Goal: Information Seeking & Learning: Compare options

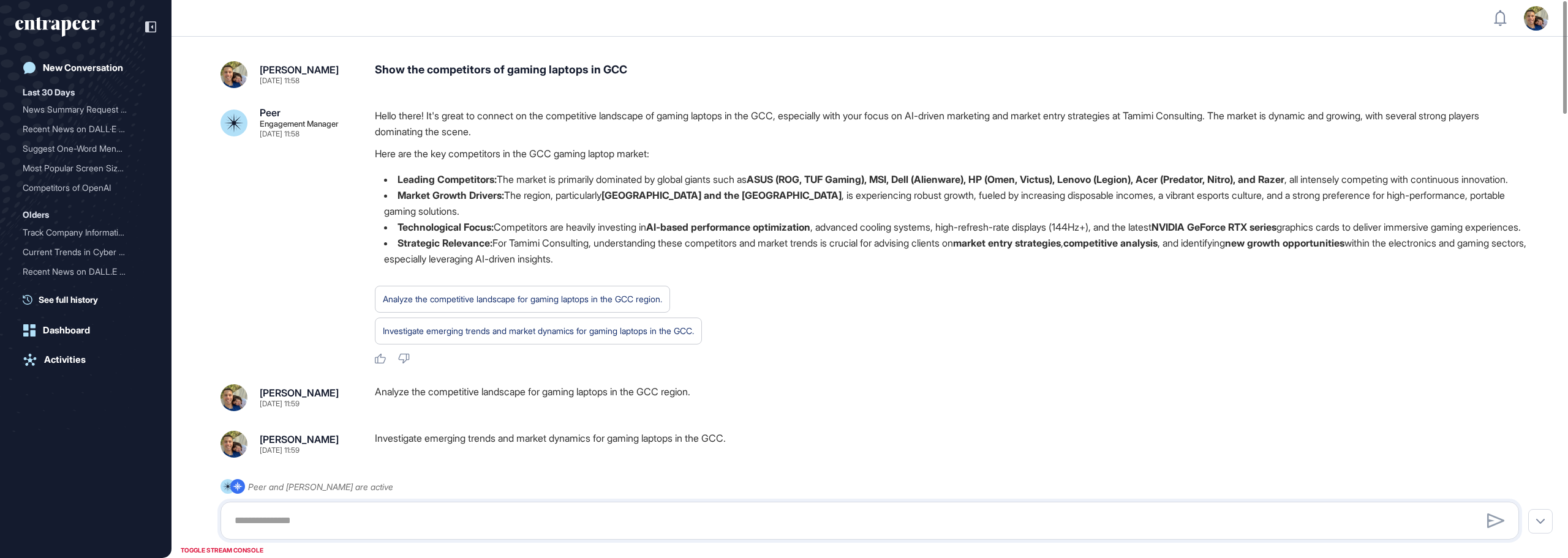
click at [419, 67] on div "Show the competitors of gaming laptops in GCC" at bounding box center [952, 74] width 1154 height 27
drag, startPoint x: 510, startPoint y: 70, endPoint x: 632, endPoint y: 68, distance: 122.0
click at [632, 68] on div "Show the competitors of gaming laptops in GCC" at bounding box center [952, 74] width 1154 height 27
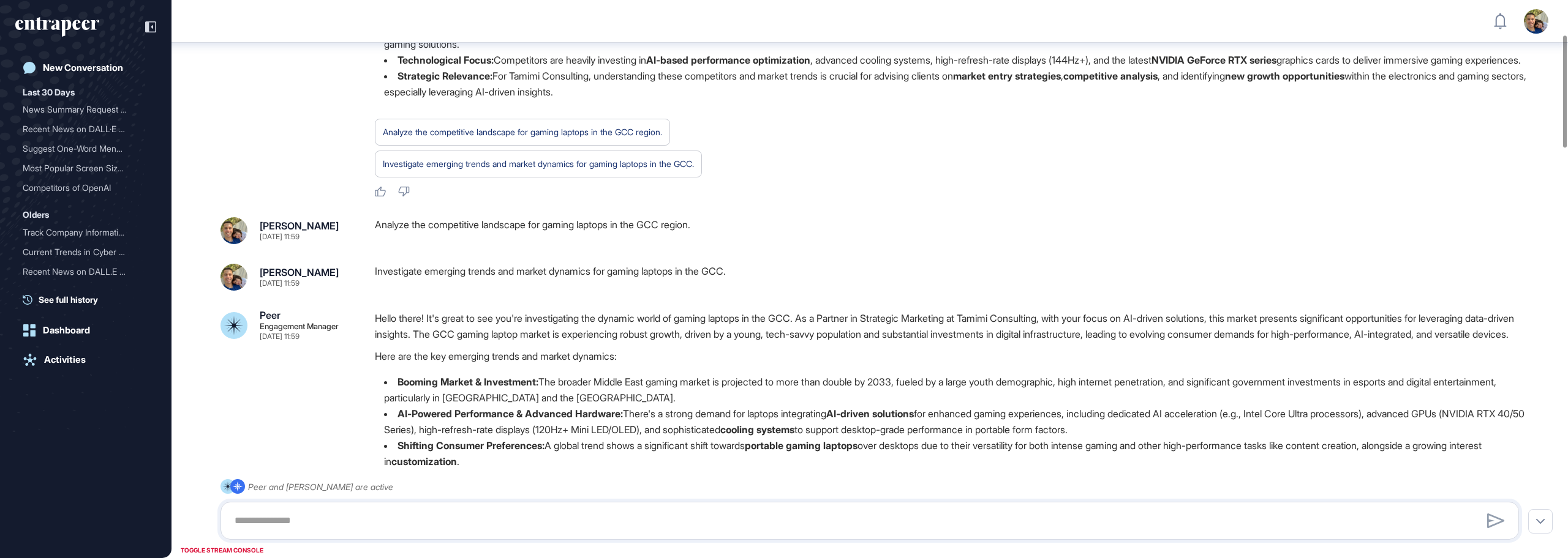
scroll to position [174, 0]
drag, startPoint x: 384, startPoint y: 253, endPoint x: 710, endPoint y: 257, distance: 326.0
click at [710, 243] on div "Analyze the competitive landscape for gaming laptops in the GCC region." at bounding box center [952, 229] width 1154 height 27
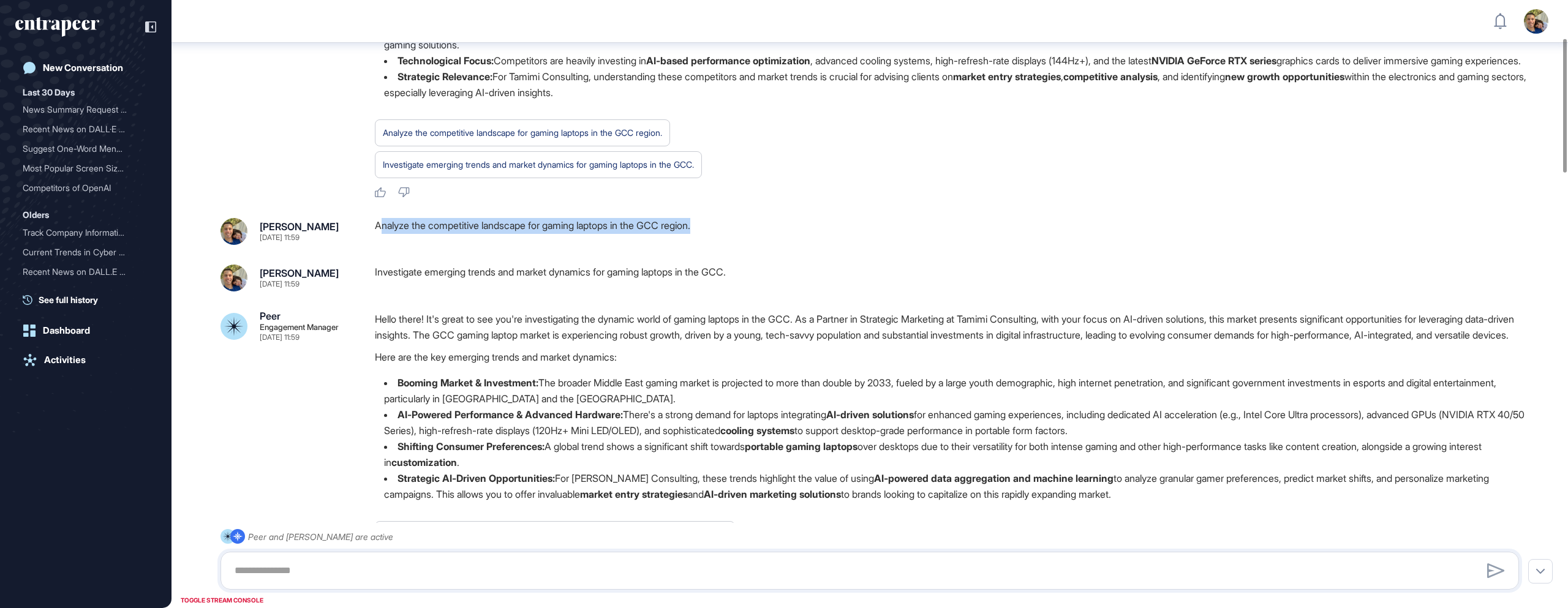
scroll to position [184, 0]
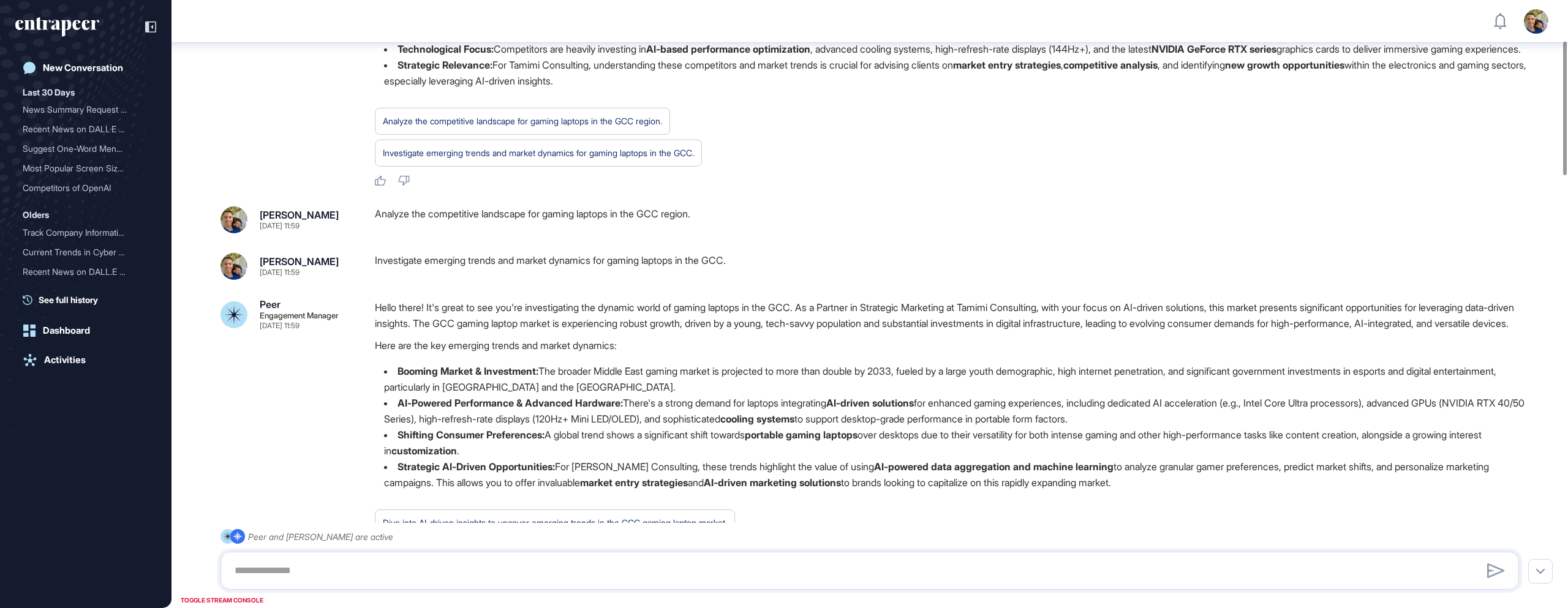
drag, startPoint x: 471, startPoint y: 246, endPoint x: 625, endPoint y: 260, distance: 154.6
click at [624, 234] on div "Analyze the competitive landscape for gaming laptops in the GCC region." at bounding box center [952, 220] width 1154 height 27
drag, startPoint x: 477, startPoint y: 292, endPoint x: 549, endPoint y: 287, distance: 72.2
click at [549, 280] on div "Investigate emerging trends and market dynamics for gaming laptops in the GCC." at bounding box center [952, 266] width 1154 height 27
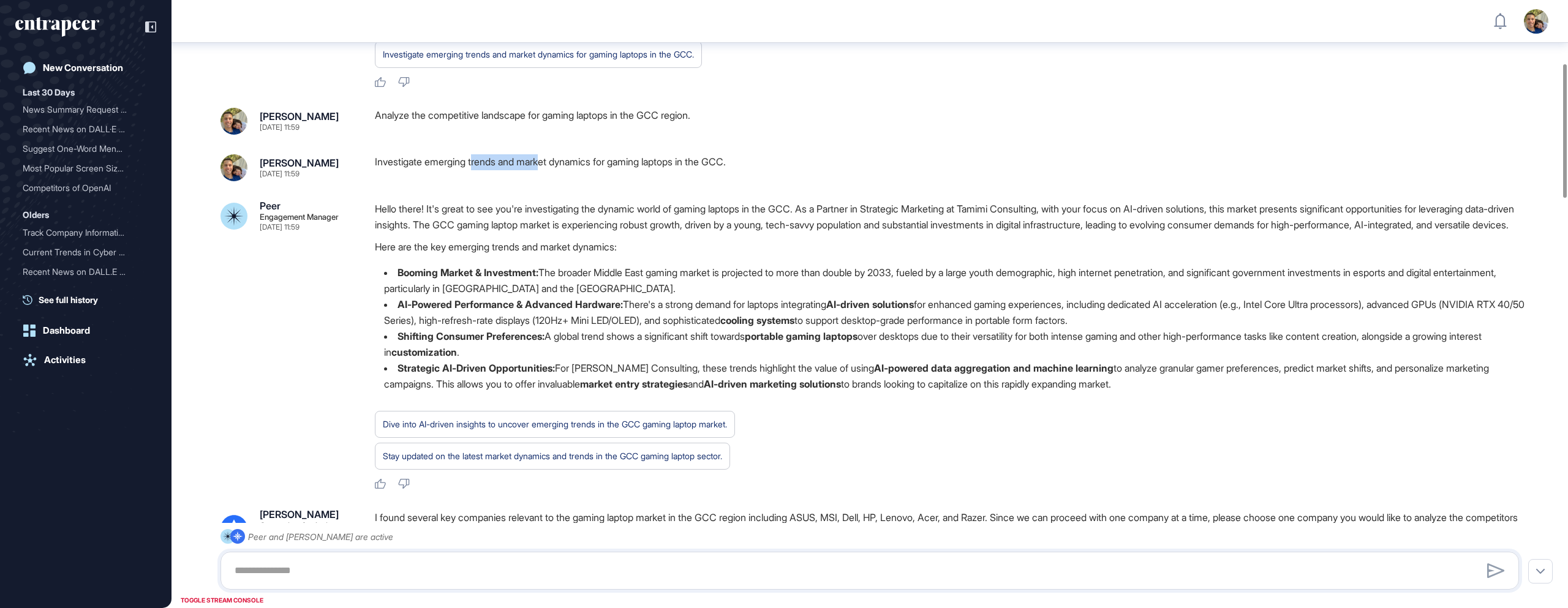
scroll to position [292, 0]
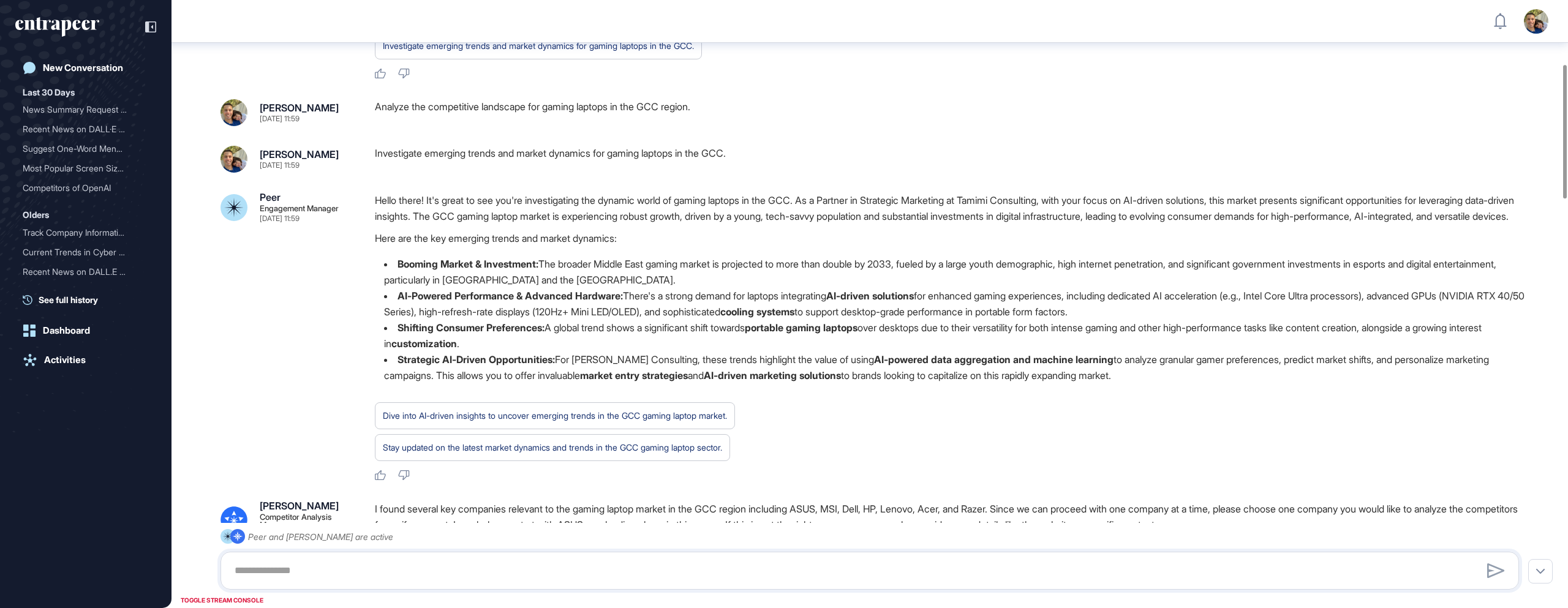
click at [430, 173] on div "Investigate emerging trends and market dynamics for gaming laptops in the GCC." at bounding box center [952, 159] width 1154 height 27
drag, startPoint x: 428, startPoint y: 185, endPoint x: 707, endPoint y: 186, distance: 279.0
click at [707, 173] on div "Investigate emerging trends and market dynamics for gaming laptops in the GCC." at bounding box center [952, 159] width 1154 height 27
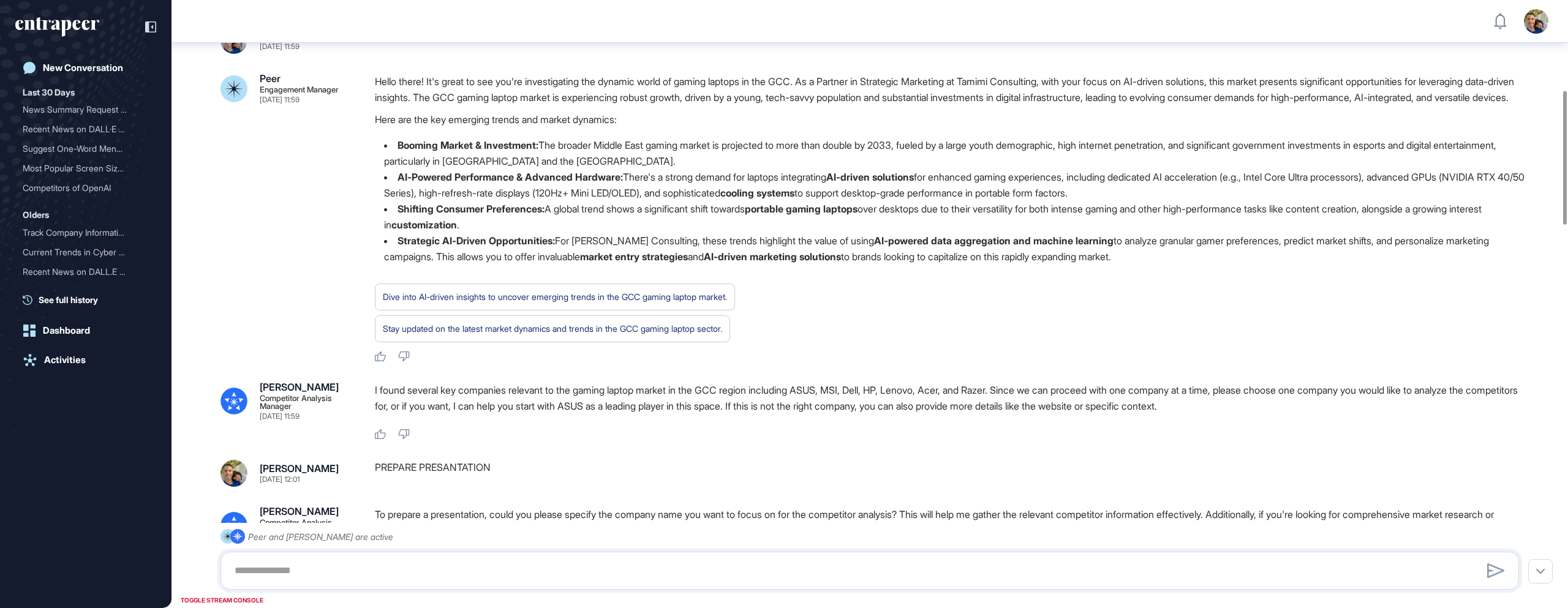
scroll to position [412, 0]
drag, startPoint x: 450, startPoint y: 435, endPoint x: 579, endPoint y: 441, distance: 129.1
click at [579, 412] on p "I found several key companies relevant to the gaming laptop market in the GCC r…" at bounding box center [952, 396] width 1154 height 32
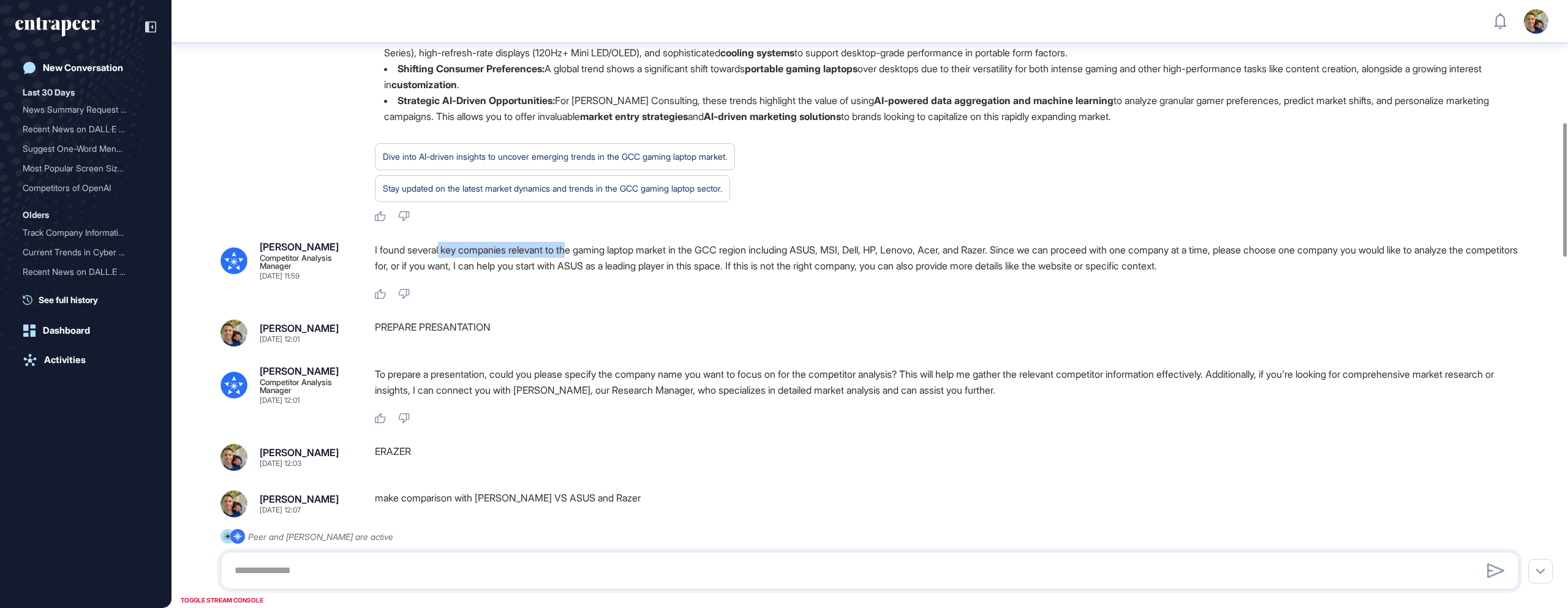
scroll to position [560, 0]
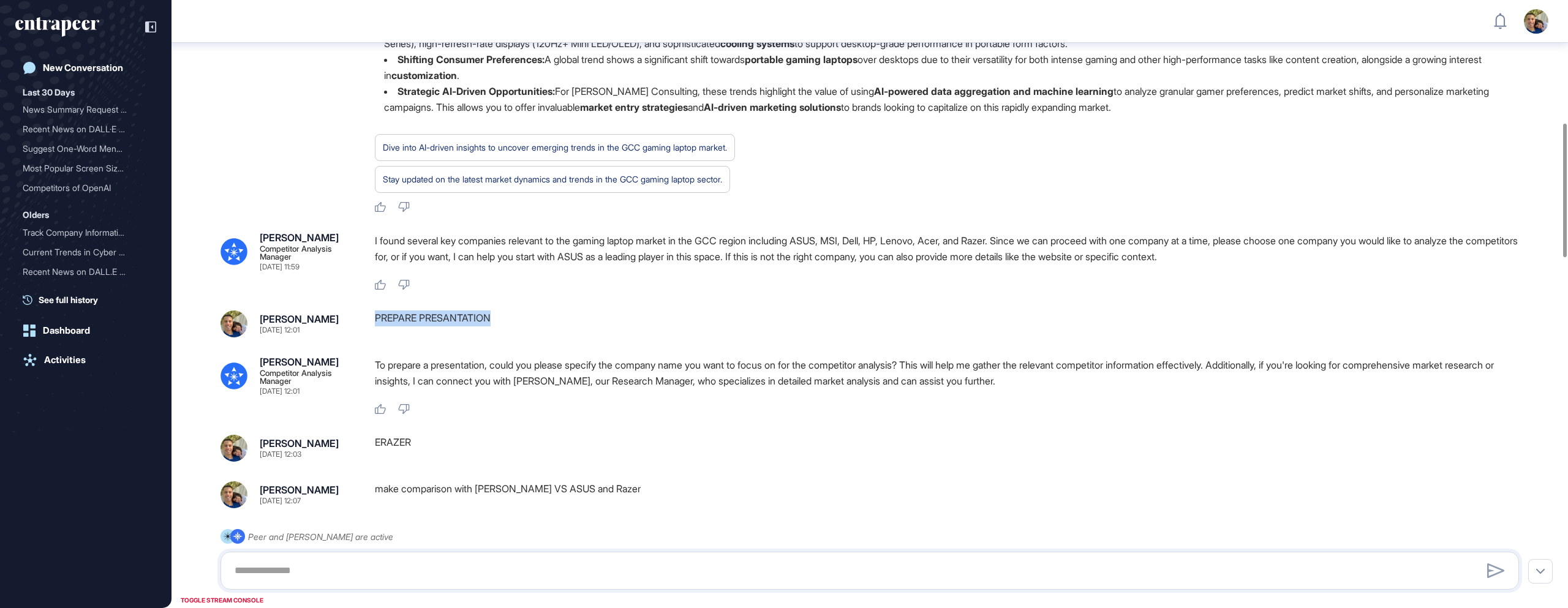
drag, startPoint x: 506, startPoint y: 368, endPoint x: 376, endPoint y: 364, distance: 130.1
click at [376, 338] on div "PREPARE PRESANTATION" at bounding box center [952, 324] width 1154 height 27
drag, startPoint x: 500, startPoint y: 410, endPoint x: 690, endPoint y: 414, distance: 190.0
click at [690, 389] on p "To prepare a presentation, could you please specify the company name you want t…" at bounding box center [952, 373] width 1154 height 32
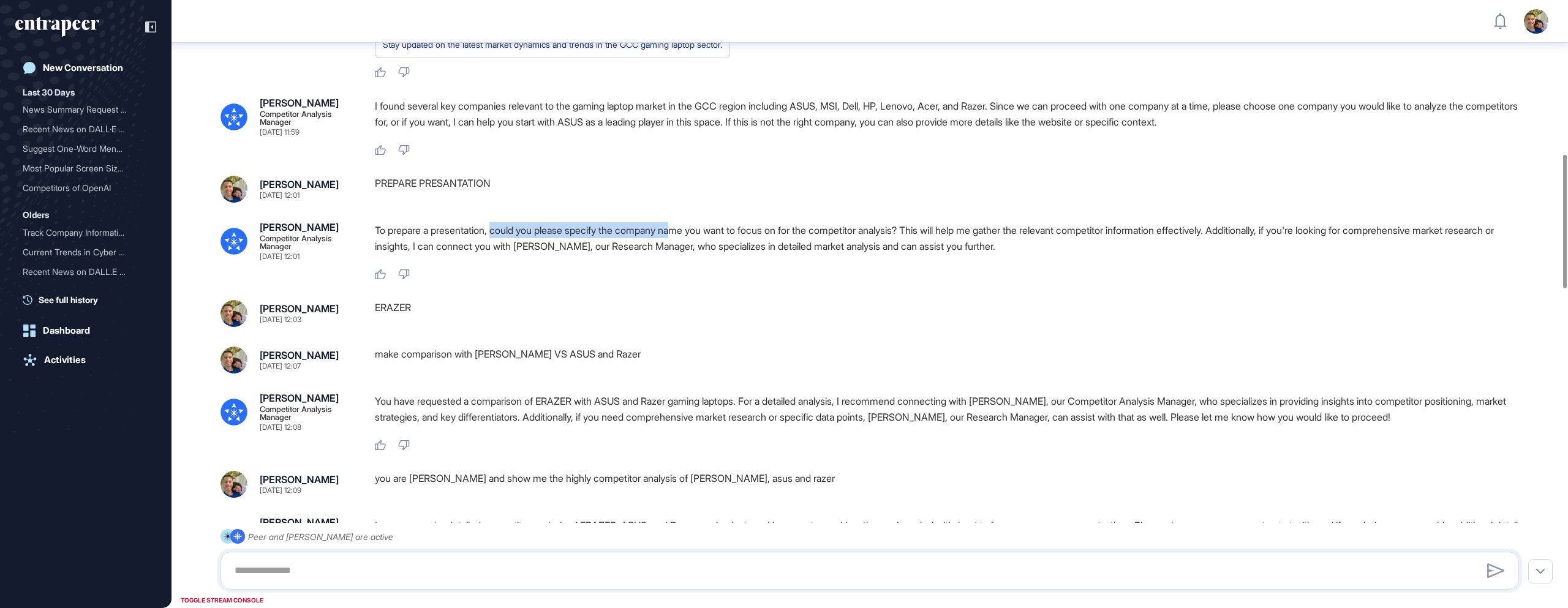
scroll to position [703, 0]
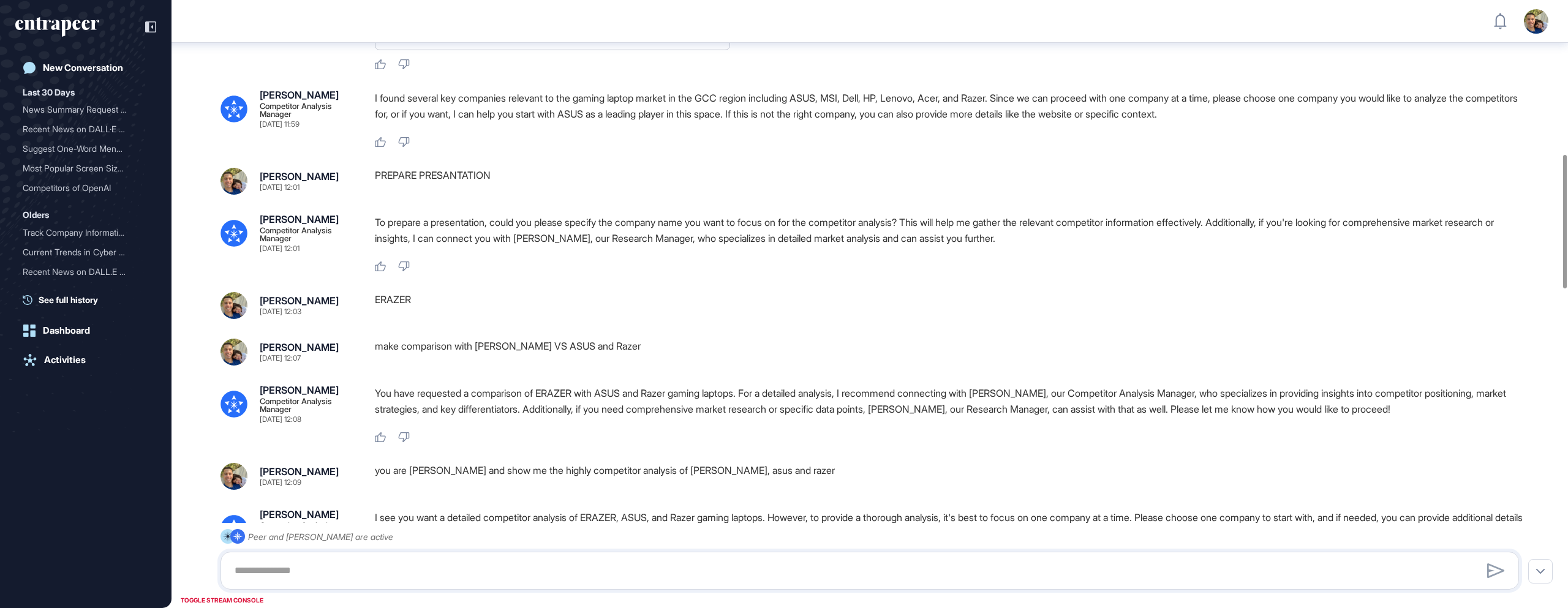
click at [726, 246] on p "To prepare a presentation, could you please specify the company name you want t…" at bounding box center [952, 230] width 1154 height 32
drag, startPoint x: 687, startPoint y: 274, endPoint x: 895, endPoint y: 274, distance: 208.0
click at [895, 246] on p "To prepare a presentation, could you please specify the company name you want t…" at bounding box center [952, 230] width 1154 height 32
drag, startPoint x: 416, startPoint y: 348, endPoint x: 375, endPoint y: 349, distance: 41.0
click at [375, 319] on div "ERAZER" at bounding box center [952, 305] width 1154 height 27
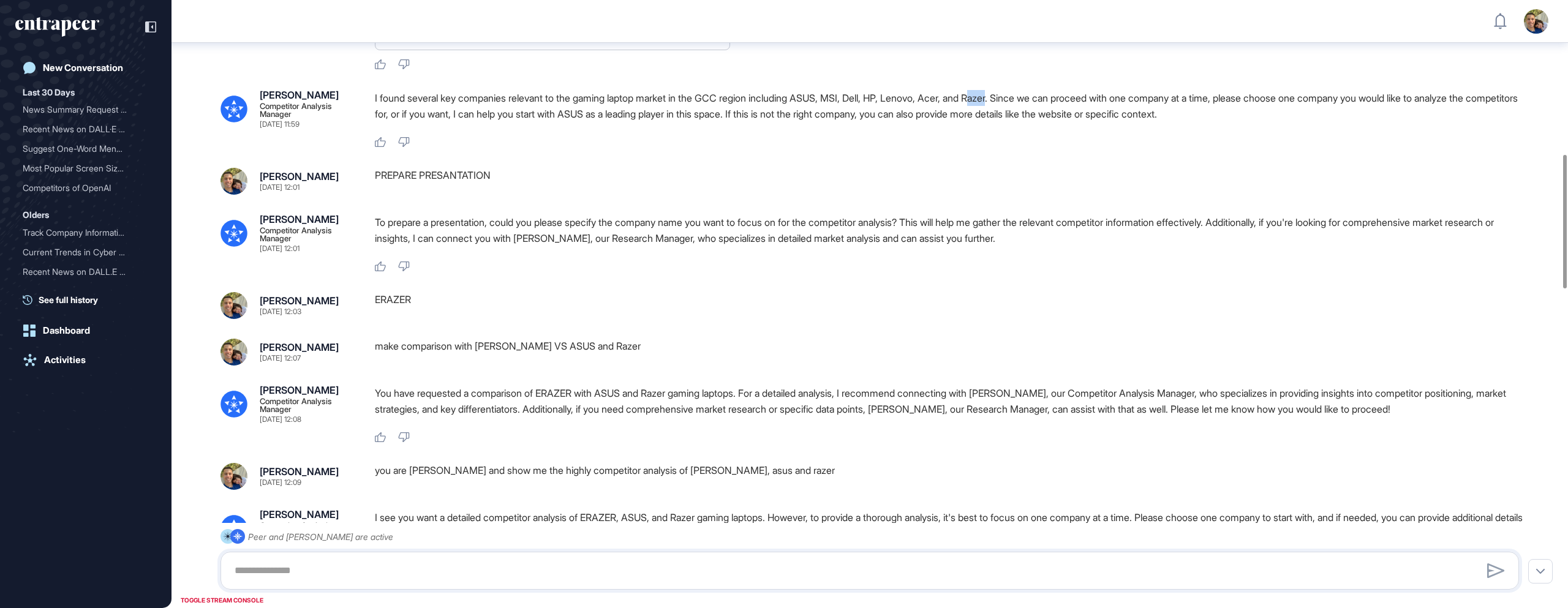
drag, startPoint x: 1023, startPoint y: 144, endPoint x: 602, endPoint y: 311, distance: 452.9
click at [1001, 122] on p "I found several key companies relevant to the gaming laptop market in the GCC r…" at bounding box center [952, 106] width 1154 height 32
drag, startPoint x: 426, startPoint y: 350, endPoint x: 373, endPoint y: 348, distance: 53.0
click at [373, 319] on div "[PERSON_NAME] [DATE] 12:03 ERAZER" at bounding box center [870, 305] width 1299 height 27
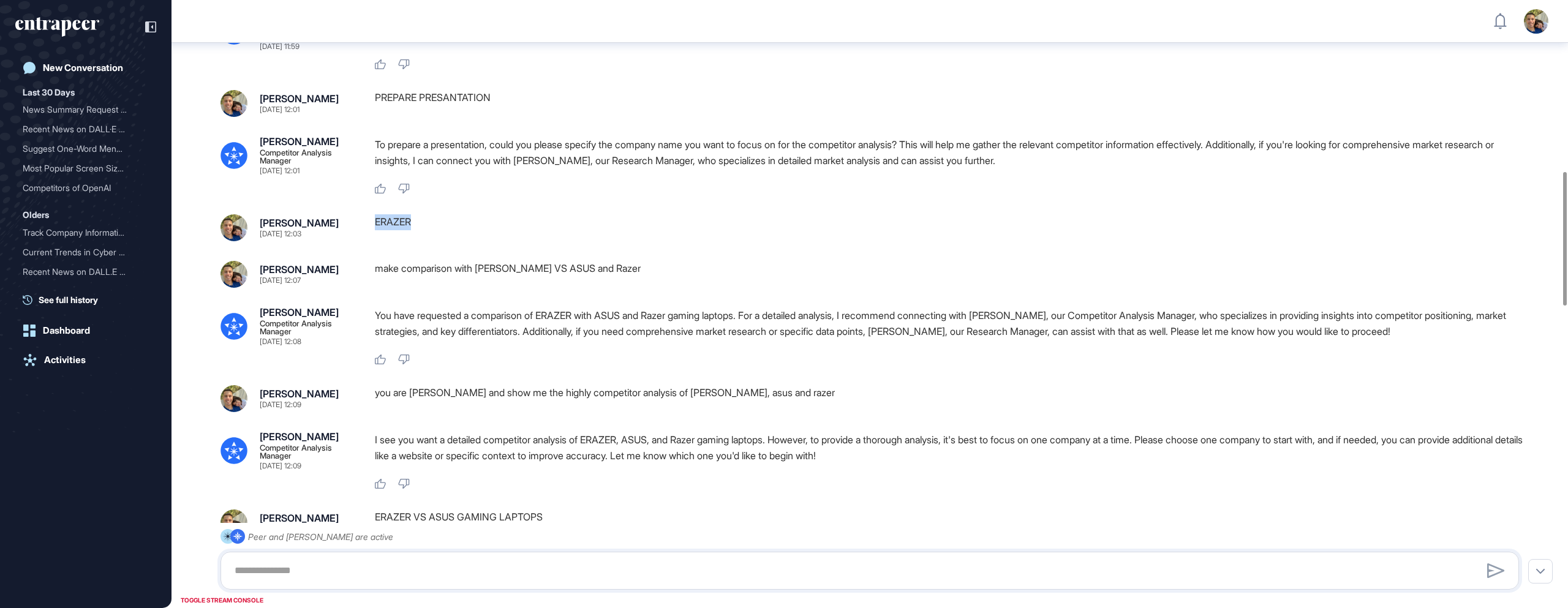
scroll to position [783, 0]
drag, startPoint x: 410, startPoint y: 315, endPoint x: 498, endPoint y: 315, distance: 88.0
click at [498, 286] on div "make comparison with [PERSON_NAME] VS ASUS and Razer" at bounding box center [952, 272] width 1154 height 27
click at [537, 286] on div "make comparison with [PERSON_NAME] VS ASUS and Razer" at bounding box center [952, 272] width 1154 height 27
drag, startPoint x: 518, startPoint y: 317, endPoint x: 569, endPoint y: 315, distance: 51.0
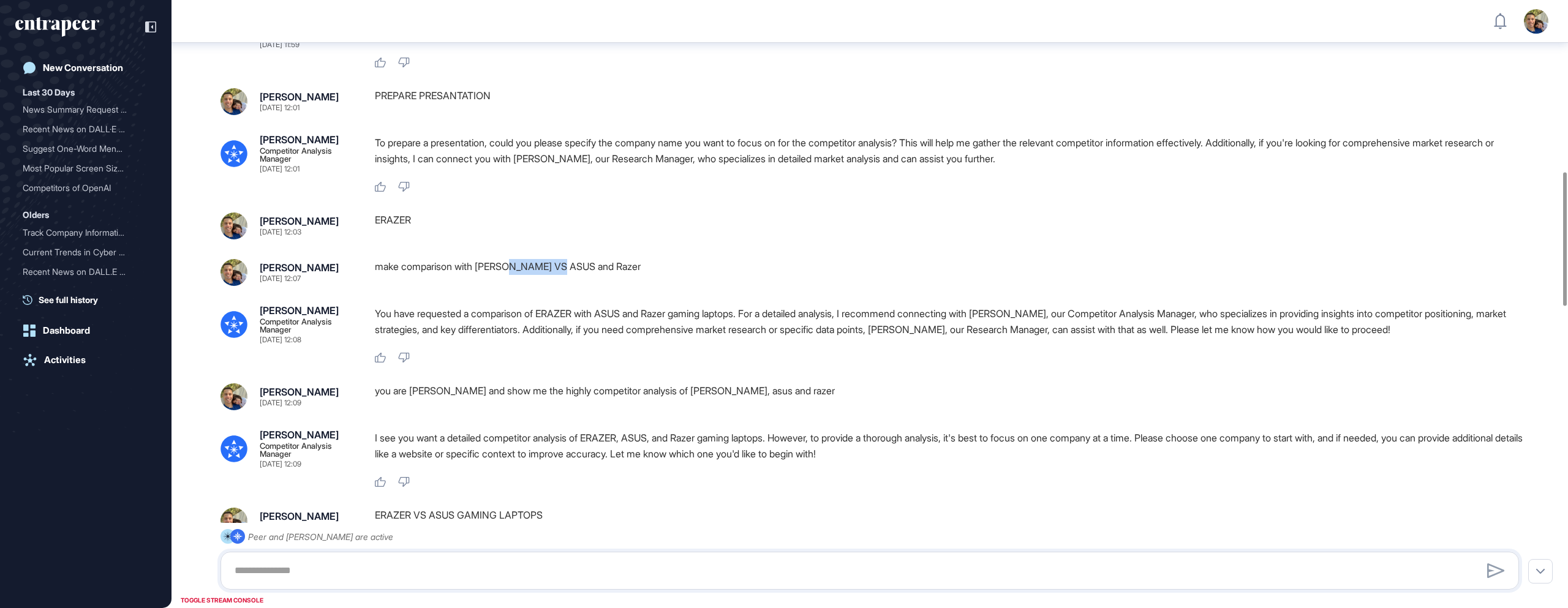
click at [569, 286] on div "make comparison with [PERSON_NAME] VS ASUS and Razer" at bounding box center [952, 272] width 1154 height 27
click at [588, 286] on div "make comparison with [PERSON_NAME] VS ASUS and Razer" at bounding box center [952, 272] width 1154 height 27
click at [625, 286] on div "make comparison with [PERSON_NAME] VS ASUS and Razer" at bounding box center [952, 272] width 1154 height 27
drag, startPoint x: 464, startPoint y: 363, endPoint x: 482, endPoint y: 363, distance: 18.0
click at [482, 338] on p "You have requested a comparison of ERAZER with ASUS and Razer gaming laptops. F…" at bounding box center [952, 322] width 1154 height 32
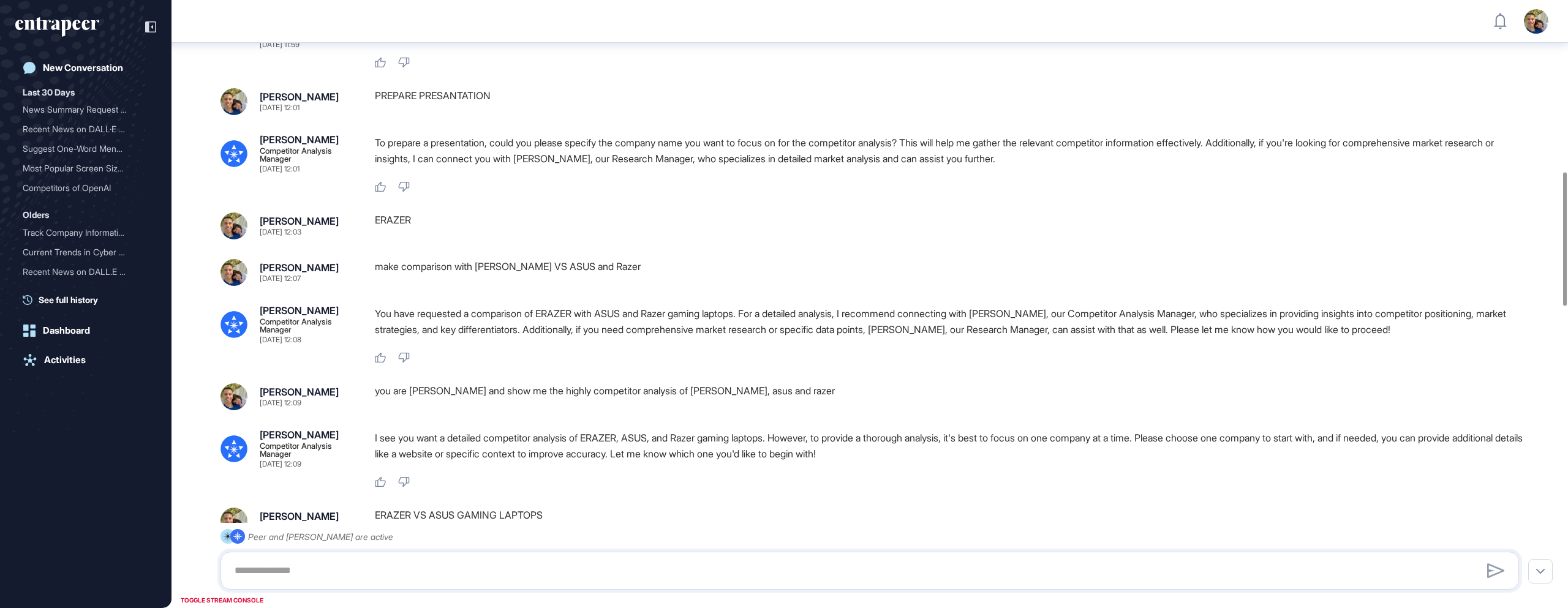
click at [525, 338] on p "You have requested a comparison of ERAZER with ASUS and Razer gaming laptops. F…" at bounding box center [952, 322] width 1154 height 32
drag, startPoint x: 533, startPoint y: 361, endPoint x: 754, endPoint y: 364, distance: 221.0
click at [754, 338] on p "You have requested a comparison of ERAZER with ASUS and Razer gaming laptops. F…" at bounding box center [952, 322] width 1154 height 32
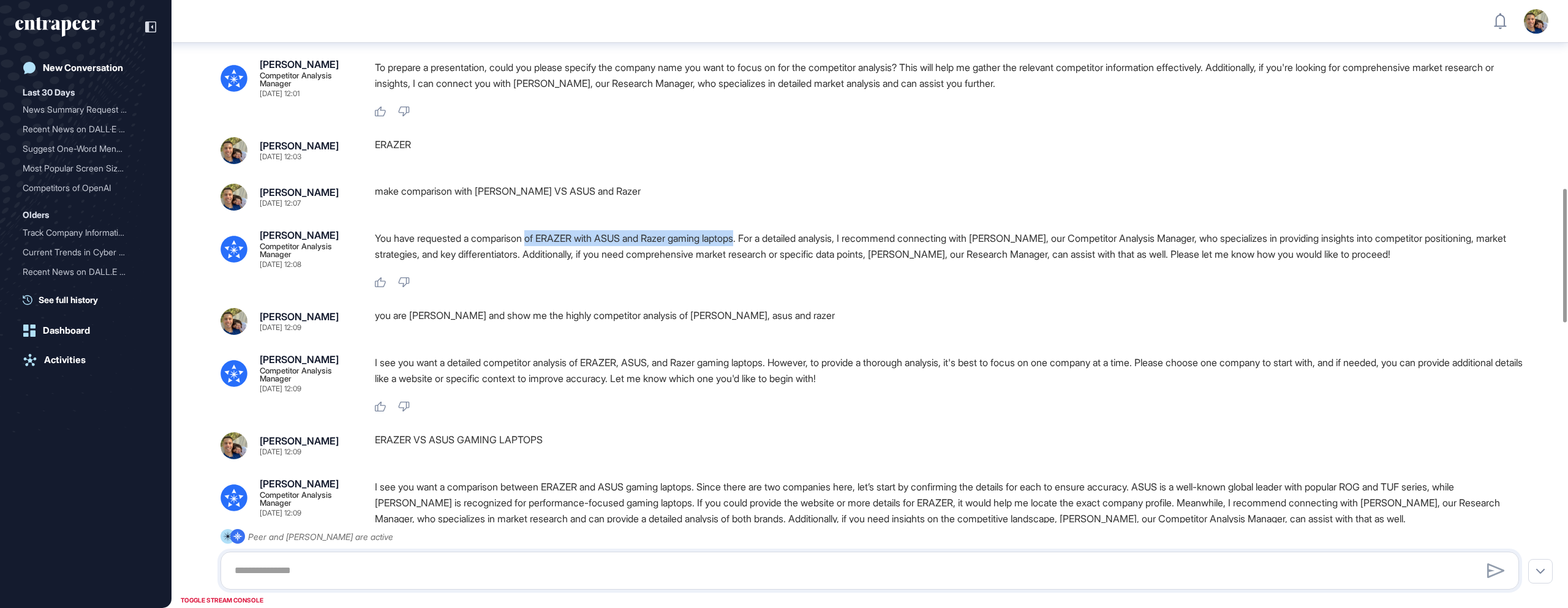
scroll to position [859, 0]
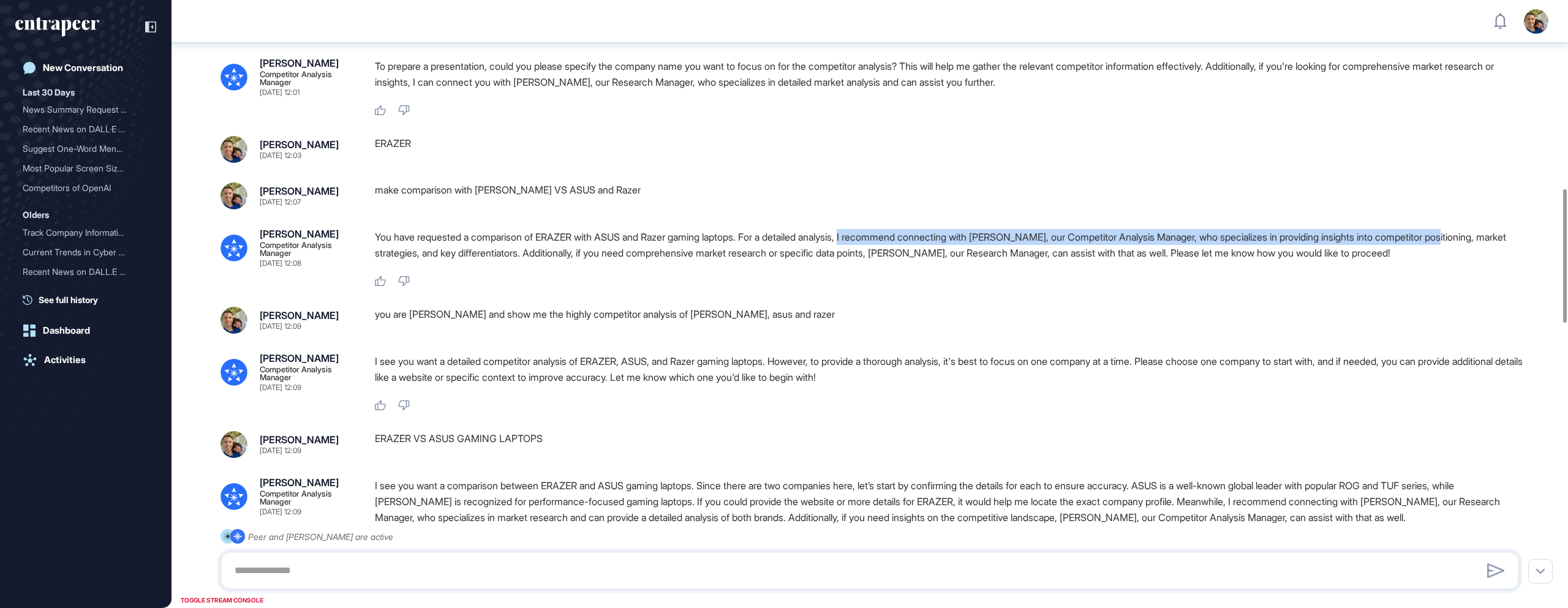
drag, startPoint x: 869, startPoint y: 283, endPoint x: 1490, endPoint y: 286, distance: 621.0
click at [1490, 261] on p "You have requested a comparison of ERAZER with ASUS and Razer gaming laptops. F…" at bounding box center [952, 245] width 1154 height 32
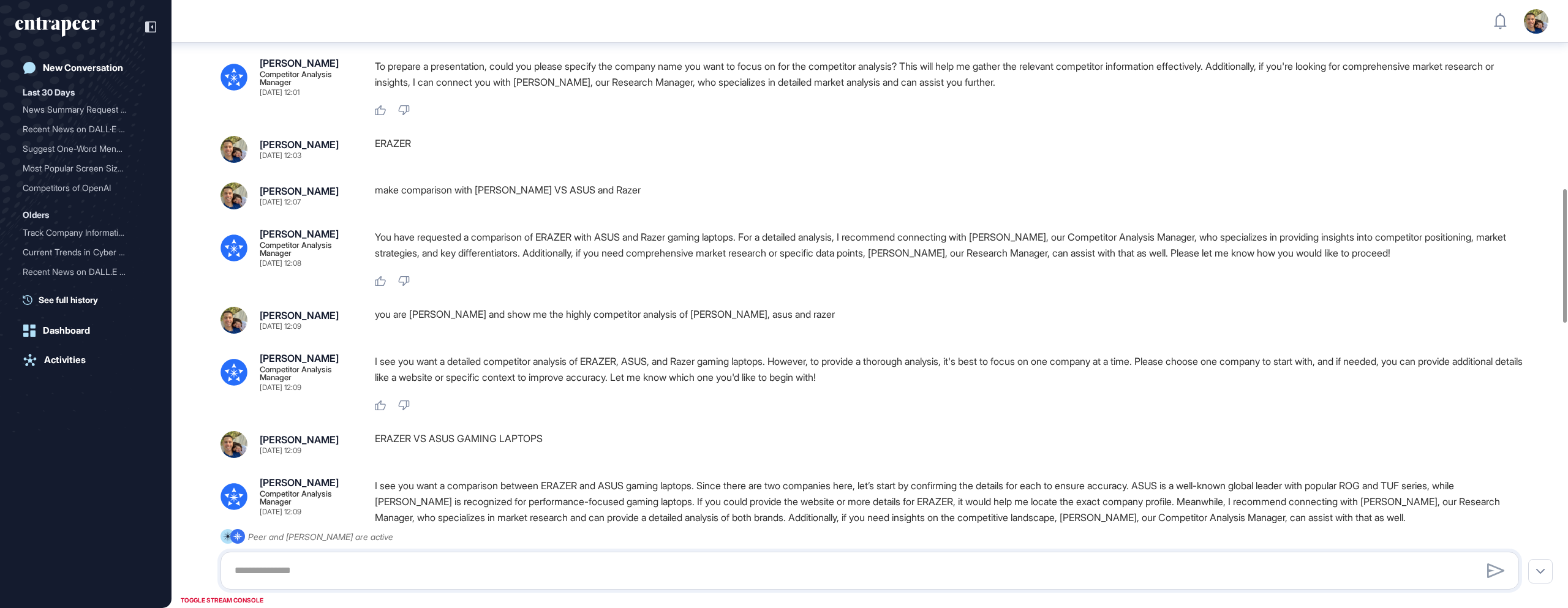
click at [440, 334] on div "you are [PERSON_NAME] and show me the highly competitor analysis of [PERSON_NAM…" at bounding box center [952, 320] width 1154 height 27
drag, startPoint x: 405, startPoint y: 365, endPoint x: 600, endPoint y: 362, distance: 195.0
click at [600, 334] on div "you are [PERSON_NAME] and show me the highly competitor analysis of [PERSON_NAM…" at bounding box center [952, 320] width 1154 height 27
click at [636, 334] on div "you are [PERSON_NAME] and show me the highly competitor analysis of [PERSON_NAM…" at bounding box center [952, 320] width 1154 height 27
drag, startPoint x: 371, startPoint y: 362, endPoint x: 429, endPoint y: 361, distance: 58.0
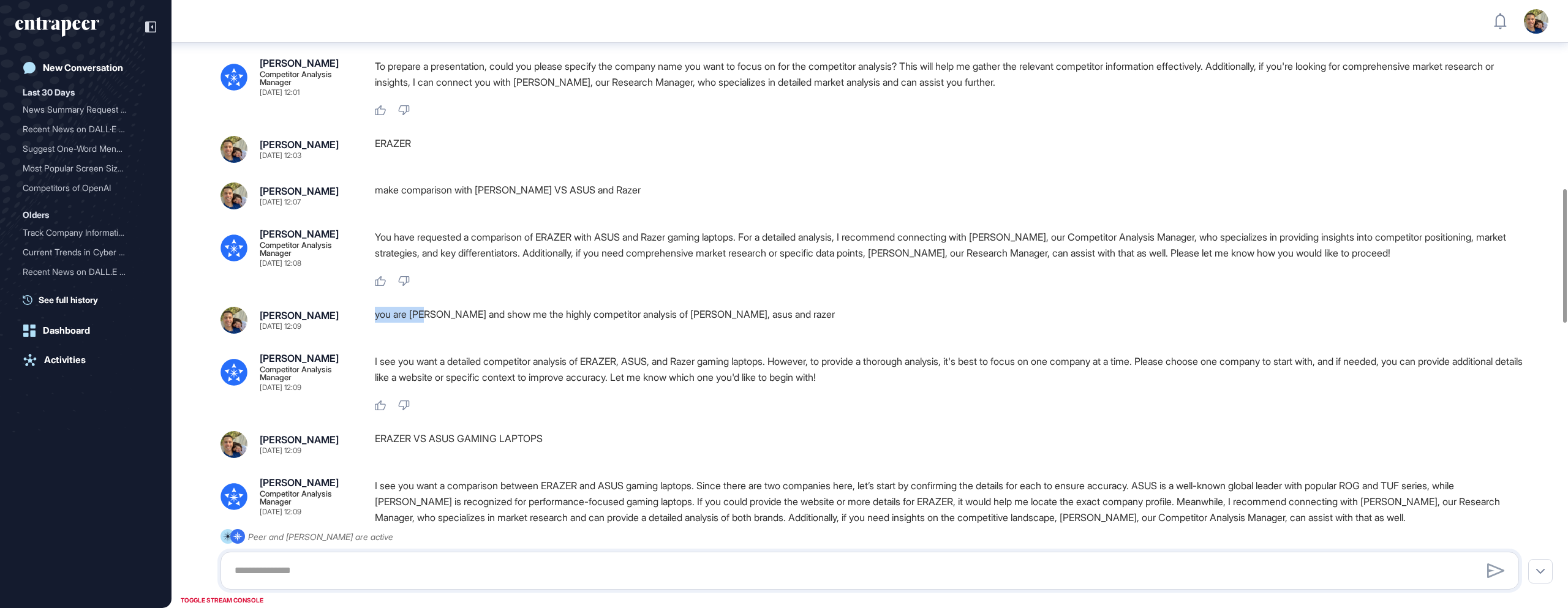
click at [429, 334] on div "[PERSON_NAME] [DATE] 12:09 you are [PERSON_NAME] and show me the highly competi…" at bounding box center [870, 320] width 1299 height 27
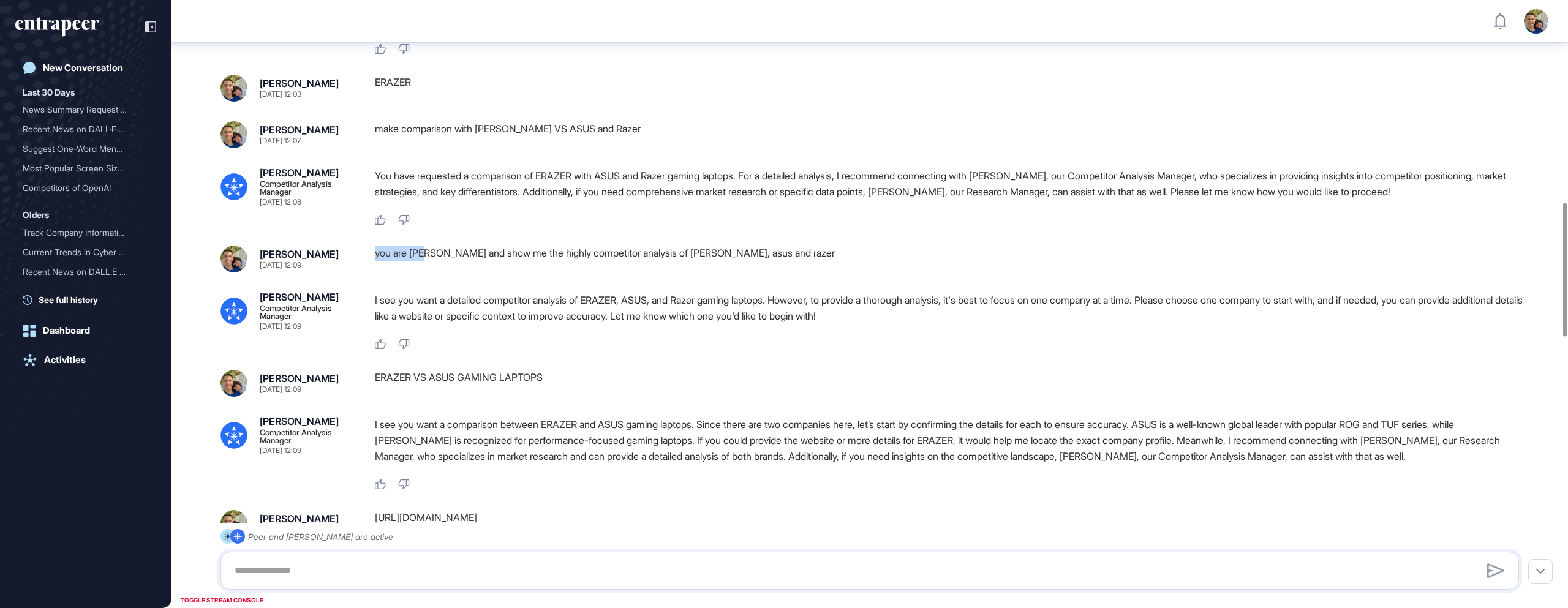
scroll to position [921, 0]
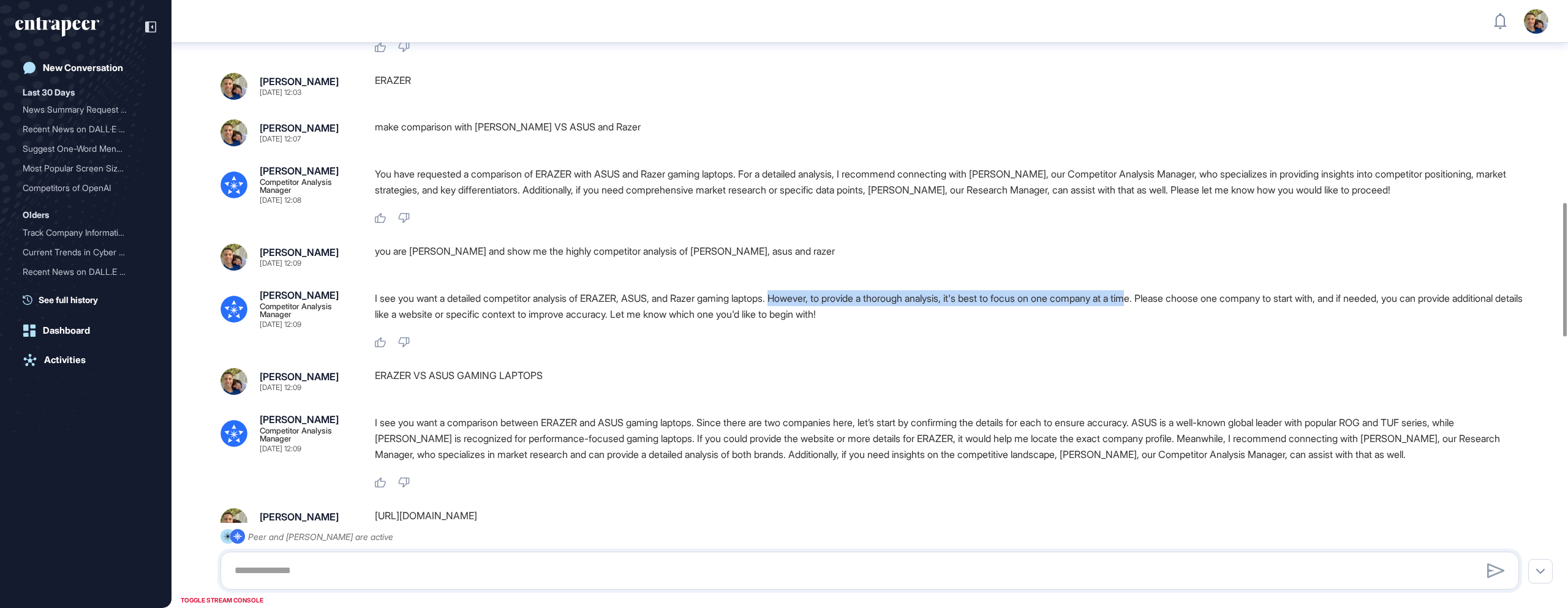
drag, startPoint x: 797, startPoint y: 346, endPoint x: 1180, endPoint y: 346, distance: 383.0
click at [1180, 322] on p "I see you want a detailed competitor analysis of ERAZER, ASUS, and Razer gaming…" at bounding box center [952, 306] width 1154 height 32
click at [1188, 322] on p "I see you want a detailed competitor analysis of ERAZER, ASUS, and Razer gaming…" at bounding box center [952, 306] width 1154 height 32
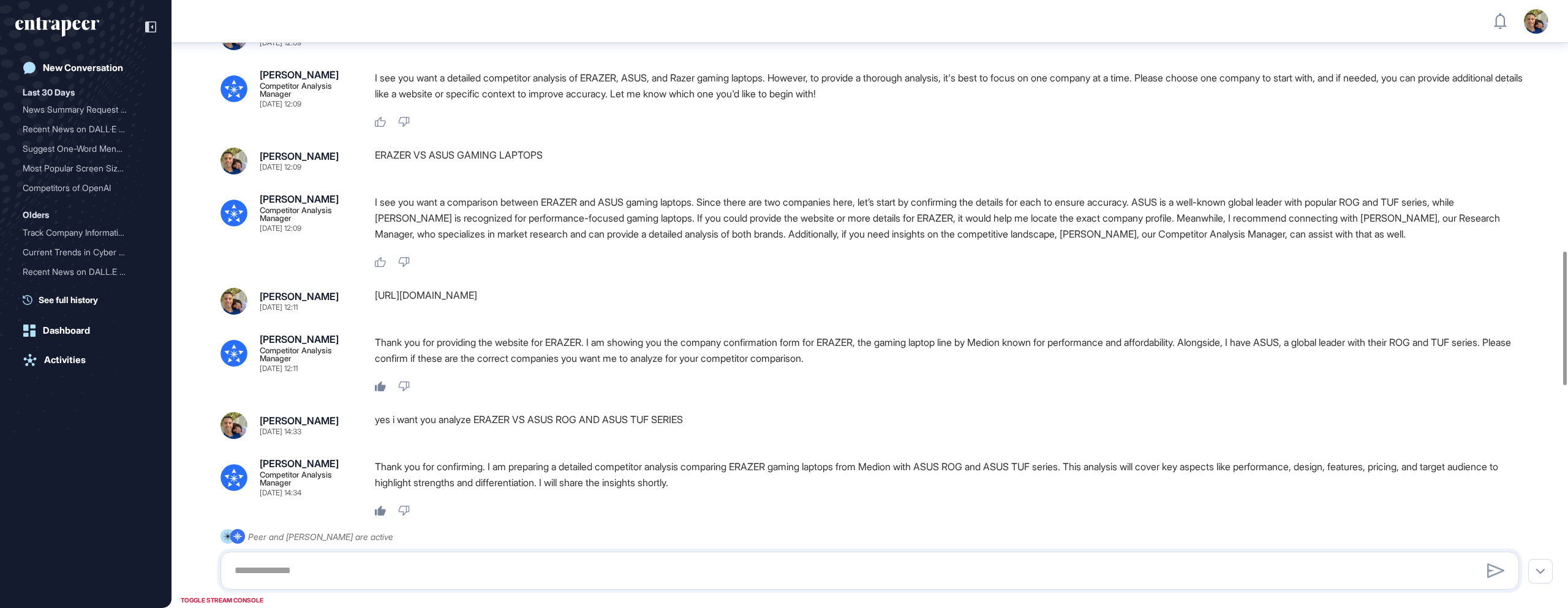
scroll to position [1147, 0]
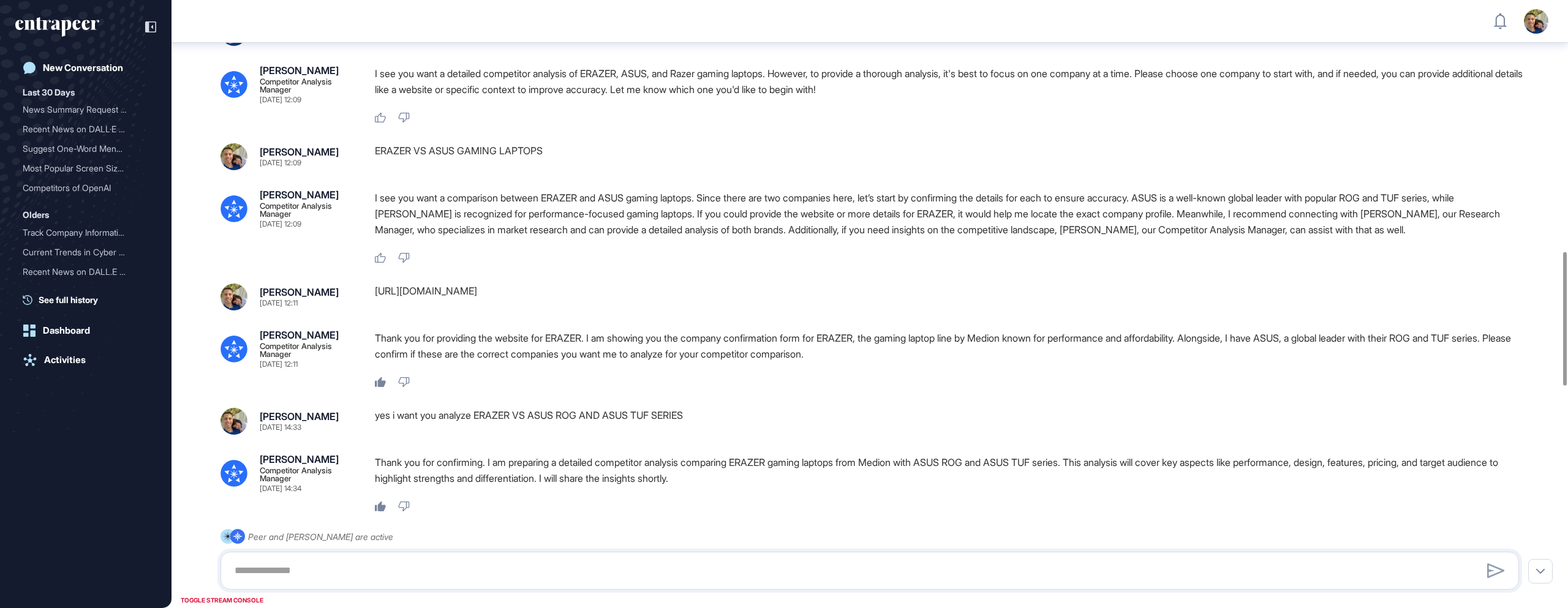
drag, startPoint x: 686, startPoint y: 338, endPoint x: 378, endPoint y: 338, distance: 308.0
click at [378, 311] on div "[URL][DOMAIN_NAME]" at bounding box center [952, 296] width 1154 height 27
drag, startPoint x: 373, startPoint y: 338, endPoint x: 592, endPoint y: 335, distance: 219.0
click at [592, 311] on div "[PERSON_NAME] [DATE] 12:11 [URL][DOMAIN_NAME]" at bounding box center [870, 296] width 1299 height 27
drag, startPoint x: 684, startPoint y: 339, endPoint x: 376, endPoint y: 336, distance: 308.0
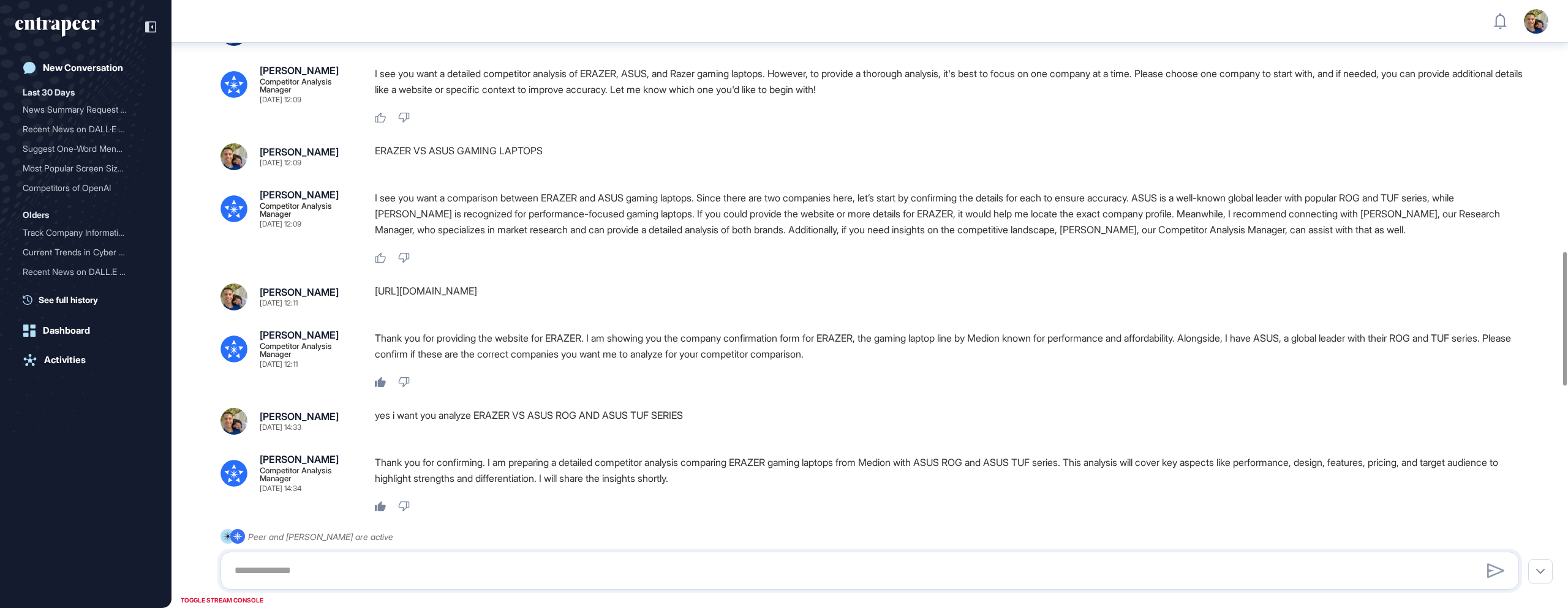
click at [376, 311] on div "[URL][DOMAIN_NAME]" at bounding box center [952, 296] width 1154 height 27
drag, startPoint x: 536, startPoint y: 383, endPoint x: 569, endPoint y: 382, distance: 33.0
click at [569, 362] on p "Thank you for providing the website for ERAZER. I am showing you the company co…" at bounding box center [952, 346] width 1154 height 32
click at [618, 362] on p "Thank you for providing the website for ERAZER. I am showing you the company co…" at bounding box center [952, 346] width 1154 height 32
drag, startPoint x: 628, startPoint y: 385, endPoint x: 837, endPoint y: 387, distance: 209.0
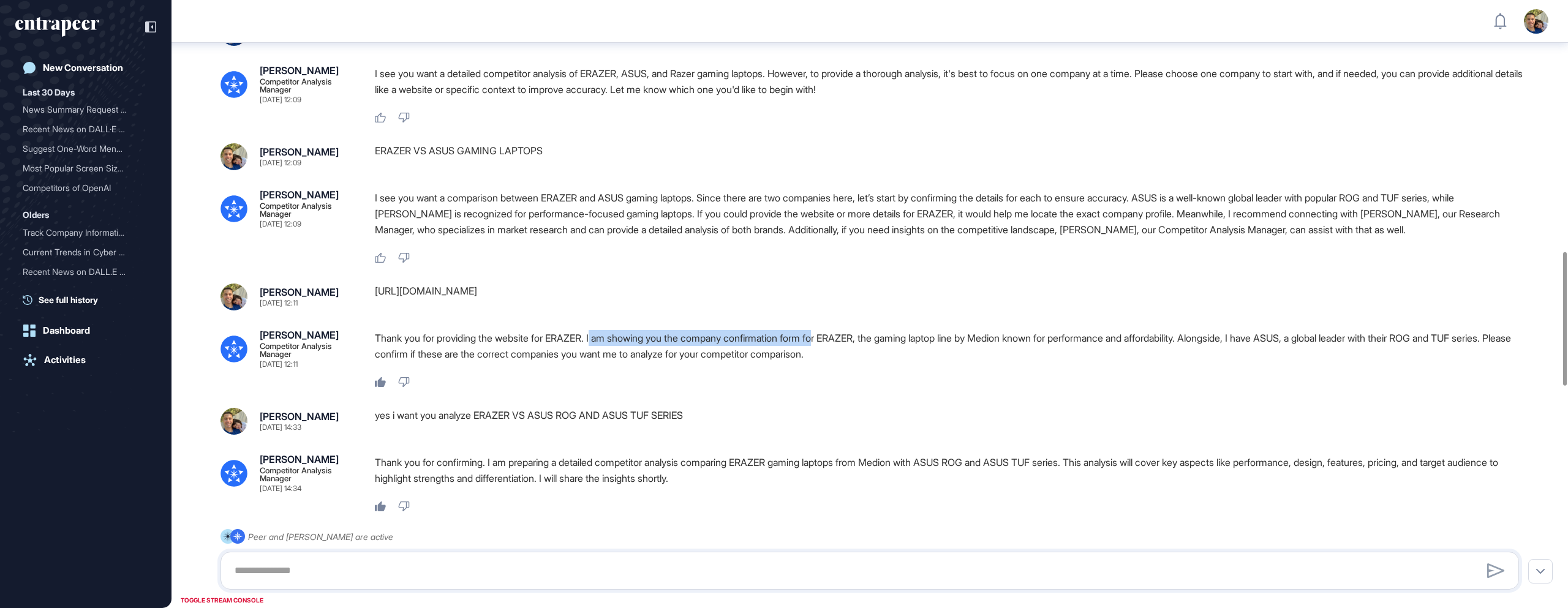
click at [837, 362] on p "Thank you for providing the website for ERAZER. I am showing you the company co…" at bounding box center [952, 346] width 1154 height 32
click at [885, 362] on p "Thank you for providing the website for ERAZER. I am showing you the company co…" at bounding box center [952, 346] width 1154 height 32
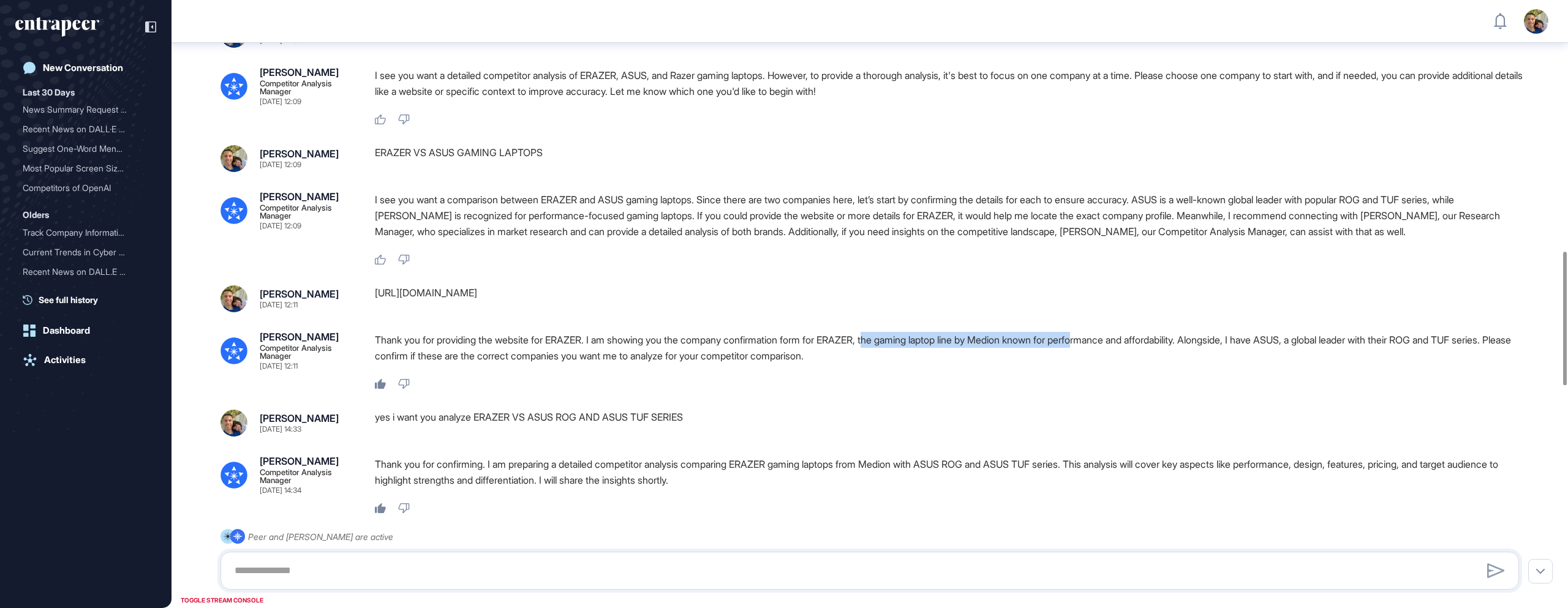
scroll to position [1144, 0]
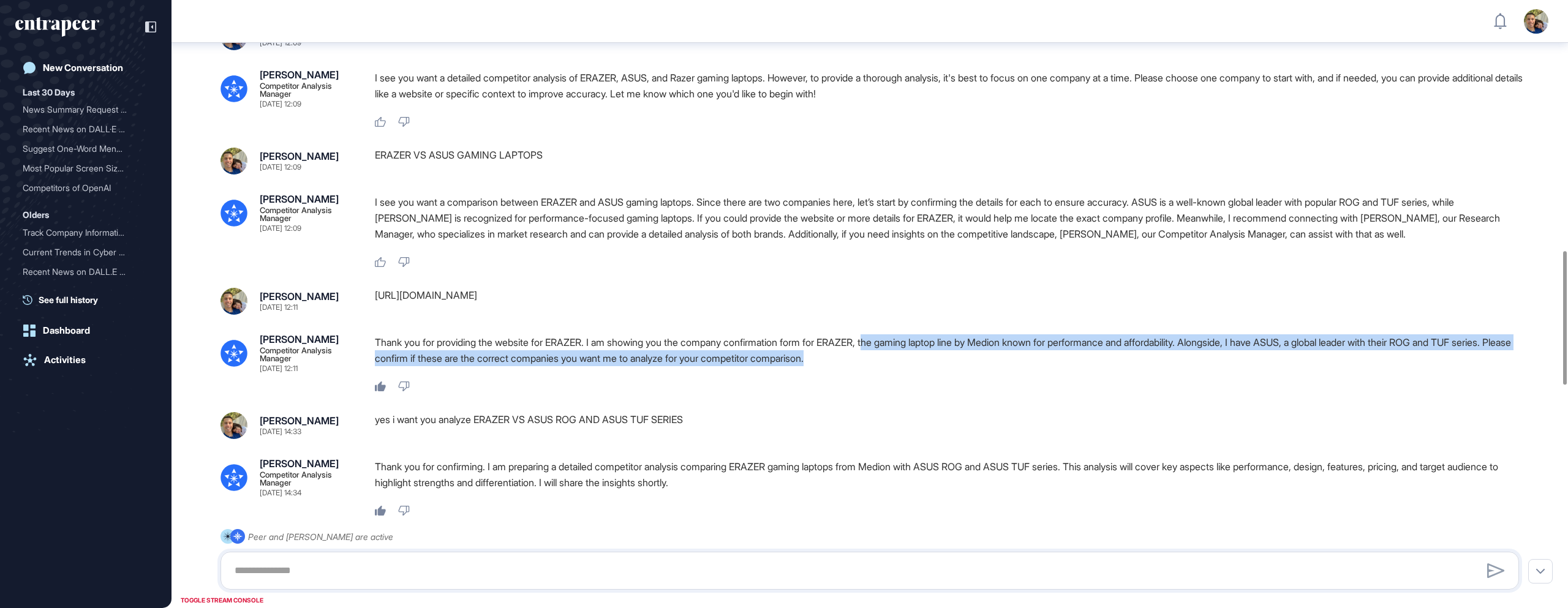
drag, startPoint x: 896, startPoint y: 388, endPoint x: 1501, endPoint y: 402, distance: 605.2
click at [1501, 366] on p "Thank you for providing the website for ERAZER. I am showing you the company co…" at bounding box center [952, 350] width 1154 height 32
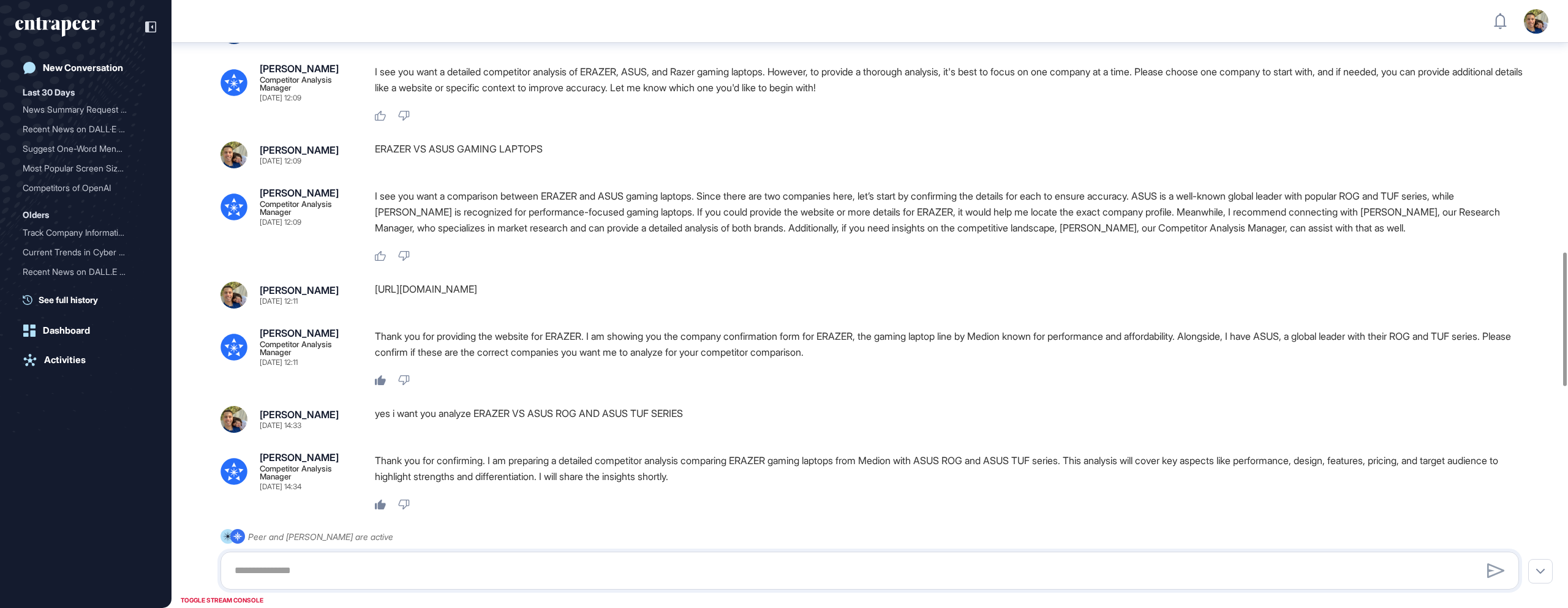
click at [777, 444] on div "[PERSON_NAME] [DATE] 11:58 Show the competitors of gaming laptops in GCC Peer E…" at bounding box center [870, 215] width 1396 height 2640
drag, startPoint x: 710, startPoint y: 400, endPoint x: 868, endPoint y: 401, distance: 158.0
click at [868, 360] on p "Thank you for providing the website for ERAZER. I am showing you the company co…" at bounding box center [952, 344] width 1154 height 32
click at [776, 387] on div "Like Dislike" at bounding box center [952, 381] width 1154 height 11
drag, startPoint x: 492, startPoint y: 399, endPoint x: 895, endPoint y: 398, distance: 403.0
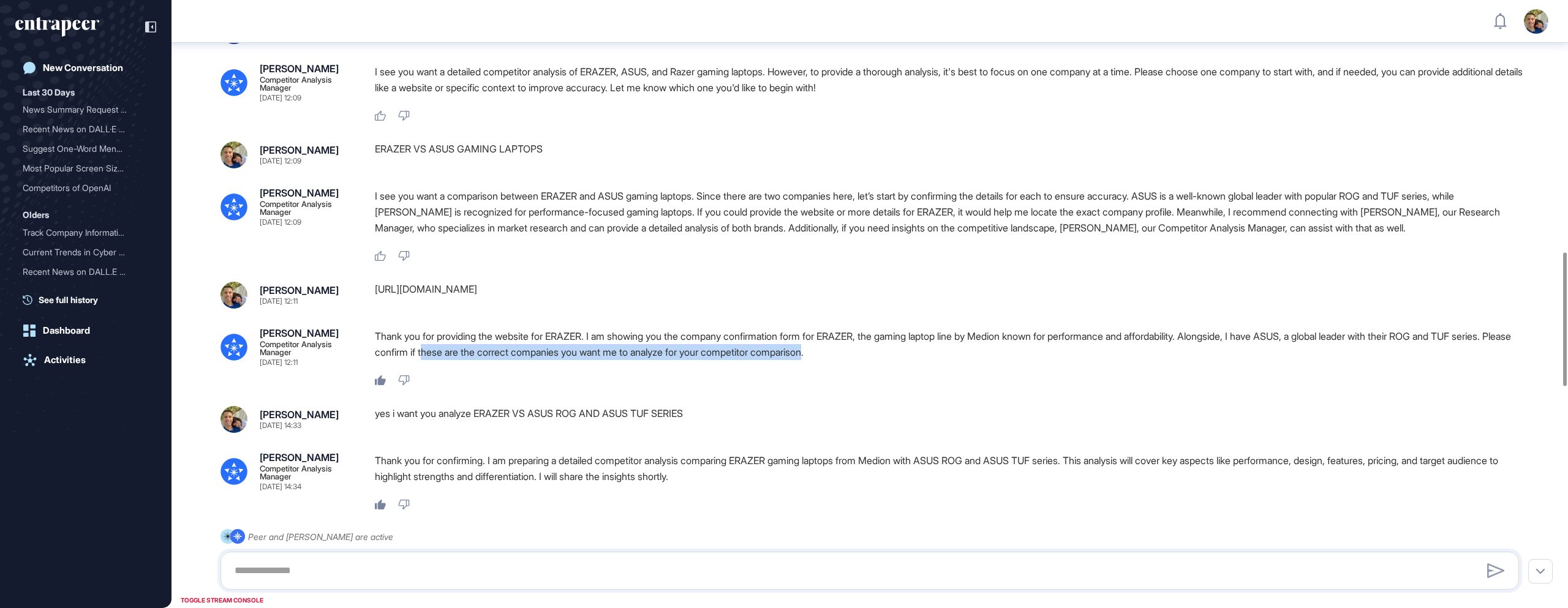
click at [895, 360] on p "Thank you for providing the website for ERAZER. I am showing you the company co…" at bounding box center [952, 344] width 1154 height 32
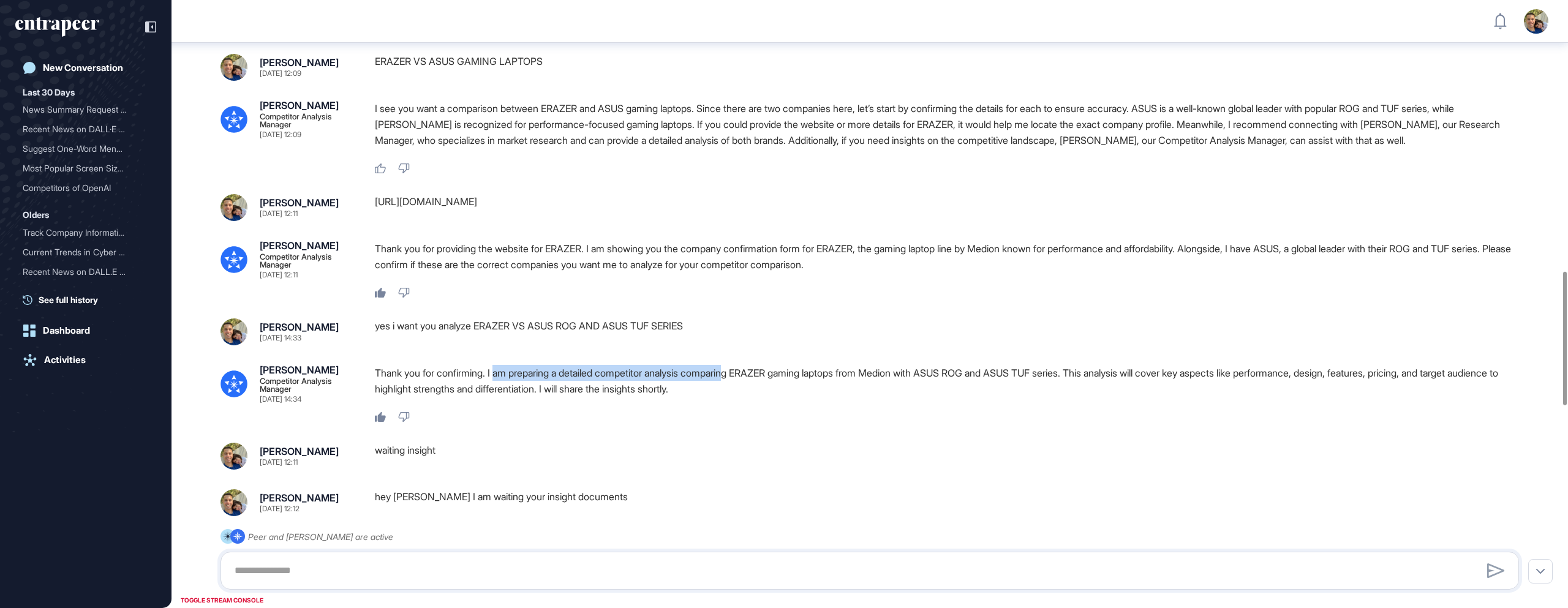
scroll to position [1237, 0]
drag, startPoint x: 502, startPoint y: 424, endPoint x: 875, endPoint y: 424, distance: 373.0
click at [875, 396] on p "Thank you for confirming. I am preparing a detailed competitor analysis compari…" at bounding box center [952, 380] width 1154 height 32
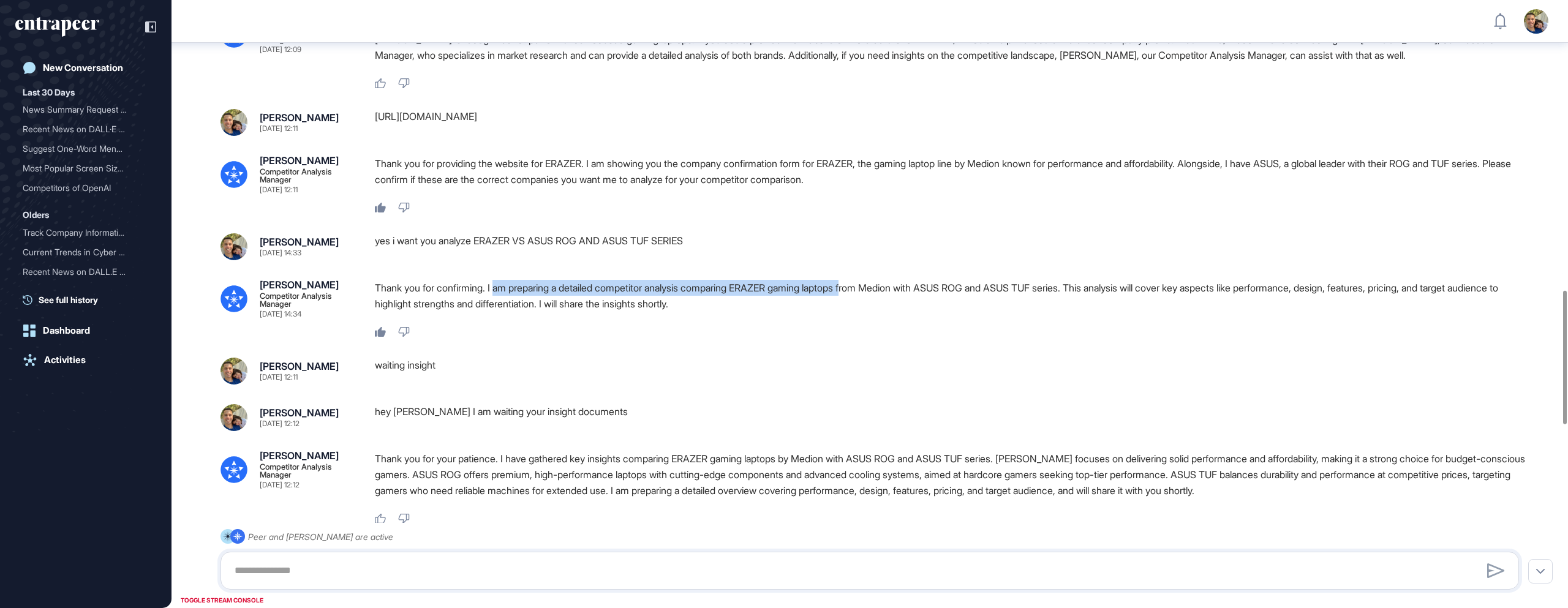
scroll to position [1323, 0]
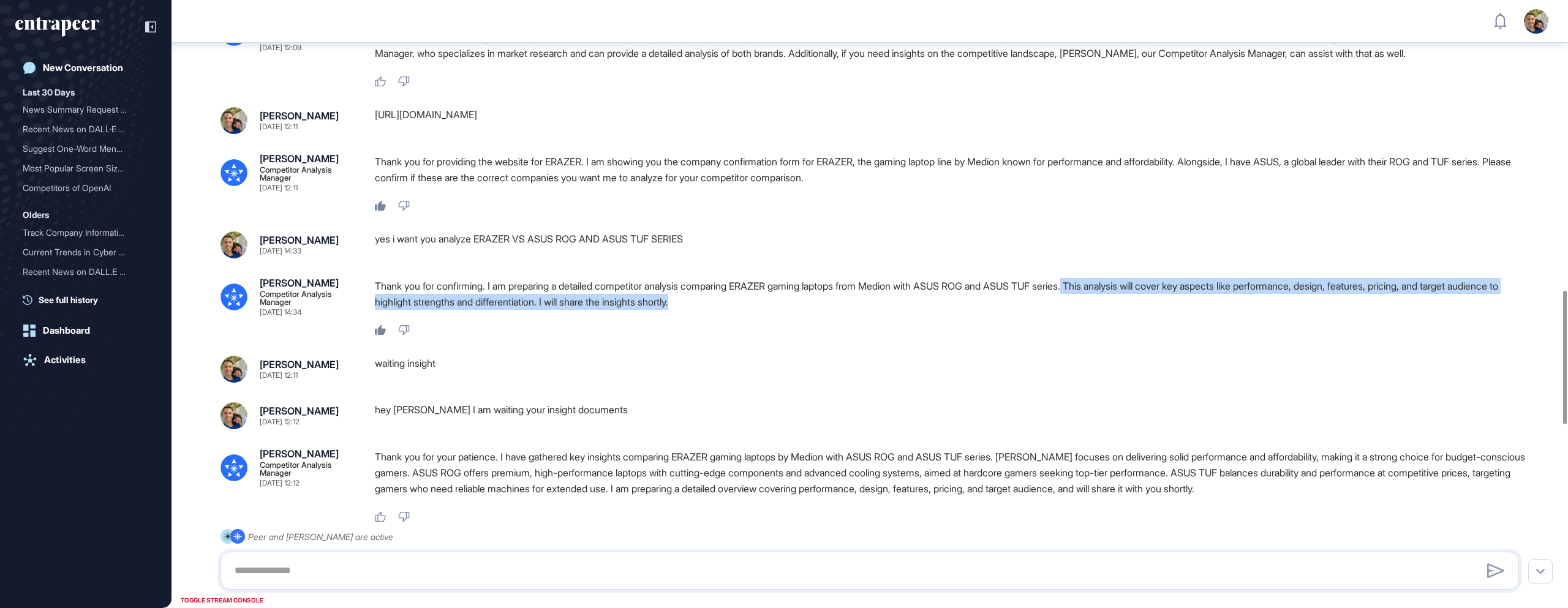
drag, startPoint x: 1108, startPoint y: 335, endPoint x: 1474, endPoint y: 352, distance: 366.4
click at [1474, 310] on p "Thank you for confirming. I am preparing a detailed competitor analysis compari…" at bounding box center [952, 294] width 1154 height 32
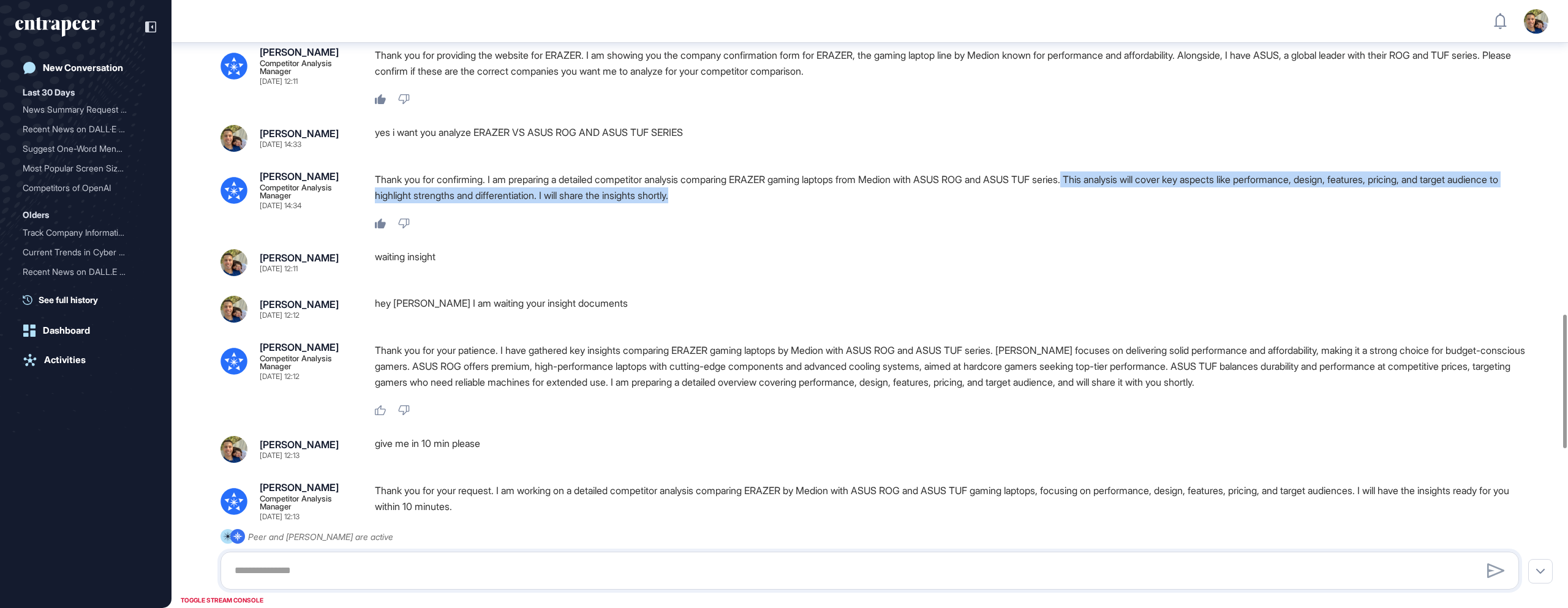
scroll to position [1434, 0]
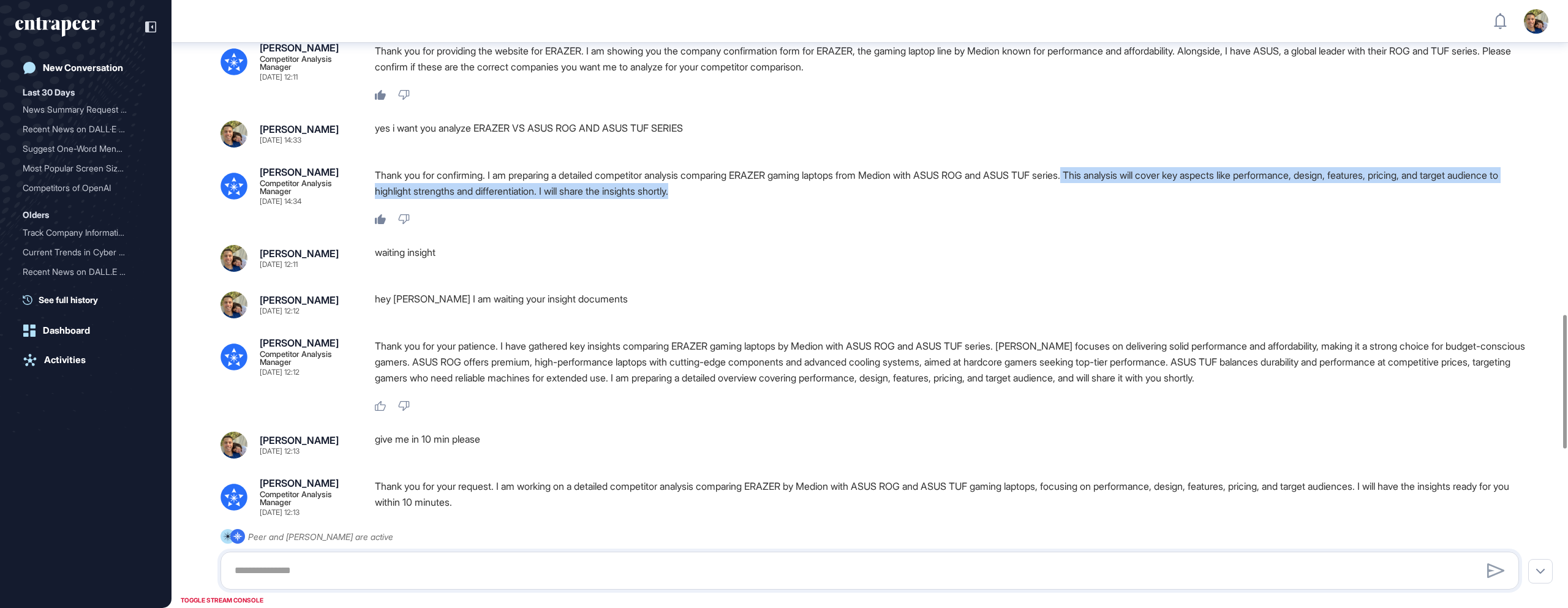
drag, startPoint x: 329, startPoint y: 250, endPoint x: 271, endPoint y: 249, distance: 58.0
click at [271, 205] on div "[PERSON_NAME] Competitor Analysis Manager [DATE] 14:34" at bounding box center [308, 186] width 96 height 38
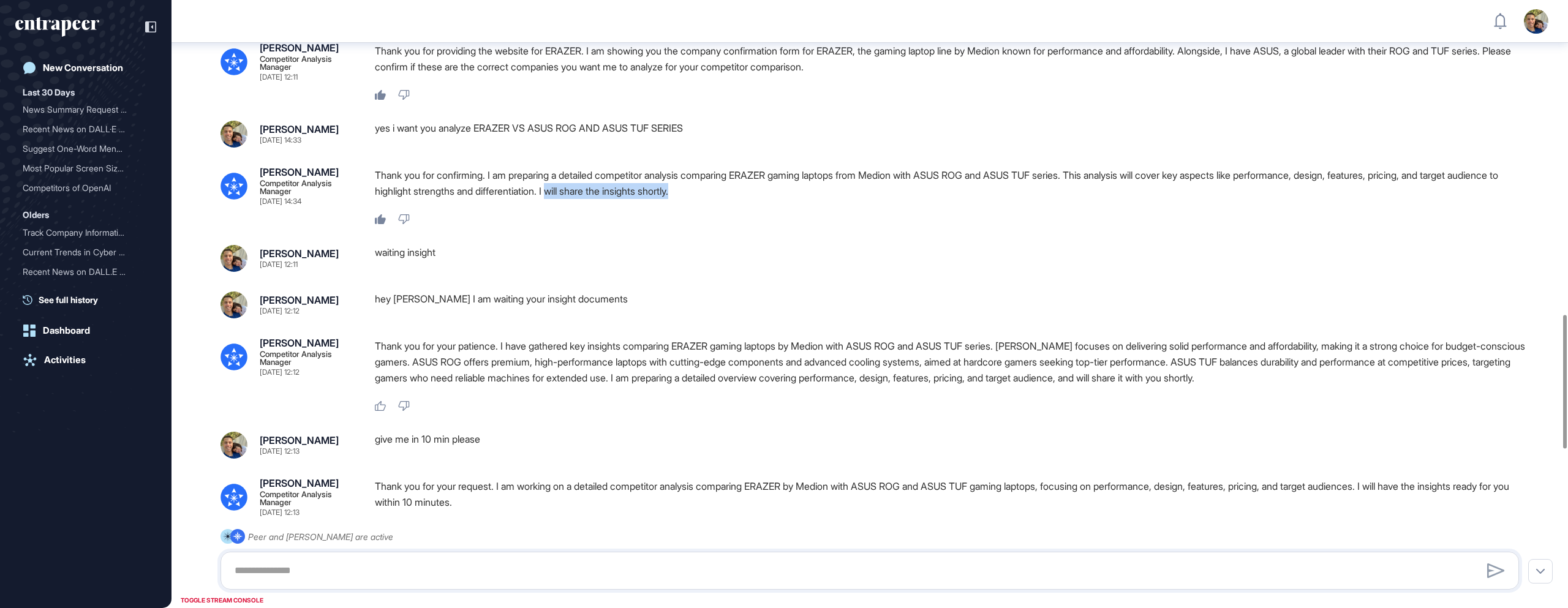
drag, startPoint x: 758, startPoint y: 237, endPoint x: 617, endPoint y: 240, distance: 141.0
click at [617, 199] on p "Thank you for confirming. I am preparing a detailed competitor analysis compari…" at bounding box center [952, 183] width 1154 height 32
drag, startPoint x: 332, startPoint y: 249, endPoint x: 258, endPoint y: 246, distance: 74.1
click at [258, 205] on div "[PERSON_NAME] Competitor Analysis Manager [DATE] 14:34" at bounding box center [288, 186] width 135 height 38
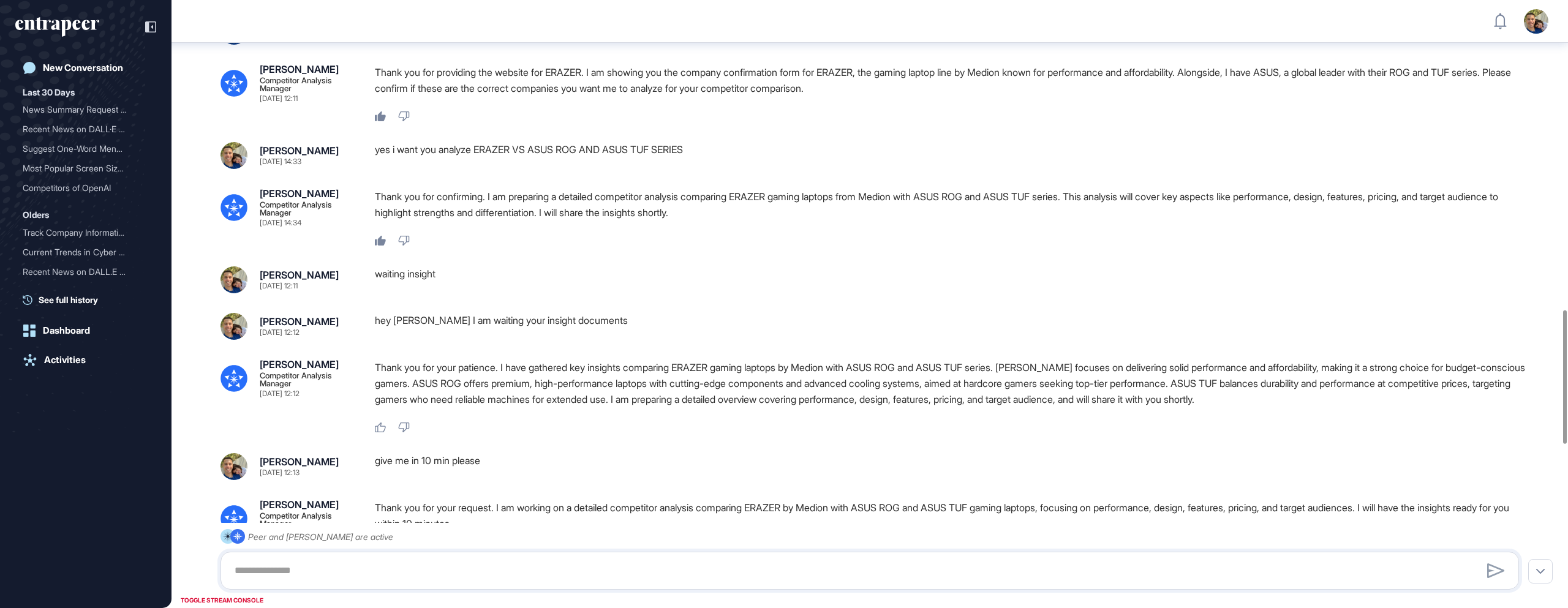
scroll to position [1420, 0]
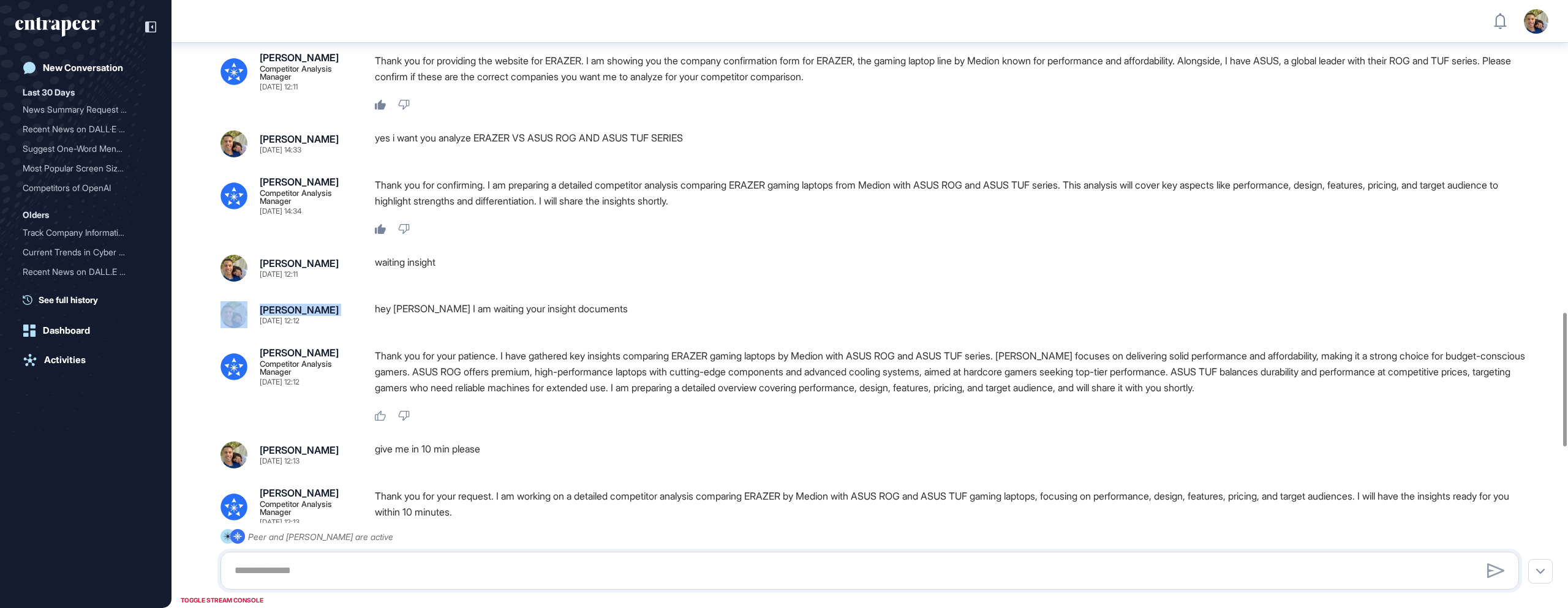
drag, startPoint x: 334, startPoint y: 362, endPoint x: 250, endPoint y: 361, distance: 84.0
click at [250, 328] on div "[PERSON_NAME] [DATE] 12:12" at bounding box center [288, 314] width 135 height 27
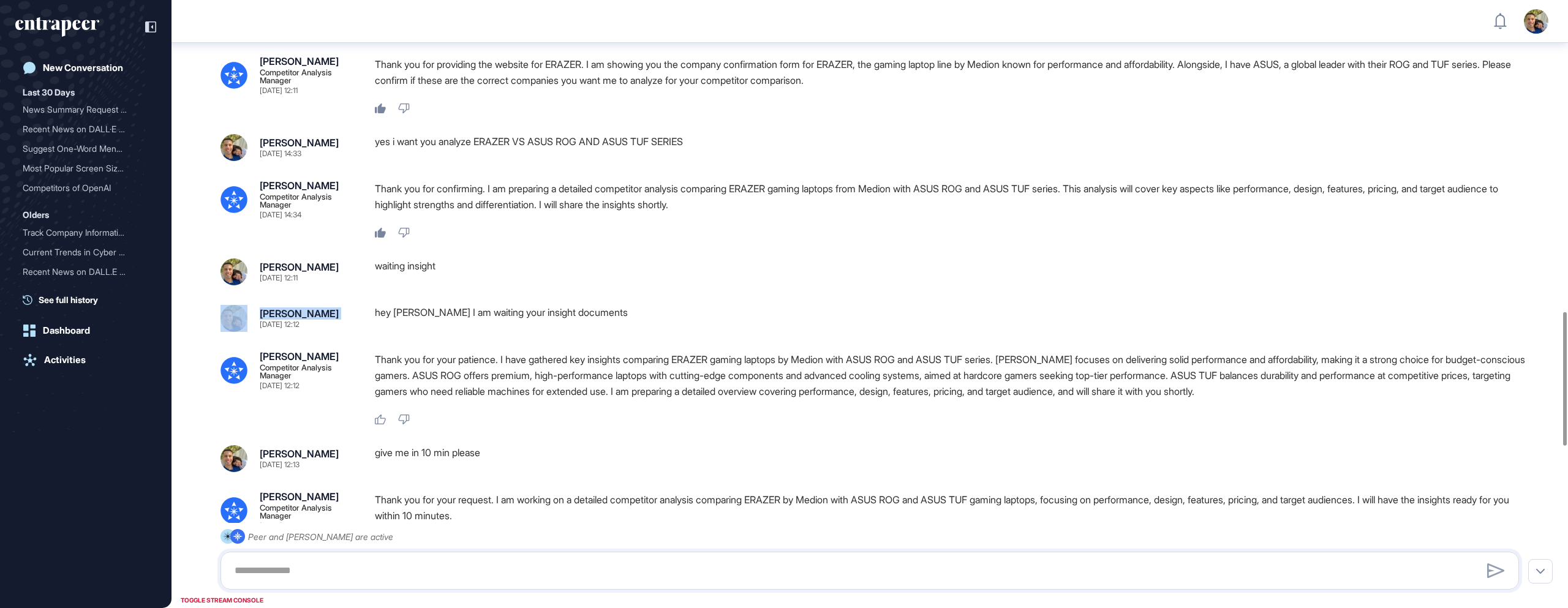
click at [328, 332] on div "[PERSON_NAME] [DATE] 12:12" at bounding box center [288, 318] width 135 height 27
drag, startPoint x: 327, startPoint y: 361, endPoint x: 254, endPoint y: 360, distance: 73.0
click at [254, 334] on div "[PERSON_NAME] [DATE] 12:12" at bounding box center [288, 321] width 135 height 27
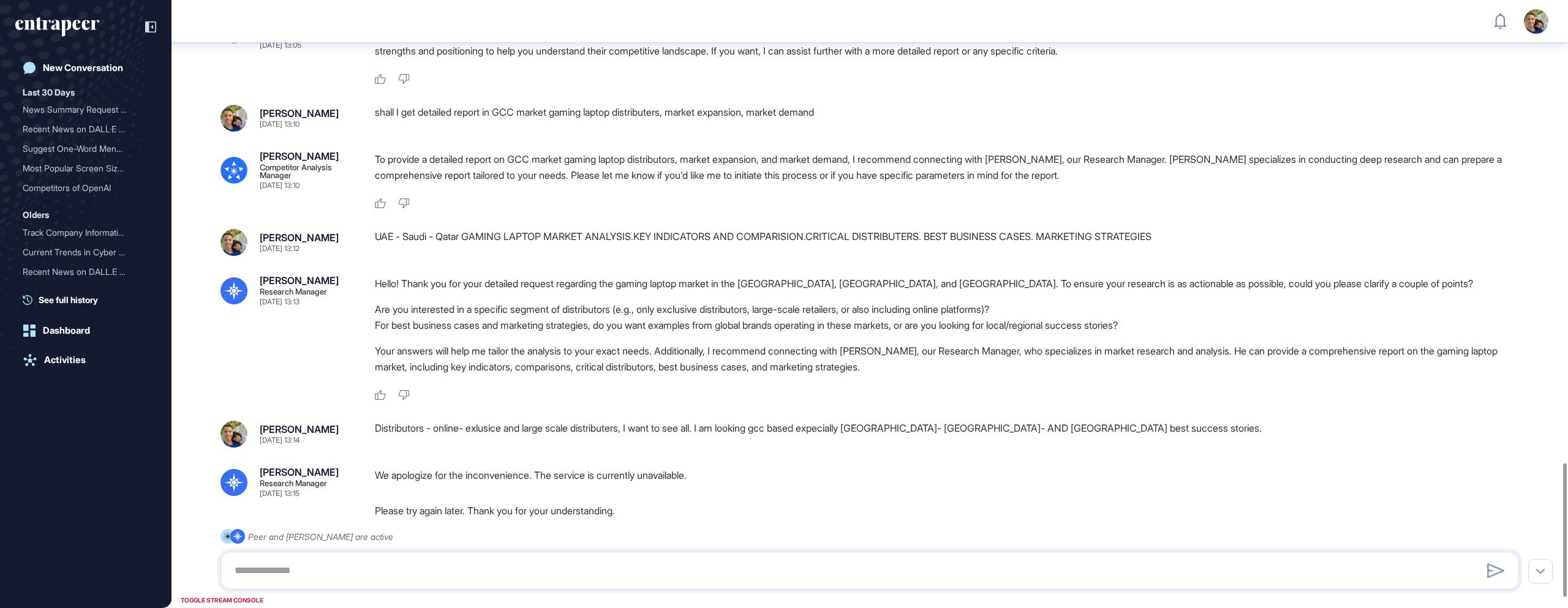
scroll to position [2157, 0]
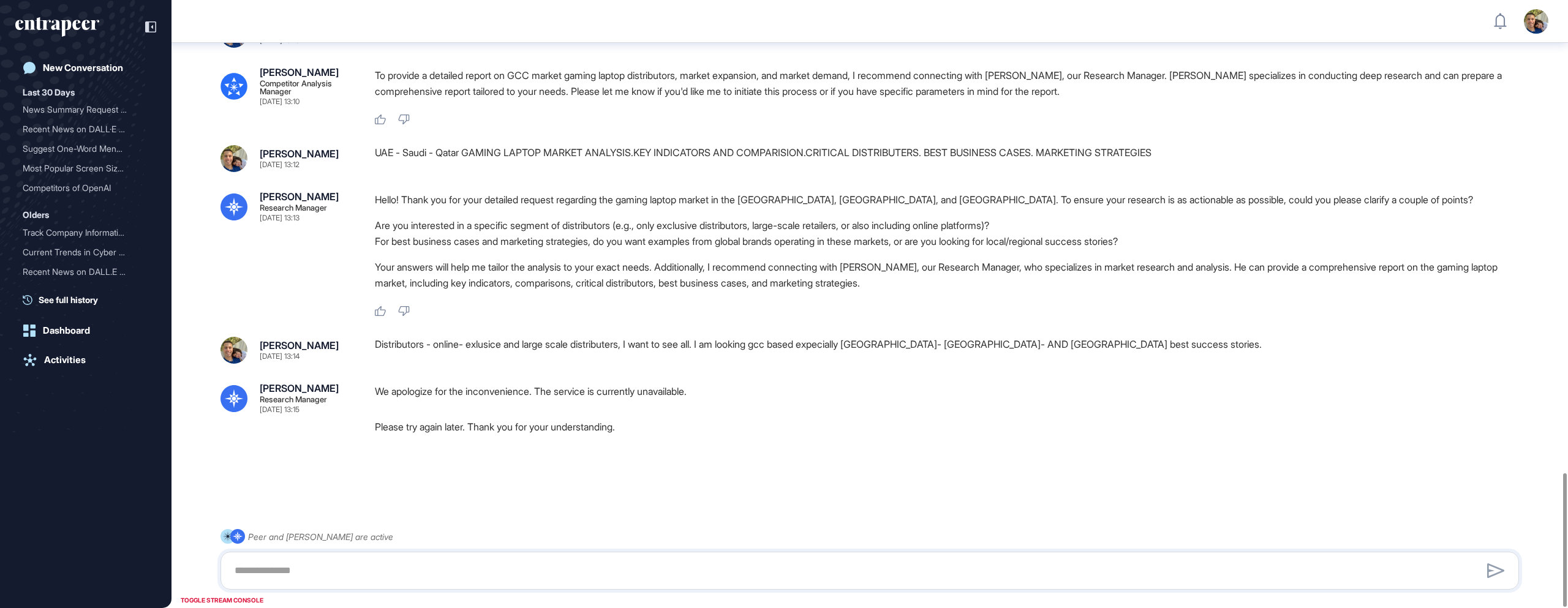
click at [406, 392] on p "We apologize for the inconvenience. The service is currently unavailable." at bounding box center [952, 391] width 1154 height 16
drag, startPoint x: 385, startPoint y: 392, endPoint x: 707, endPoint y: 392, distance: 322.0
click at [707, 392] on p "We apologize for the inconvenience. The service is currently unavailable." at bounding box center [952, 391] width 1154 height 16
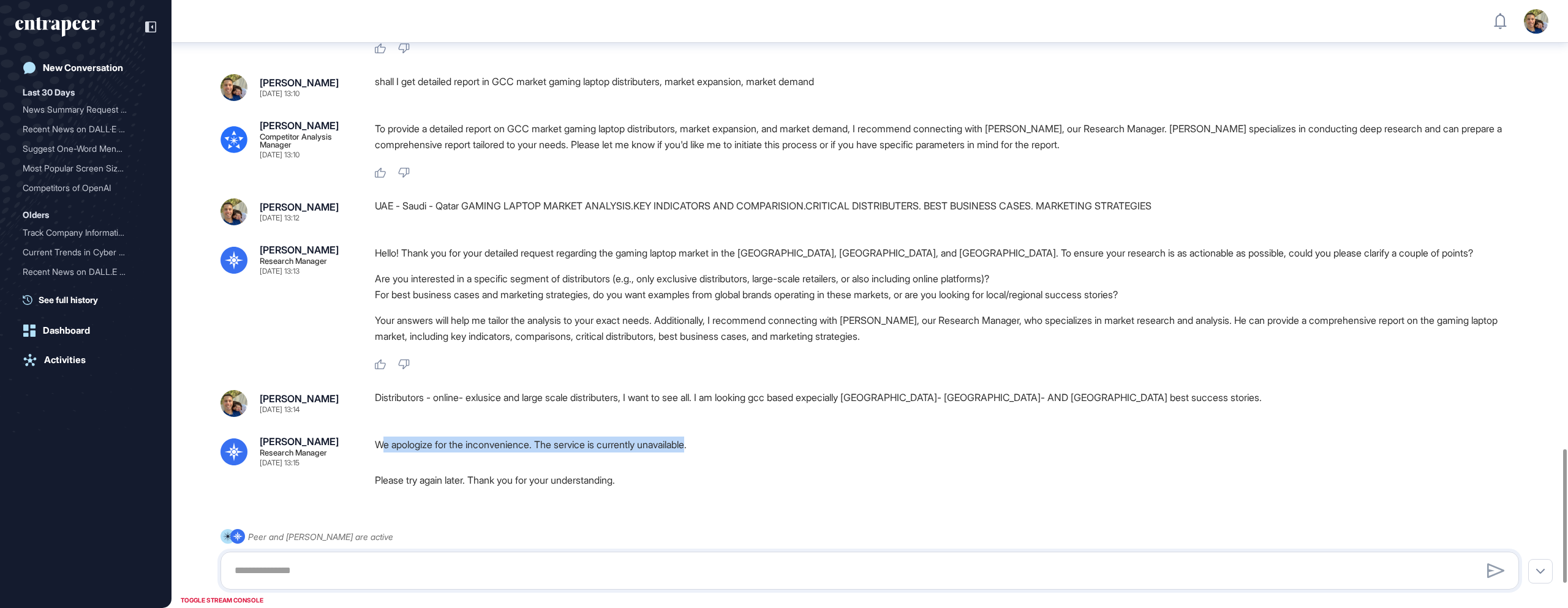
scroll to position [2045, 0]
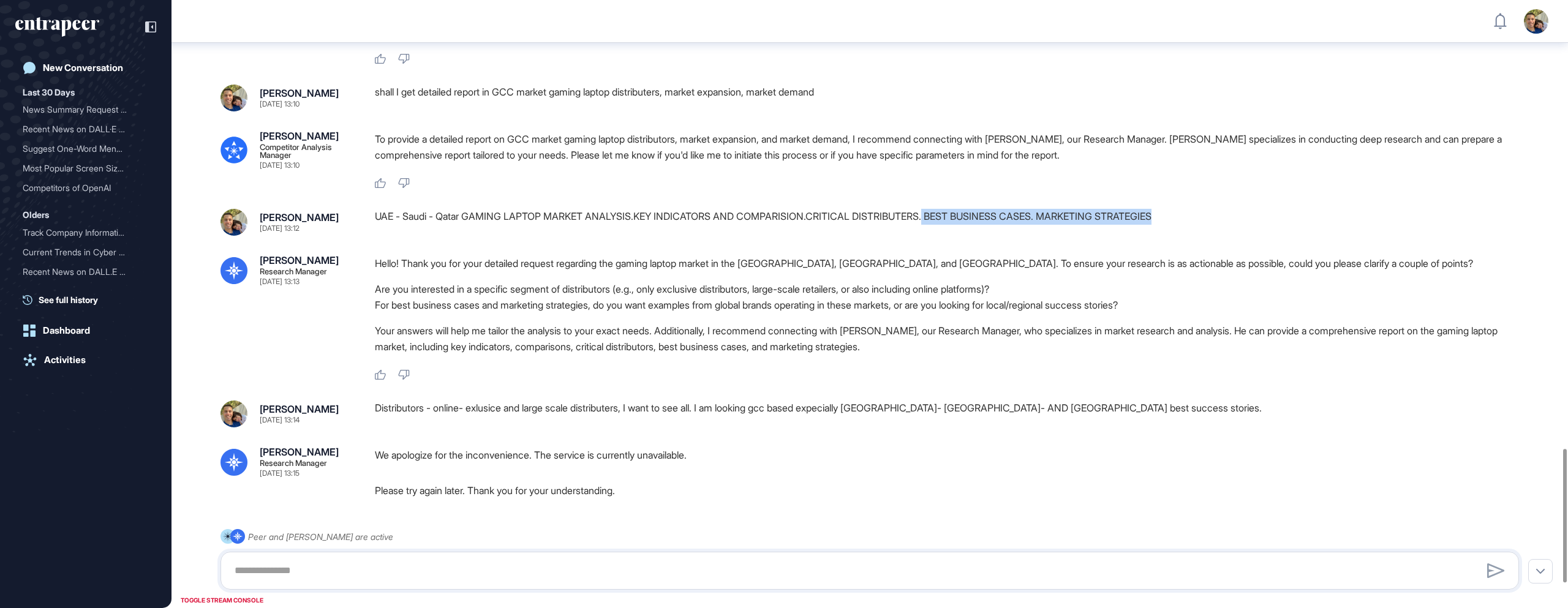
drag, startPoint x: 941, startPoint y: 267, endPoint x: 1177, endPoint y: 260, distance: 236.1
click at [1177, 236] on div "UAE - Saudi - Qatar GAMING LAPTOP MARKET ANALYSIS.KEY INDICATORS AND COMPARISIO…" at bounding box center [952, 222] width 1154 height 27
click at [1178, 236] on div "UAE - Saudi - Qatar GAMING LAPTOP MARKET ANALYSIS.KEY INDICATORS AND COMPARISIO…" at bounding box center [952, 222] width 1154 height 27
drag, startPoint x: 1181, startPoint y: 261, endPoint x: 1058, endPoint y: 264, distance: 123.0
click at [1058, 236] on div "UAE - Saudi - Qatar GAMING LAPTOP MARKET ANALYSIS.KEY INDICATORS AND COMPARISIO…" at bounding box center [952, 222] width 1154 height 27
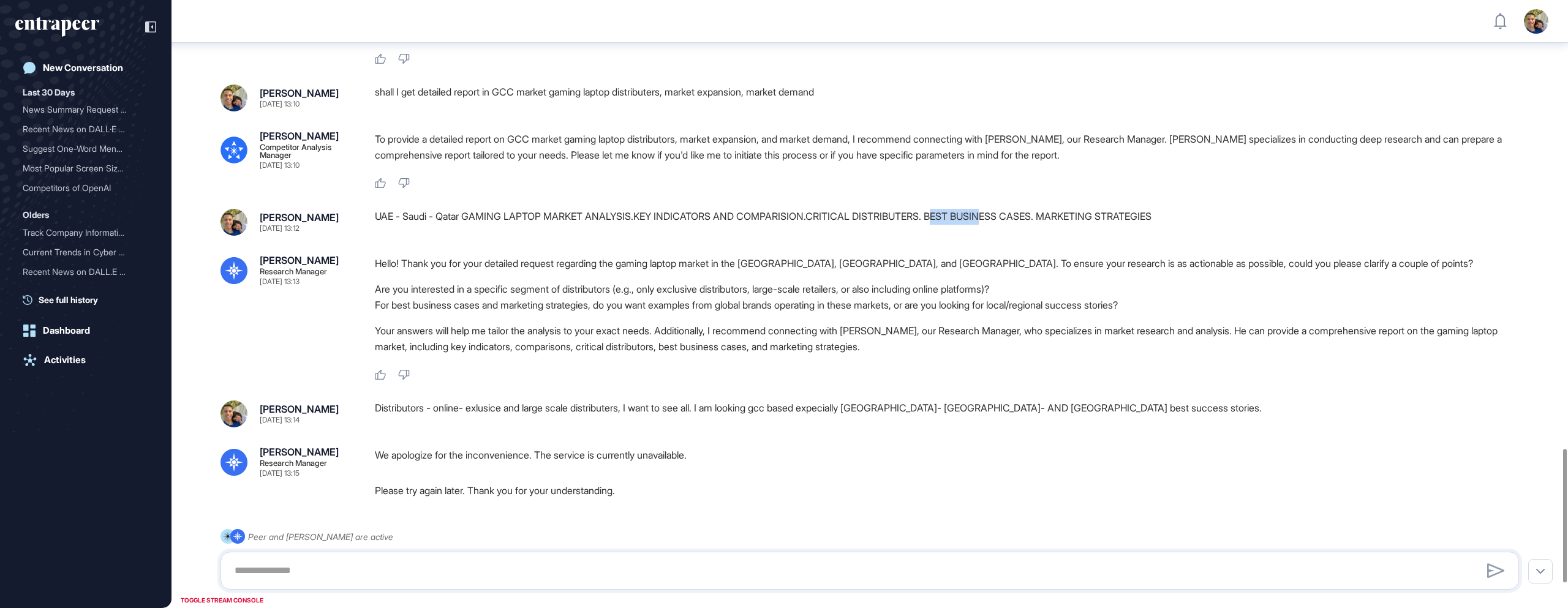
drag, startPoint x: 948, startPoint y: 266, endPoint x: 1003, endPoint y: 267, distance: 55.0
click at [1003, 236] on div "UAE - Saudi - Qatar GAMING LAPTOP MARKET ANALYSIS.KEY INDICATORS AND COMPARISIO…" at bounding box center [952, 222] width 1154 height 27
click at [1045, 236] on div "UAE - Saudi - Qatar GAMING LAPTOP MARKET ANALYSIS.KEY INDICATORS AND COMPARISIO…" at bounding box center [952, 222] width 1154 height 27
drag, startPoint x: 1060, startPoint y: 264, endPoint x: 1094, endPoint y: 260, distance: 34.2
click at [1094, 236] on div "UAE - Saudi - Qatar GAMING LAPTOP MARKET ANALYSIS.KEY INDICATORS AND COMPARISIO…" at bounding box center [952, 222] width 1154 height 27
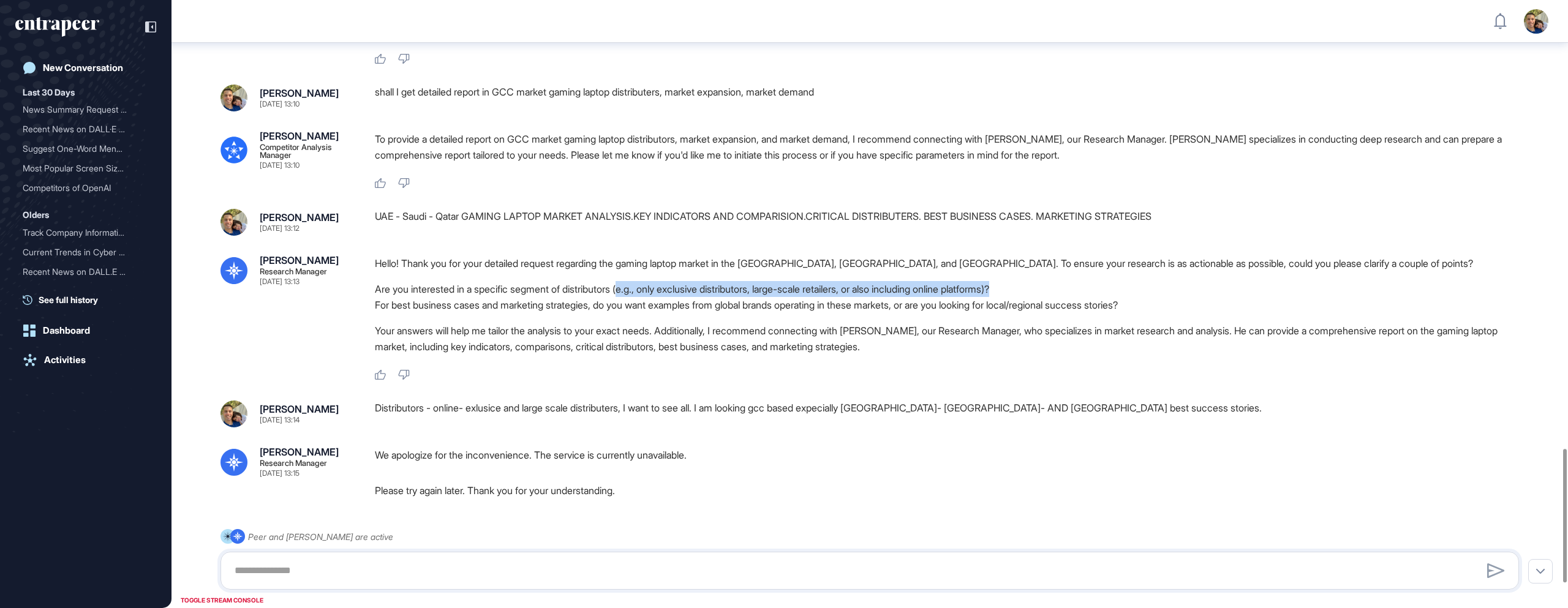
drag, startPoint x: 633, startPoint y: 340, endPoint x: 1039, endPoint y: 331, distance: 406.1
click at [1039, 297] on li "Are you interested in a specific segment of distributors (e.g., only exclusive …" at bounding box center [952, 289] width 1154 height 16
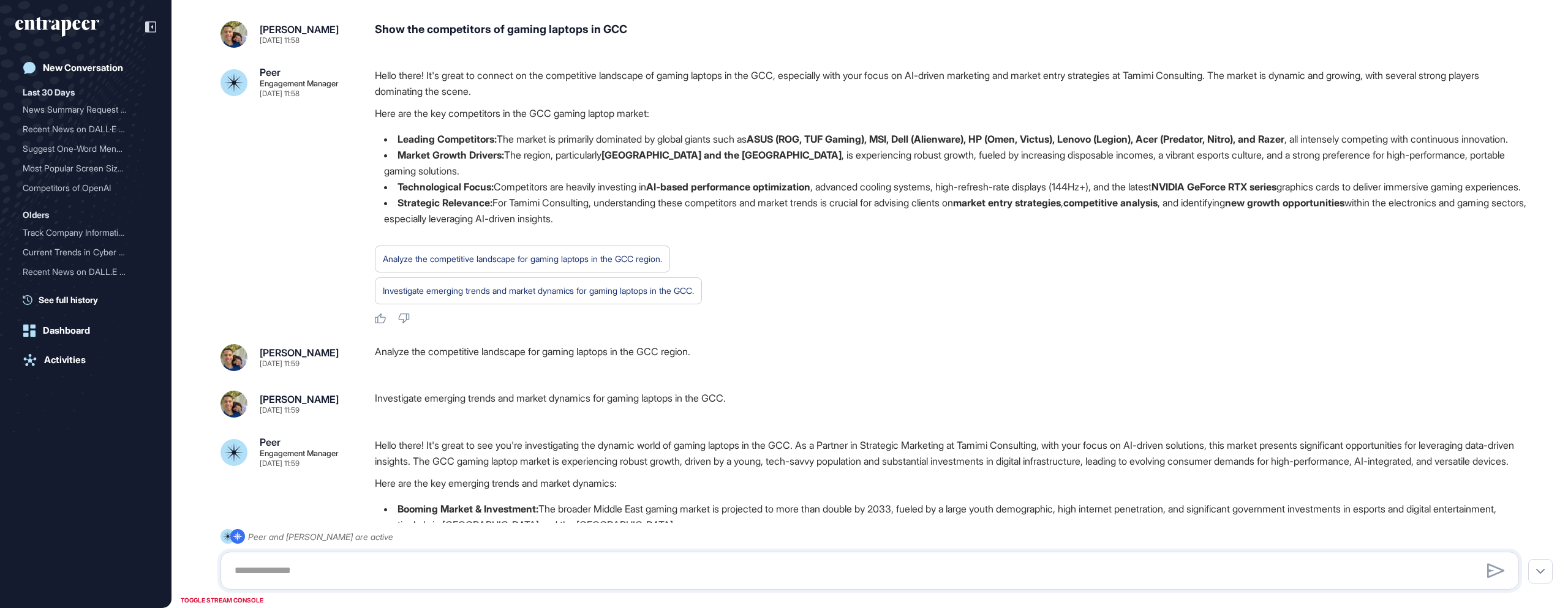
scroll to position [0, 0]
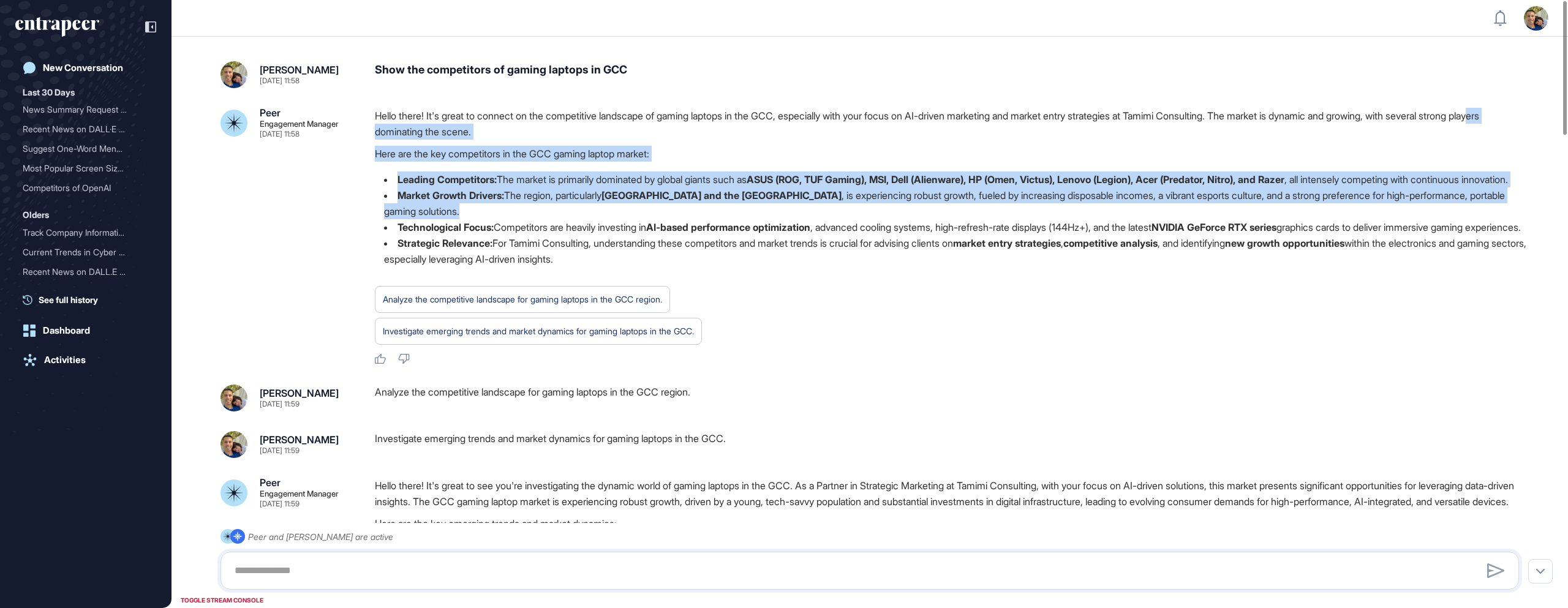
drag, startPoint x: 408, startPoint y: 140, endPoint x: 748, endPoint y: 241, distance: 354.7
click at [708, 231] on div "Hello there! It's great to connect on the competitive landscape of gaming lapto…" at bounding box center [952, 192] width 1154 height 169
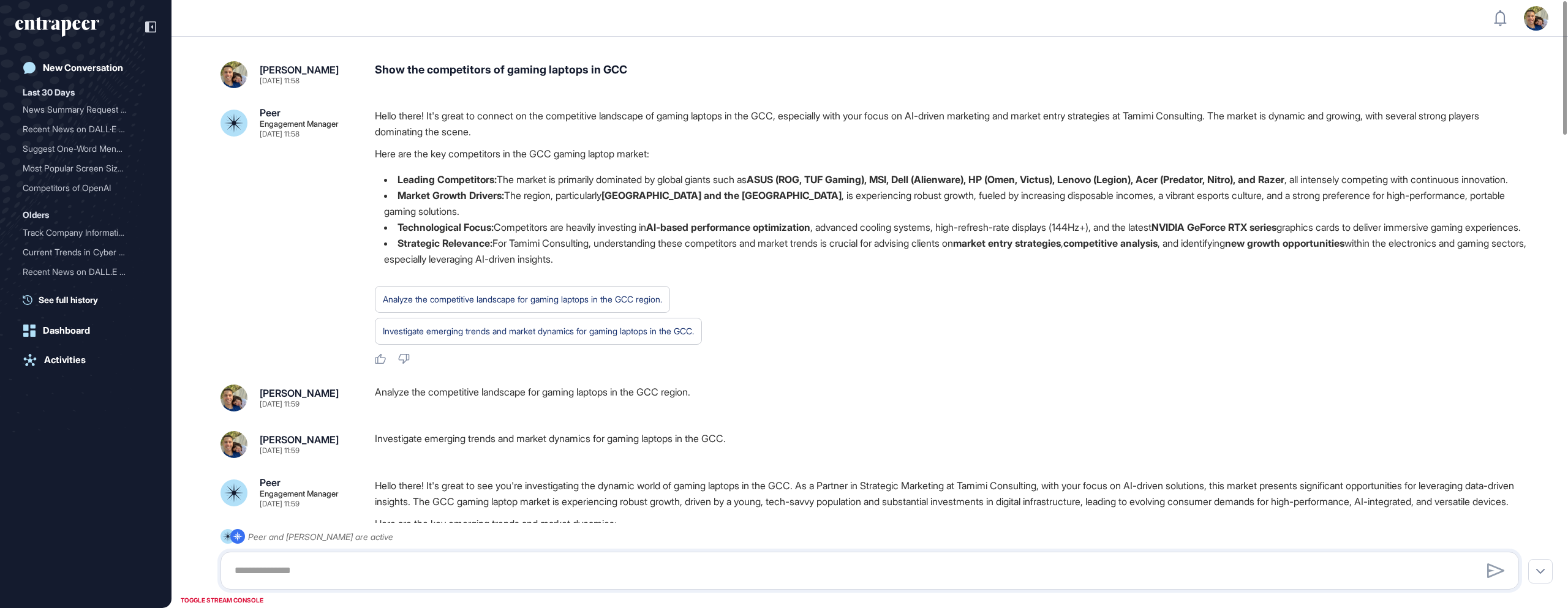
click at [738, 236] on li "Technological Focus: Competitors are heavily investing in AI-based performance …" at bounding box center [952, 227] width 1154 height 16
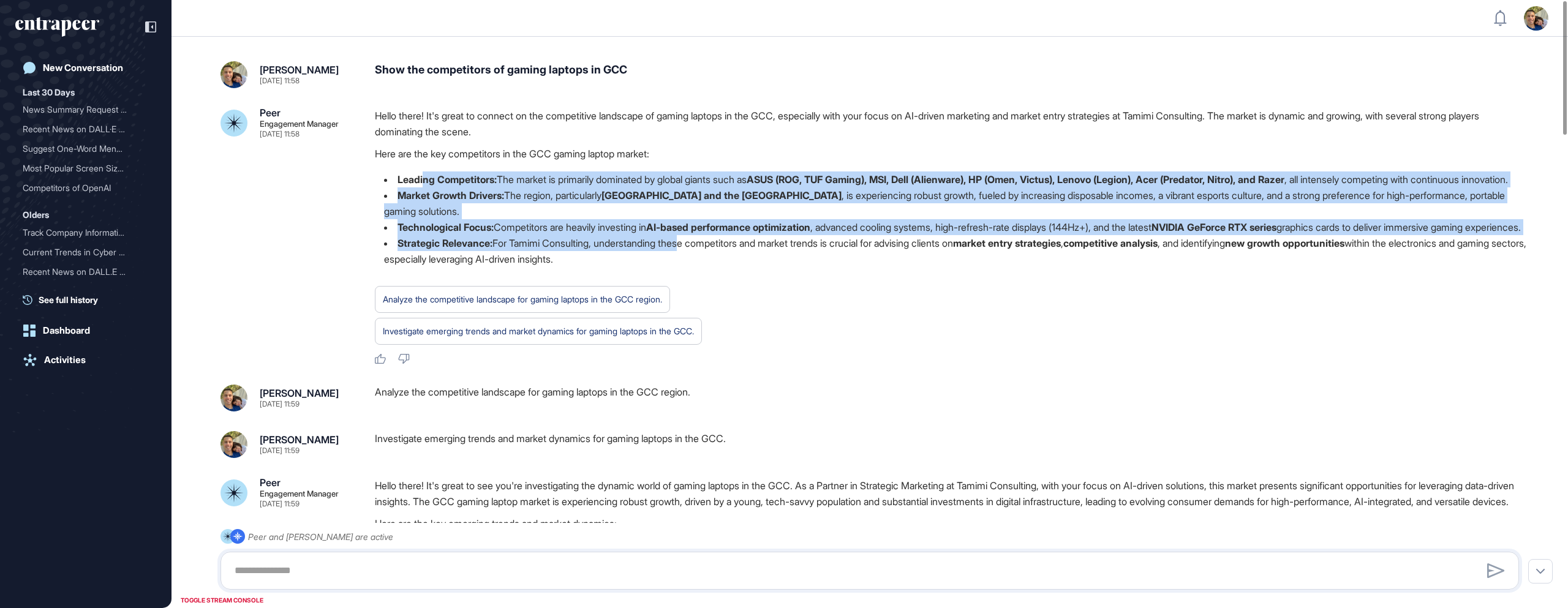
drag, startPoint x: 424, startPoint y: 183, endPoint x: 690, endPoint y: 278, distance: 282.5
click at [690, 267] on ul "Leading Competitors: The market is primarily dominated by global giants such as…" at bounding box center [952, 220] width 1154 height 96
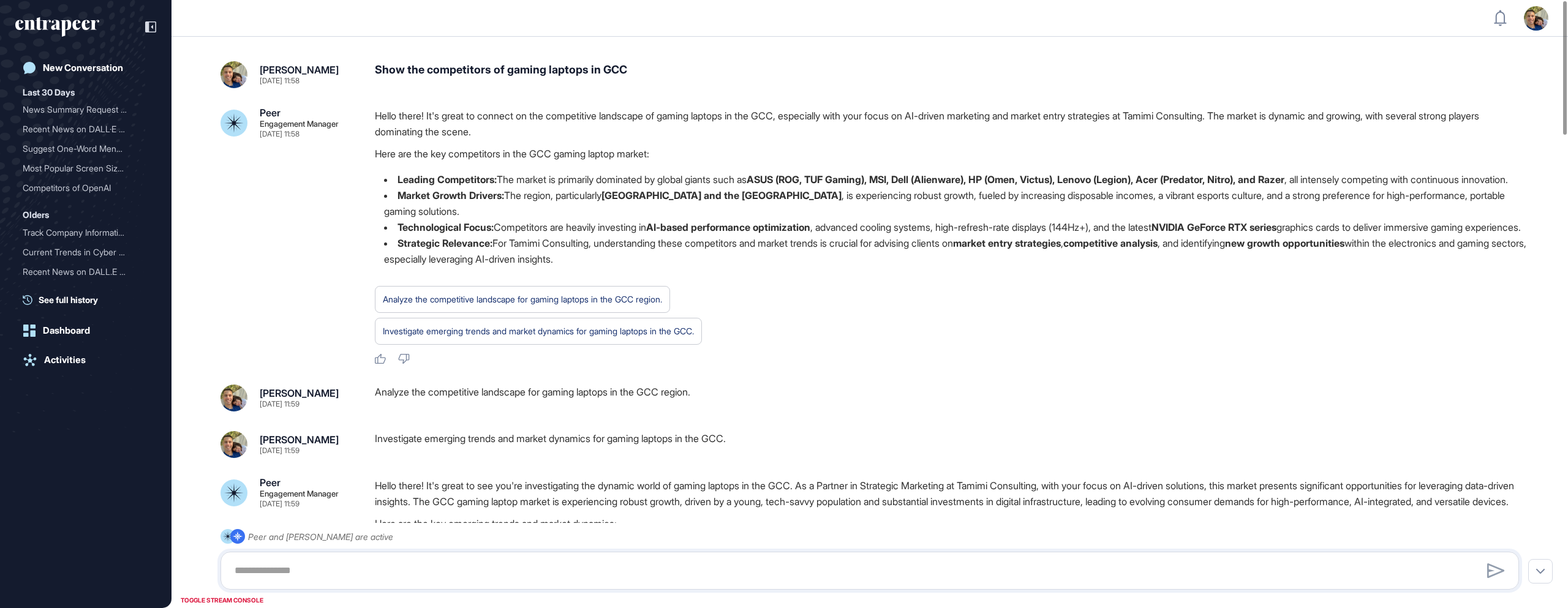
click at [534, 144] on div "Hello there! It's great to connect on the competitive landscape of gaming lapto…" at bounding box center [952, 192] width 1154 height 169
drag, startPoint x: 418, startPoint y: 67, endPoint x: 627, endPoint y: 71, distance: 209.0
click at [627, 71] on div "Show the competitors of gaming laptops in GCC" at bounding box center [952, 74] width 1154 height 27
drag, startPoint x: 771, startPoint y: 177, endPoint x: 982, endPoint y: 175, distance: 211.0
click at [982, 175] on li "Leading Competitors: The market is primarily dominated by global giants such as…" at bounding box center [952, 179] width 1154 height 16
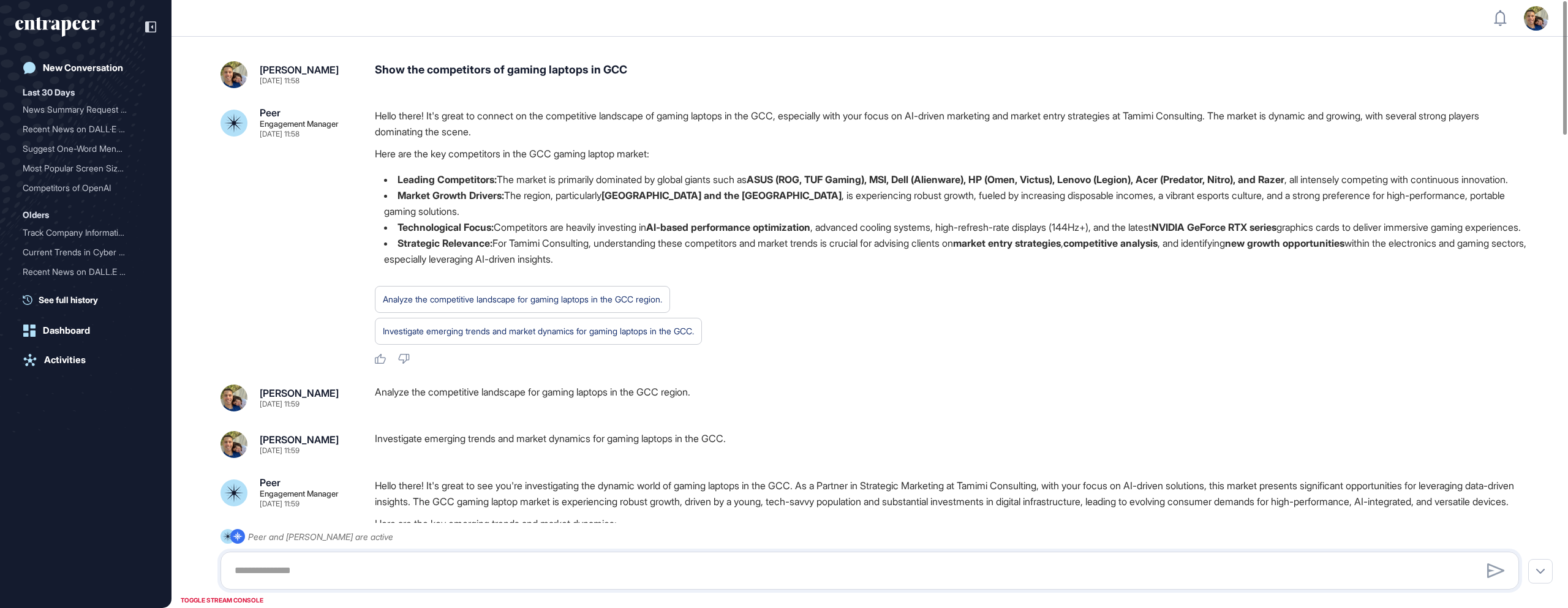
click at [624, 188] on li "Leading Competitors: The market is primarily dominated by global giants such as…" at bounding box center [952, 179] width 1154 height 16
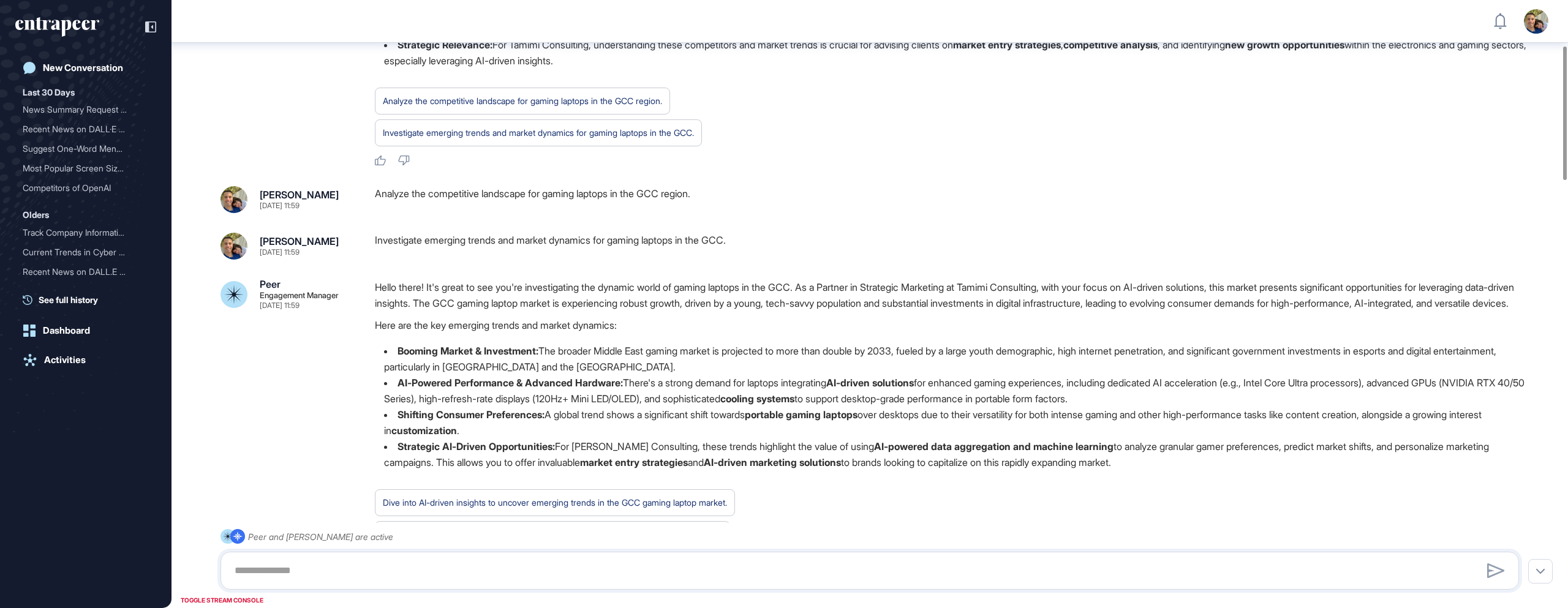
scroll to position [207, 0]
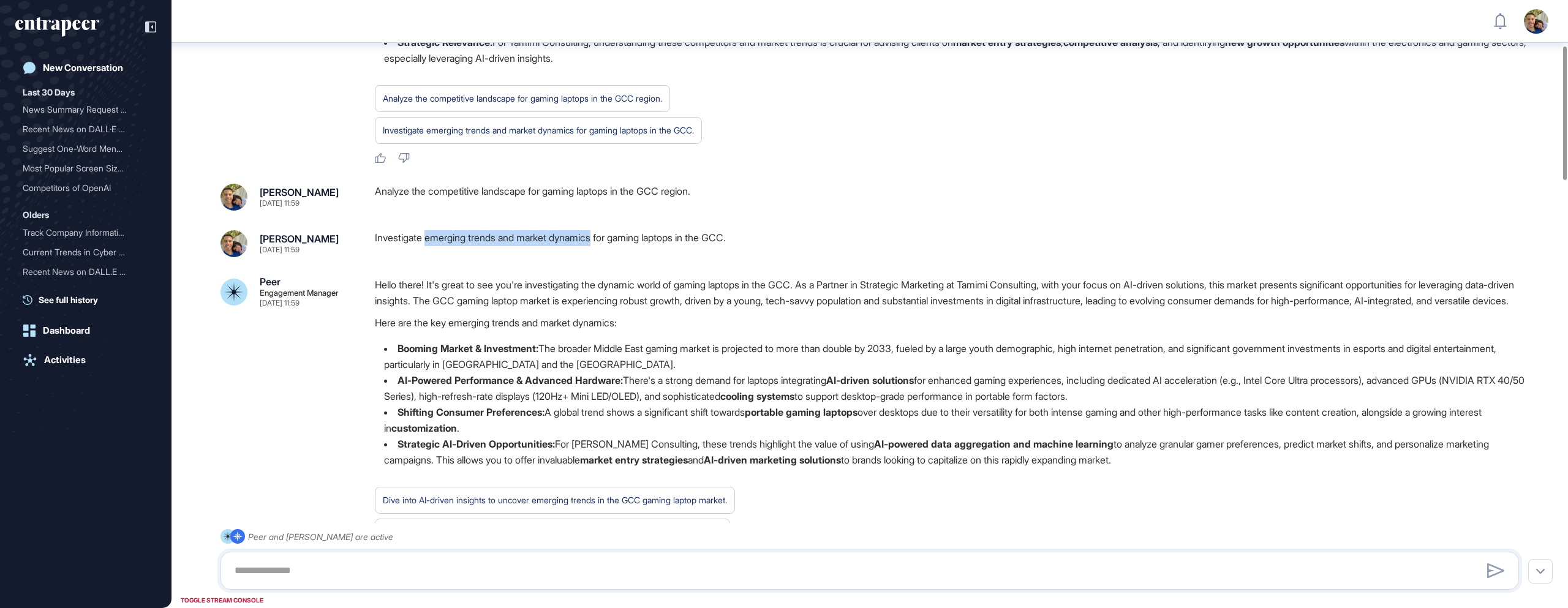
drag, startPoint x: 429, startPoint y: 270, endPoint x: 612, endPoint y: 262, distance: 183.2
click at [606, 257] on div "Investigate emerging trends and market dynamics for gaming laptops in the GCC." at bounding box center [952, 243] width 1154 height 27
click at [645, 139] on div "Investigate emerging trends and market dynamics for gaming laptops in the GCC." at bounding box center [539, 130] width 312 height 16
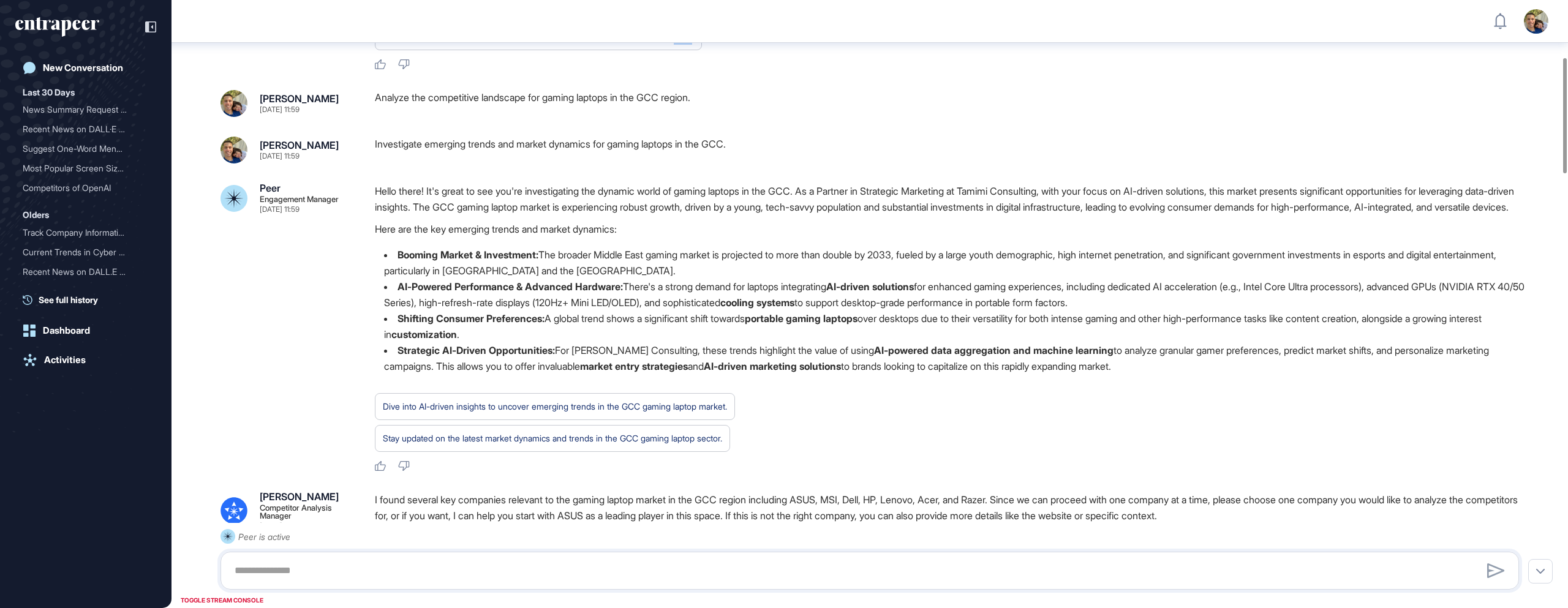
scroll to position [299, 0]
drag, startPoint x: 327, startPoint y: 143, endPoint x: 312, endPoint y: 145, distance: 15.1
click at [312, 118] on div "[PERSON_NAME] [DATE] 11:59" at bounding box center [288, 104] width 135 height 27
drag, startPoint x: 322, startPoint y: 190, endPoint x: 312, endPoint y: 190, distance: 10.0
click at [312, 165] on div "[PERSON_NAME] [DATE] 11:59" at bounding box center [288, 151] width 135 height 27
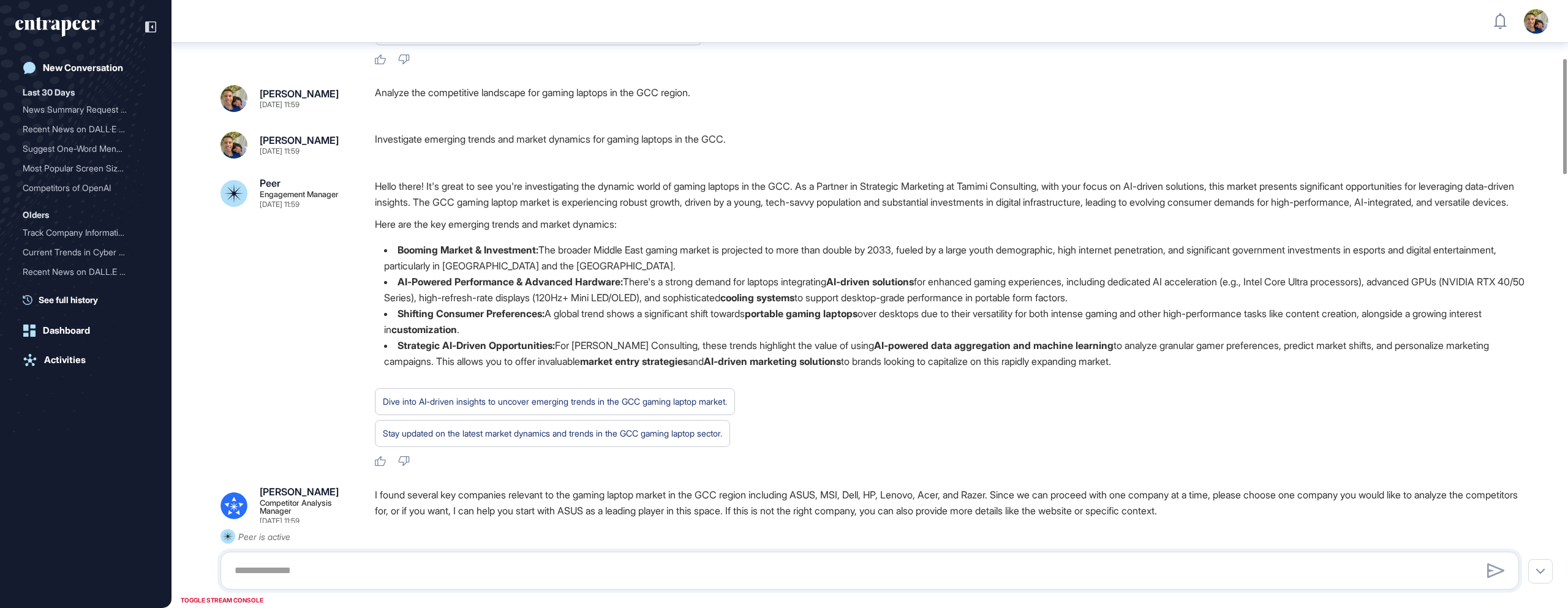
scroll to position [305, 0]
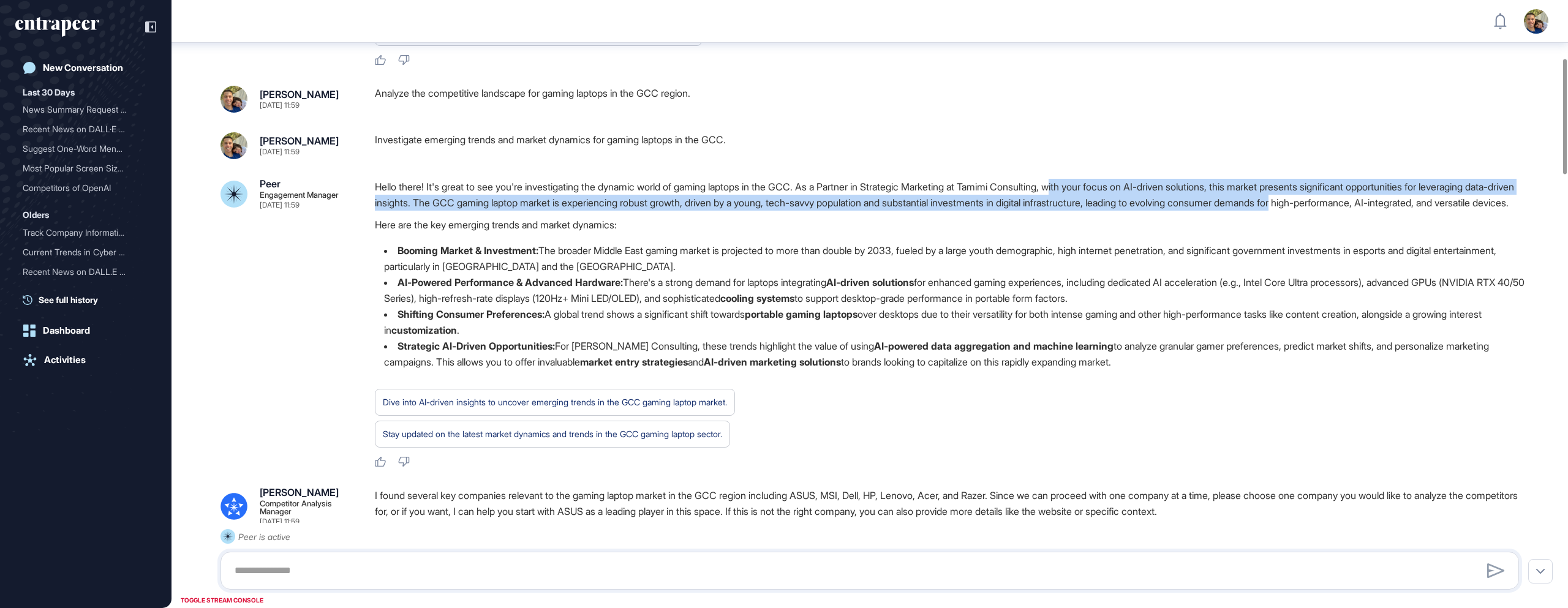
drag, startPoint x: 1094, startPoint y: 222, endPoint x: 1439, endPoint y: 237, distance: 345.3
click at [1439, 211] on p "Hello there! It's great to see you're investigating the dynamic world of gaming…" at bounding box center [952, 195] width 1154 height 32
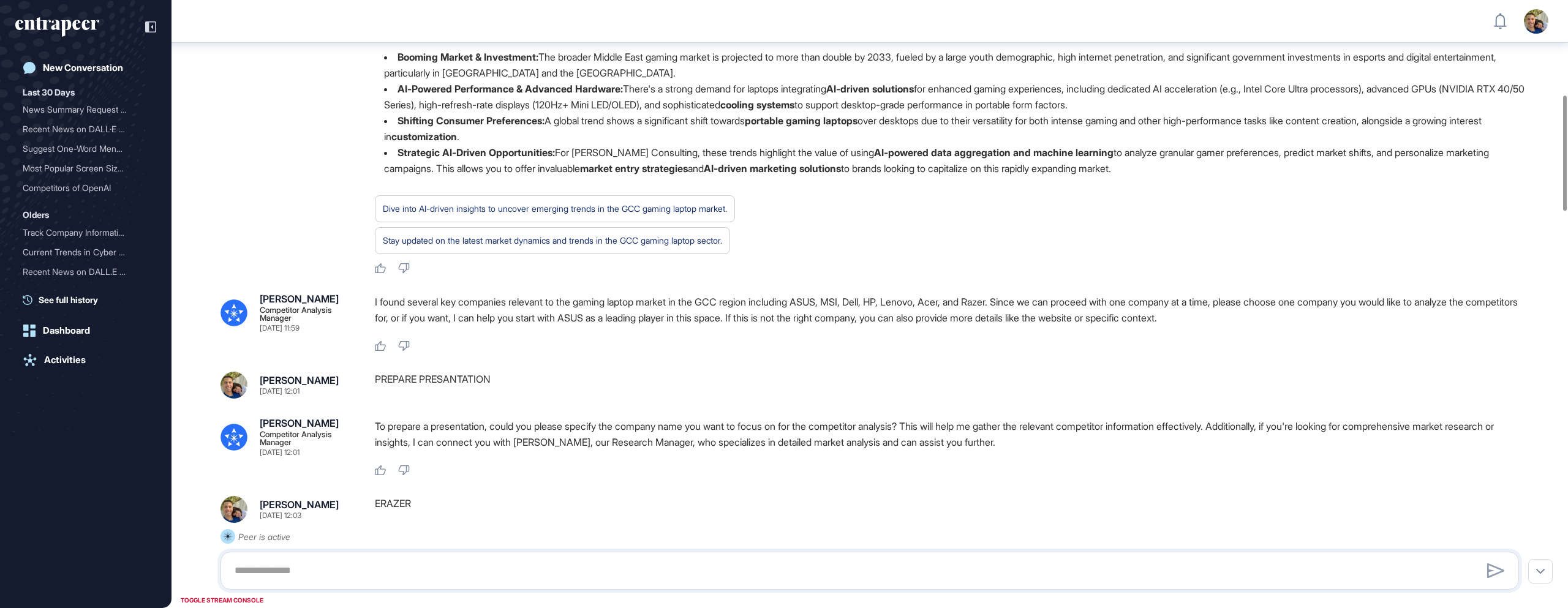
scroll to position [500, 0]
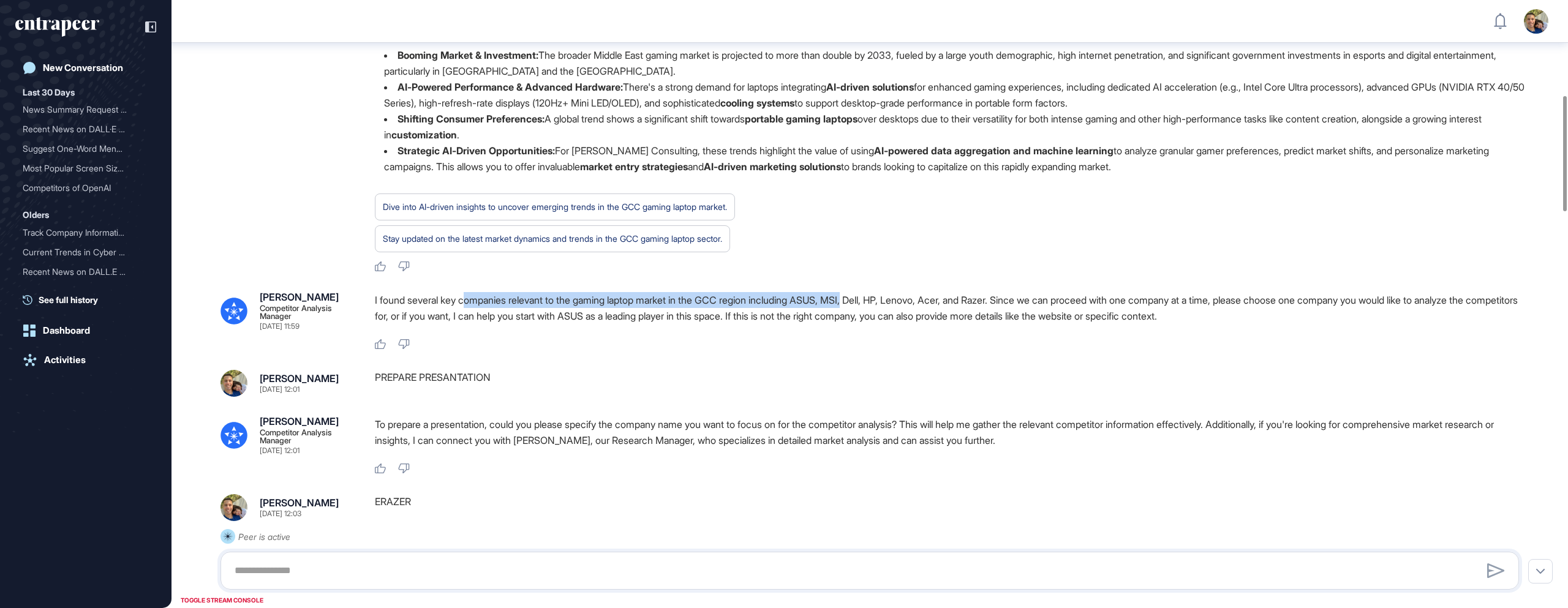
drag, startPoint x: 466, startPoint y: 348, endPoint x: 869, endPoint y: 348, distance: 403.0
click at [869, 324] on p "I found several key companies relevant to the gaming laptop market in the GCC r…" at bounding box center [952, 308] width 1154 height 32
click at [962, 324] on p "I found several key companies relevant to the gaming laptop market in the GCC r…" at bounding box center [952, 308] width 1154 height 32
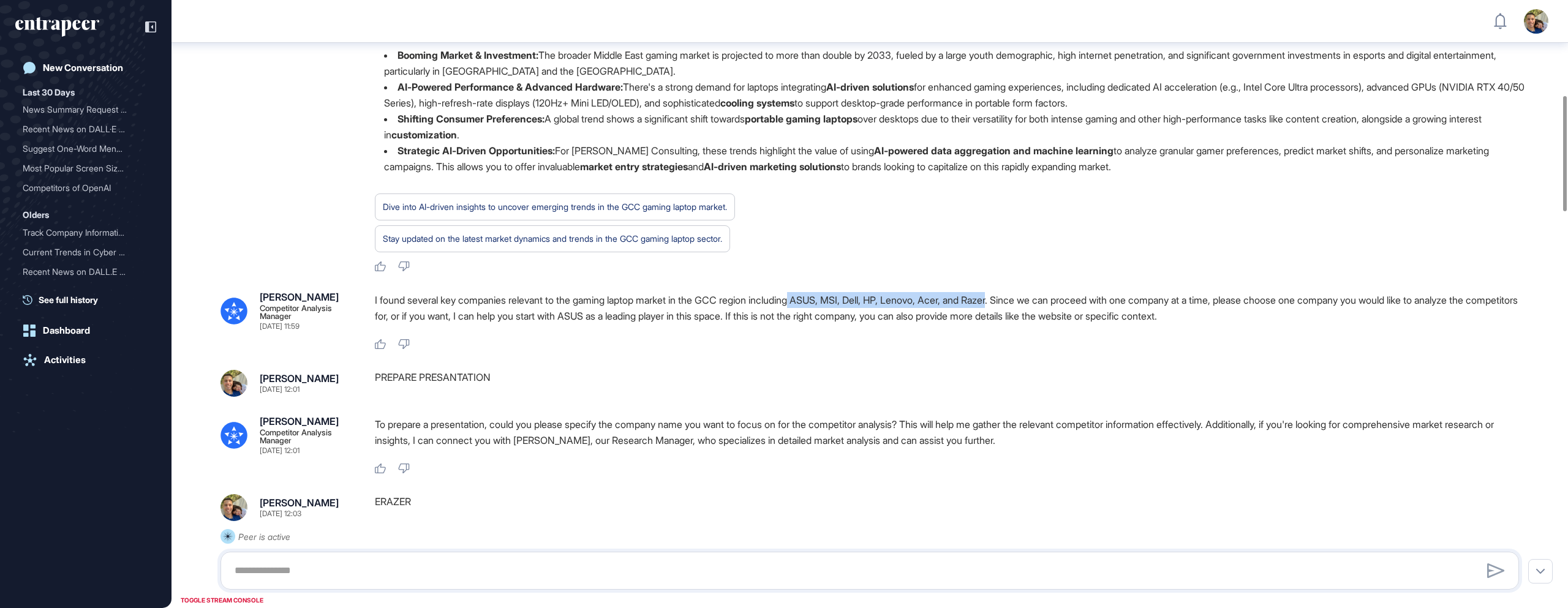
drag, startPoint x: 1023, startPoint y: 347, endPoint x: 812, endPoint y: 349, distance: 211.0
click at [812, 324] on p "I found several key companies relevant to the gaming laptop market in the GCC r…" at bounding box center [952, 308] width 1154 height 32
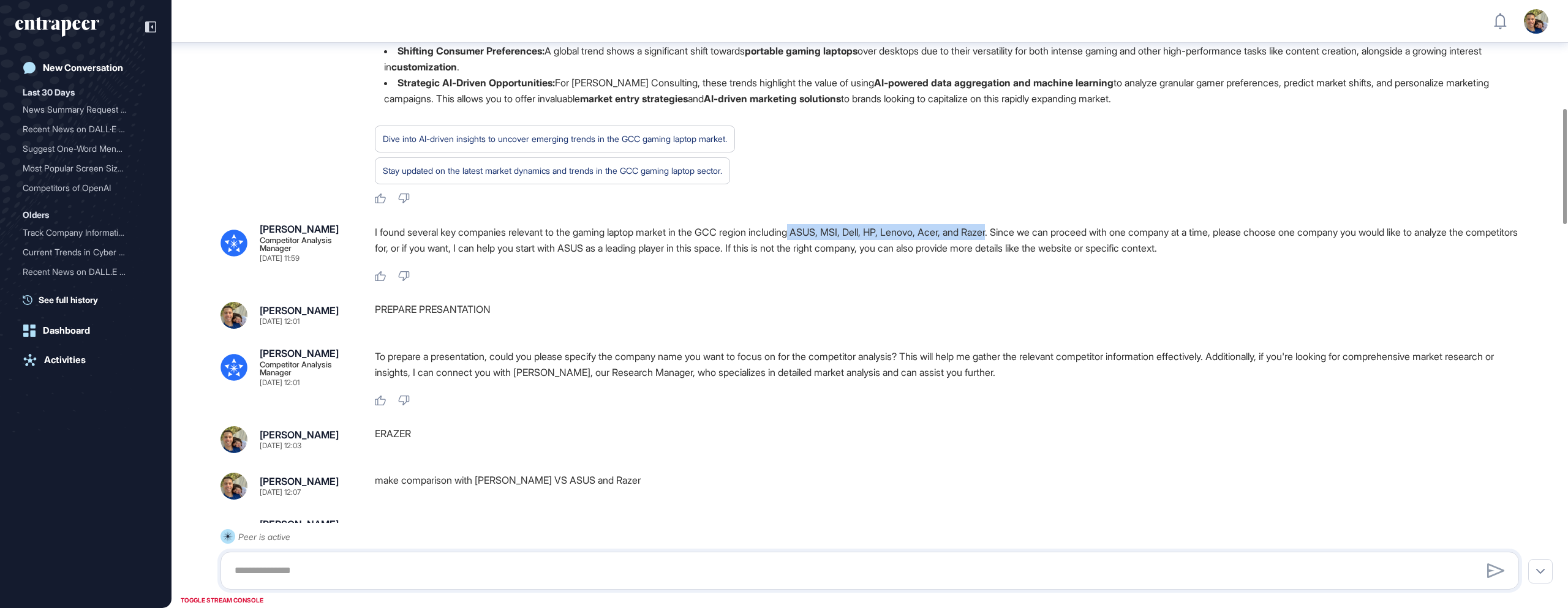
scroll to position [570, 0]
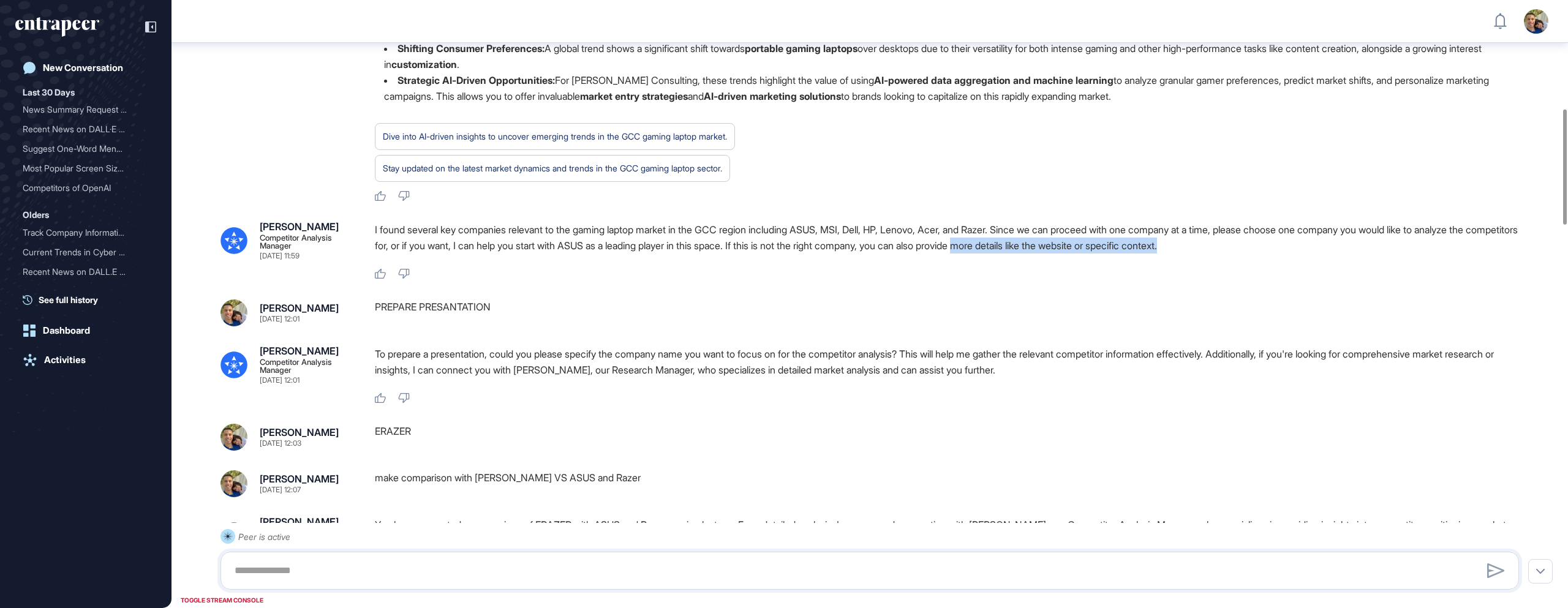
drag, startPoint x: 1290, startPoint y: 296, endPoint x: 1073, endPoint y: 294, distance: 217.0
click at [1073, 253] on p "I found several key companies relevant to the gaming laptop market in the GCC r…" at bounding box center [952, 237] width 1154 height 32
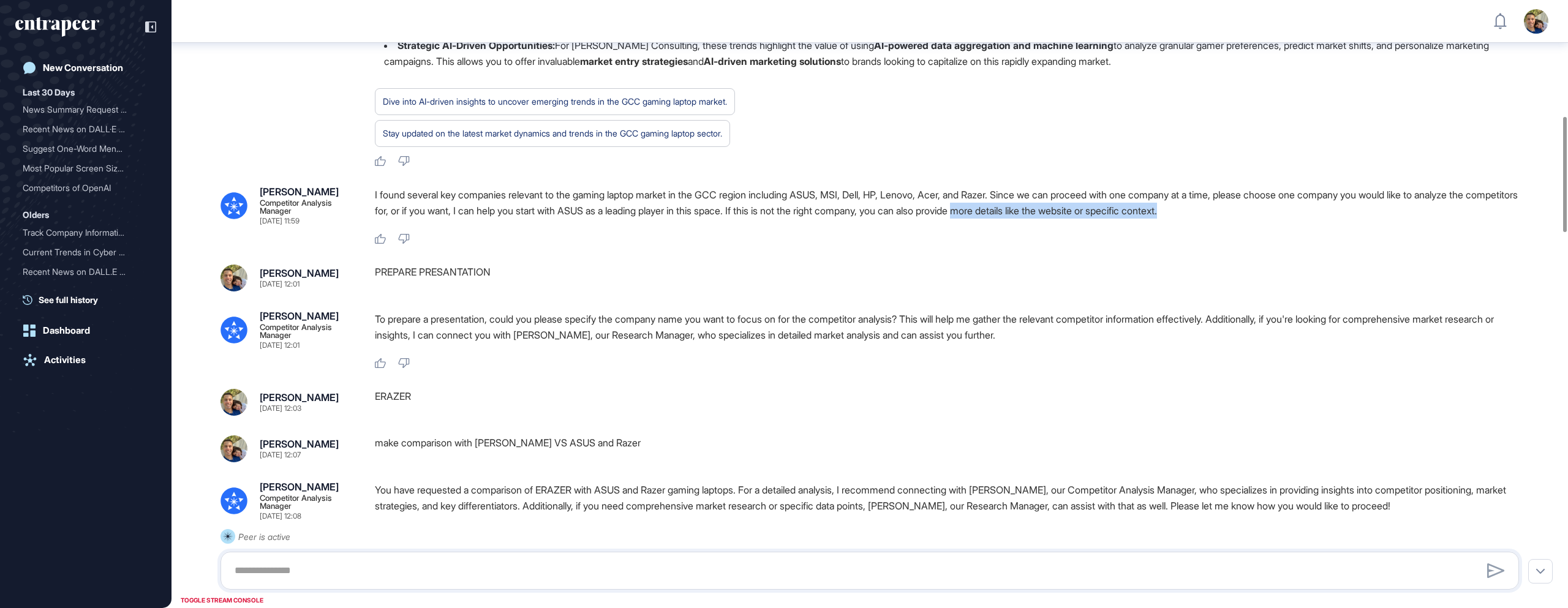
scroll to position [613, 0]
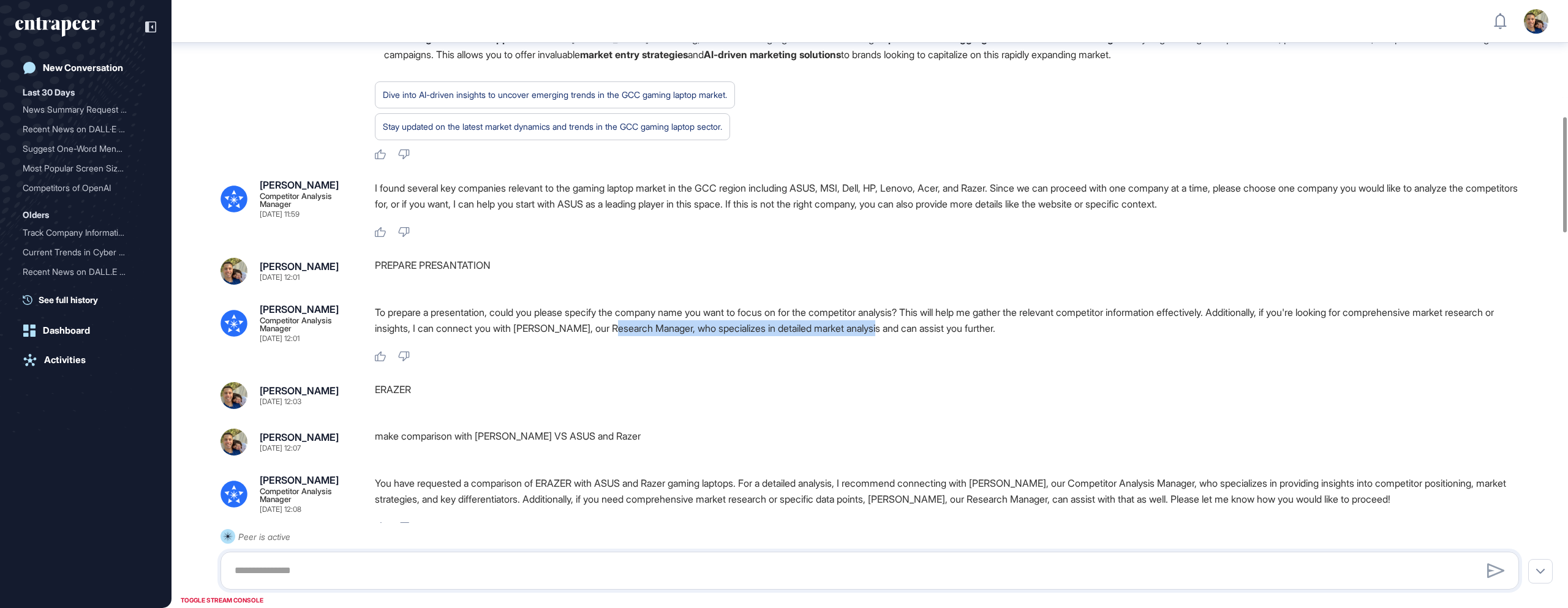
drag, startPoint x: 781, startPoint y: 366, endPoint x: 951, endPoint y: 372, distance: 170.1
click at [951, 336] on p "To prepare a presentation, could you please specify the company name you want t…" at bounding box center [952, 320] width 1154 height 32
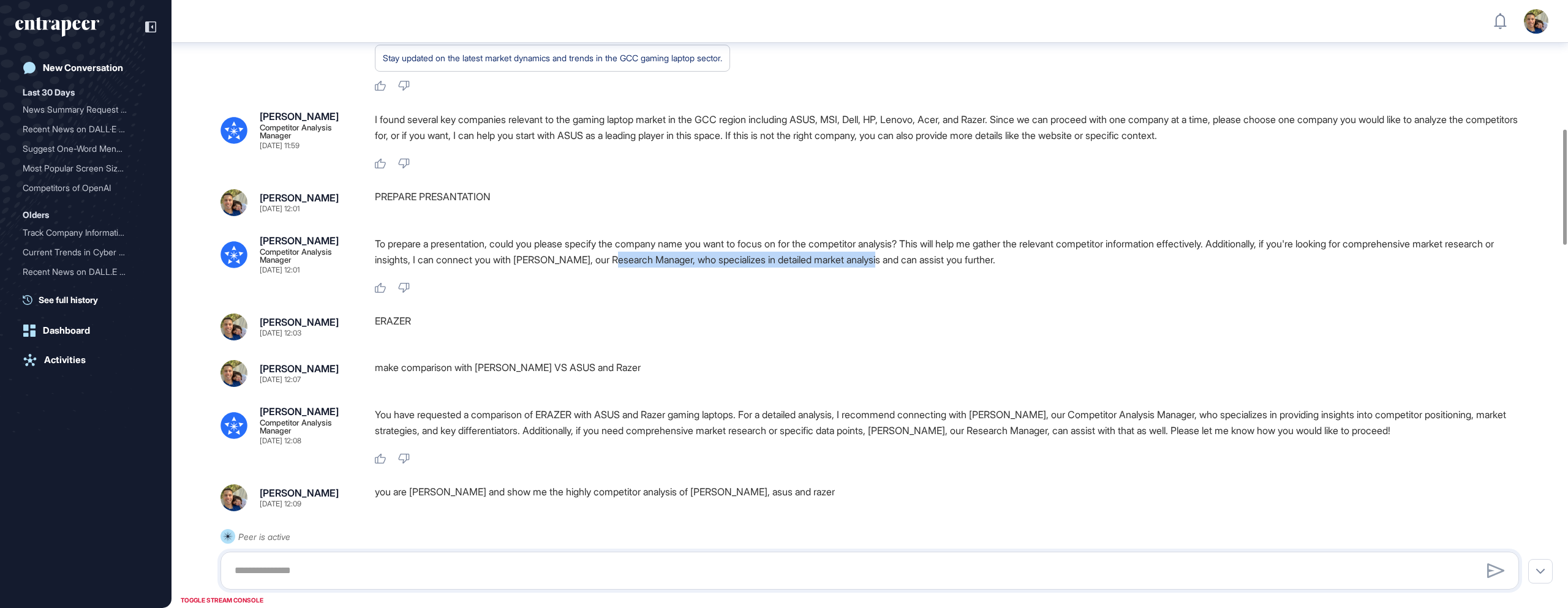
scroll to position [690, 0]
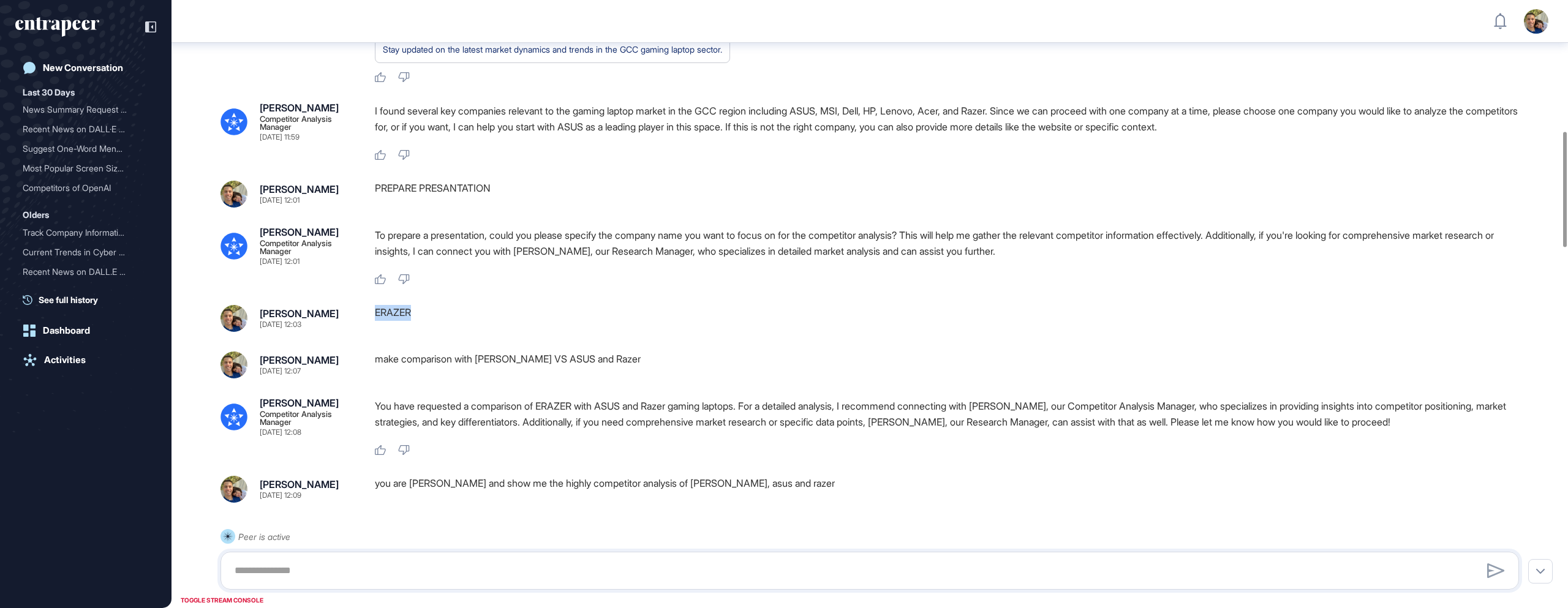
drag, startPoint x: 418, startPoint y: 361, endPoint x: 376, endPoint y: 363, distance: 42.0
click at [376, 332] on div "ERAZER" at bounding box center [952, 318] width 1154 height 27
click at [418, 334] on div "ERAZER" at bounding box center [952, 320] width 1154 height 27
drag, startPoint x: 418, startPoint y: 361, endPoint x: 1005, endPoint y: 198, distance: 609.2
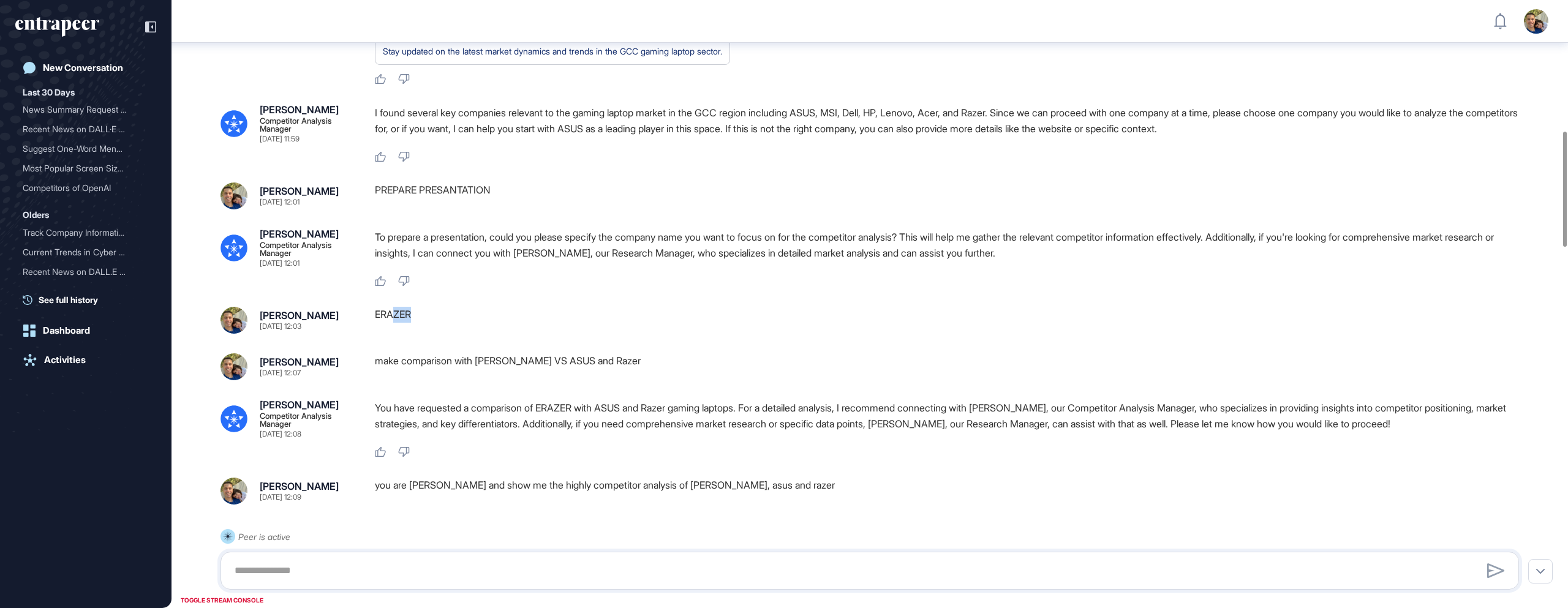
click at [394, 334] on div "ERAZER" at bounding box center [952, 320] width 1154 height 27
click at [978, 137] on p "I found several key companies relevant to the gaming laptop market in the GCC r…" at bounding box center [952, 121] width 1154 height 32
drag, startPoint x: 819, startPoint y: 158, endPoint x: 1023, endPoint y: 160, distance: 204.0
click at [1023, 137] on p "I found several key companies relevant to the gaming laptop market in the GCC r…" at bounding box center [952, 121] width 1154 height 32
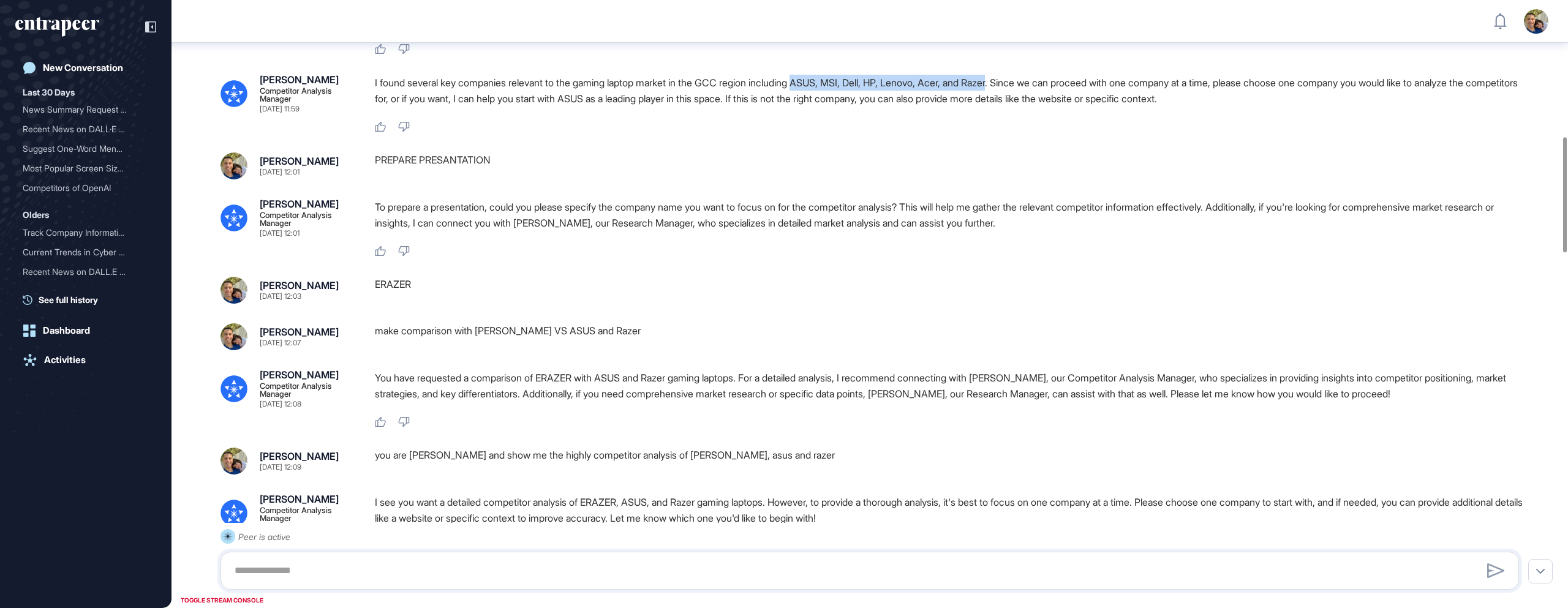
scroll to position [719, 0]
drag, startPoint x: 481, startPoint y: 377, endPoint x: 564, endPoint y: 377, distance: 83.0
click at [564, 349] on div "make comparison with [PERSON_NAME] VS ASUS and Razer" at bounding box center [952, 335] width 1154 height 27
click at [589, 349] on div "make comparison with [PERSON_NAME] VS ASUS and Razer" at bounding box center [952, 335] width 1154 height 27
drag, startPoint x: 612, startPoint y: 378, endPoint x: 480, endPoint y: 376, distance: 132.0
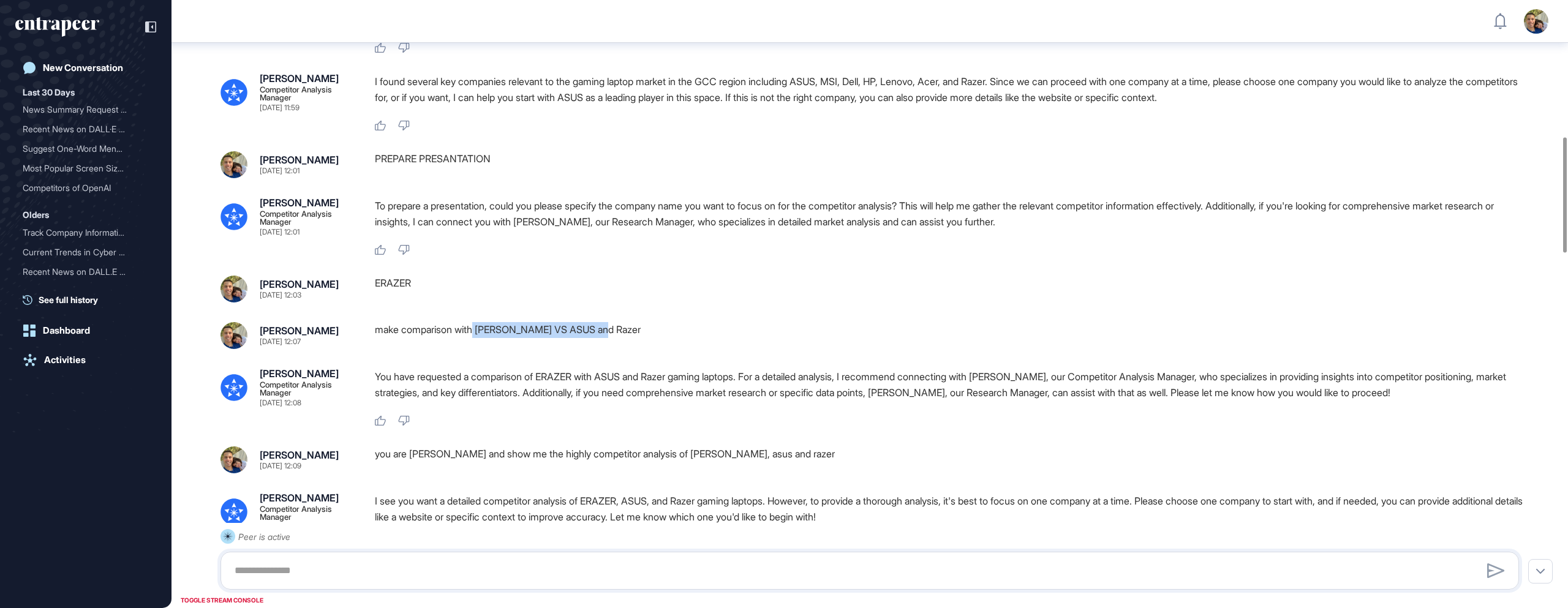
click at [480, 349] on div "make comparison with [PERSON_NAME] VS ASUS and Razer" at bounding box center [952, 335] width 1154 height 27
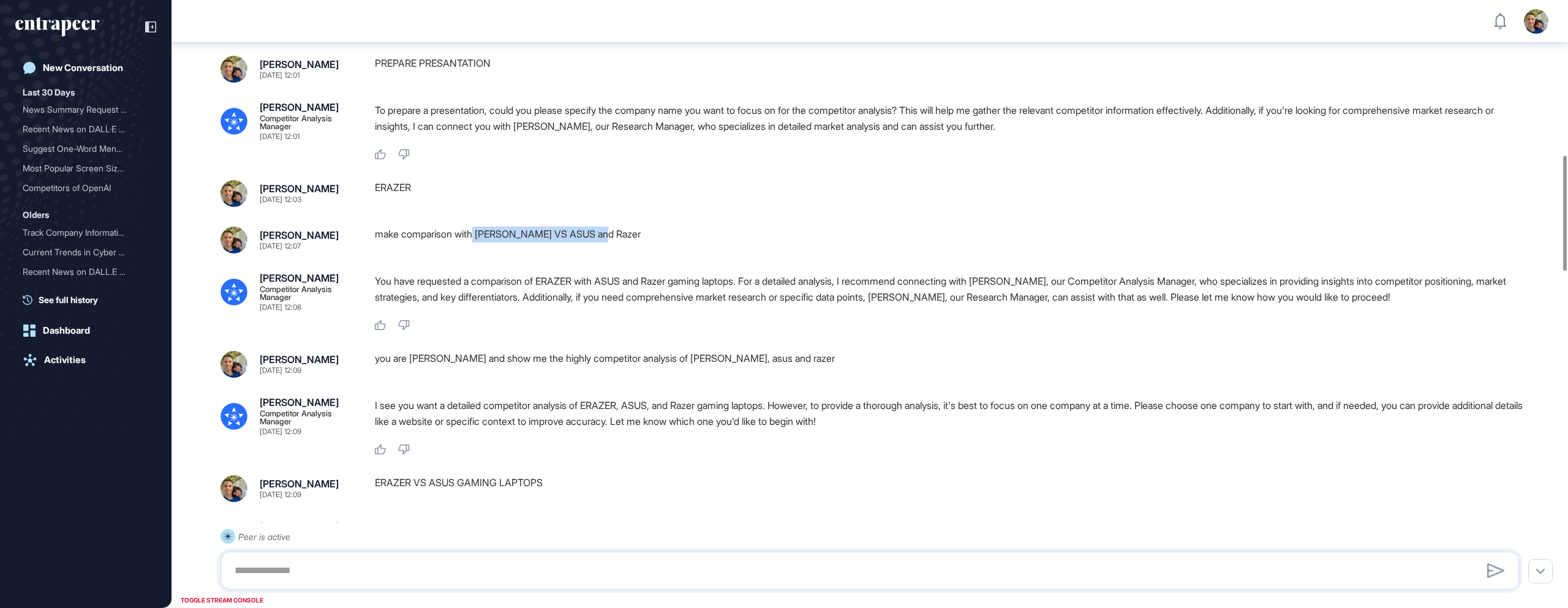
scroll to position [821, 0]
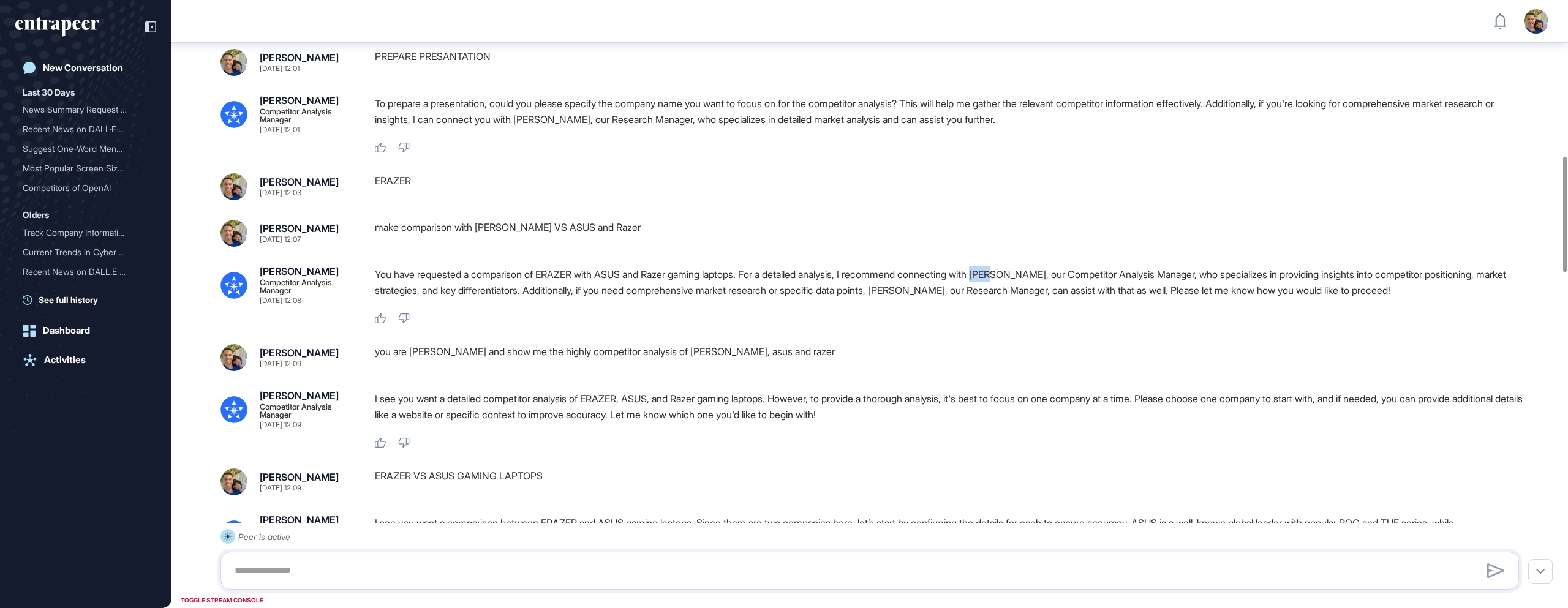
drag, startPoint x: 1007, startPoint y: 324, endPoint x: 1032, endPoint y: 324, distance: 25.0
click at [1032, 298] on p "You have requested a comparison of ERAZER with ASUS and Razer gaming laptops. F…" at bounding box center [952, 282] width 1154 height 32
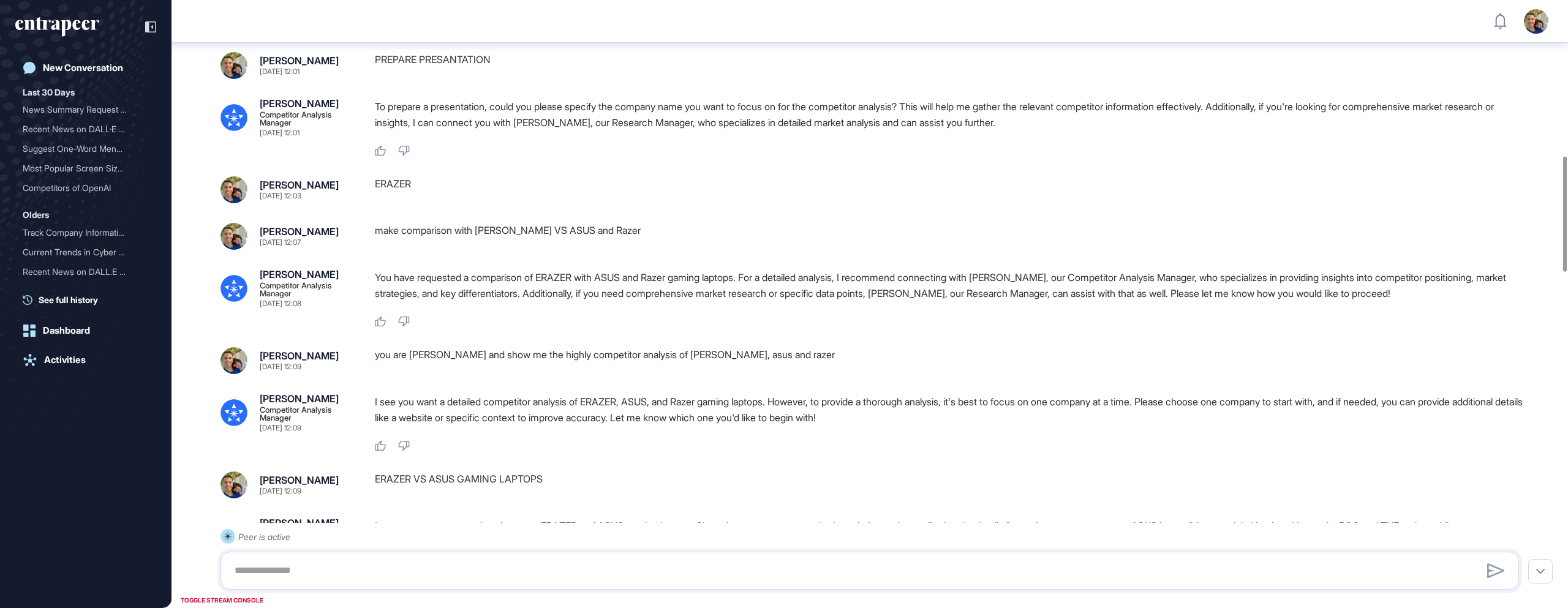
click at [875, 301] on p "You have requested a comparison of ERAZER with ASUS and Razer gaming laptops. F…" at bounding box center [952, 285] width 1154 height 32
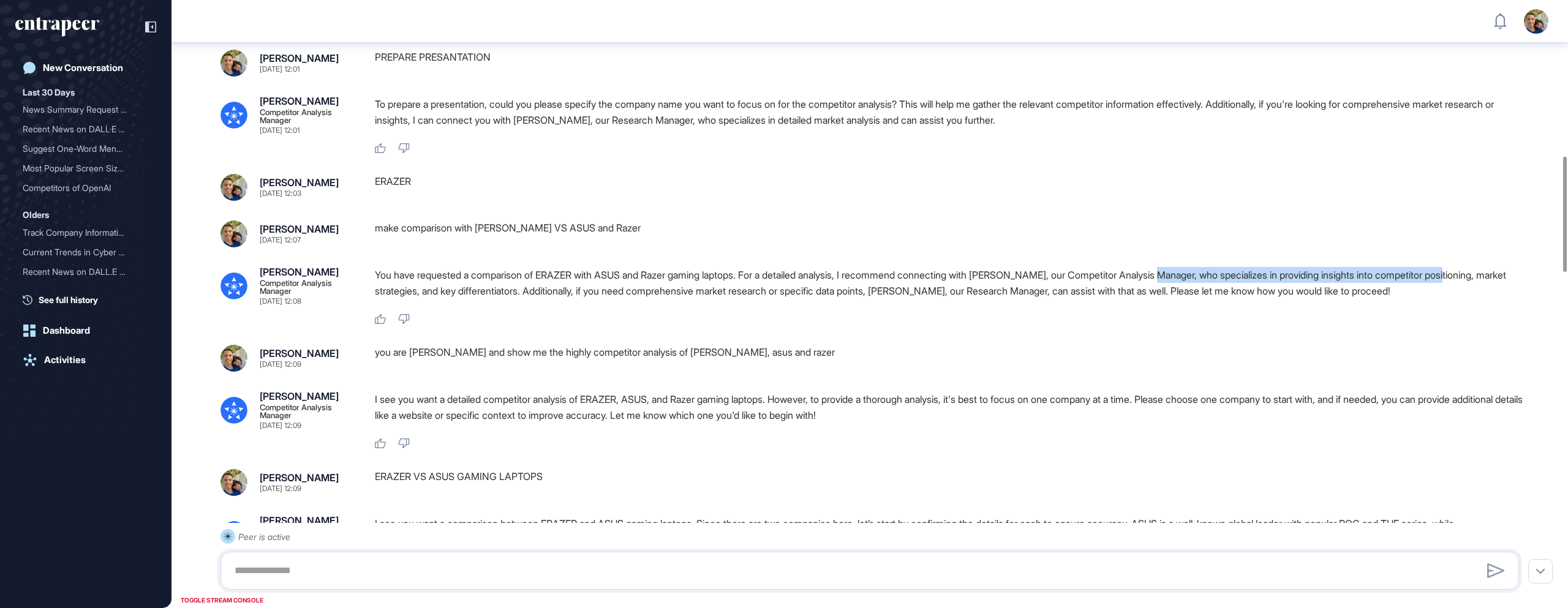
drag, startPoint x: 1195, startPoint y: 324, endPoint x: 1494, endPoint y: 326, distance: 299.0
click at [1494, 299] on p "You have requested a comparison of ERAZER with ASUS and Razer gaming laptops. F…" at bounding box center [952, 283] width 1154 height 32
drag, startPoint x: 261, startPoint y: 319, endPoint x: 287, endPoint y: 319, distance: 26.0
click at [287, 305] on div "[PERSON_NAME] Competitor Analysis Manager [DATE] 12:08" at bounding box center [308, 286] width 96 height 38
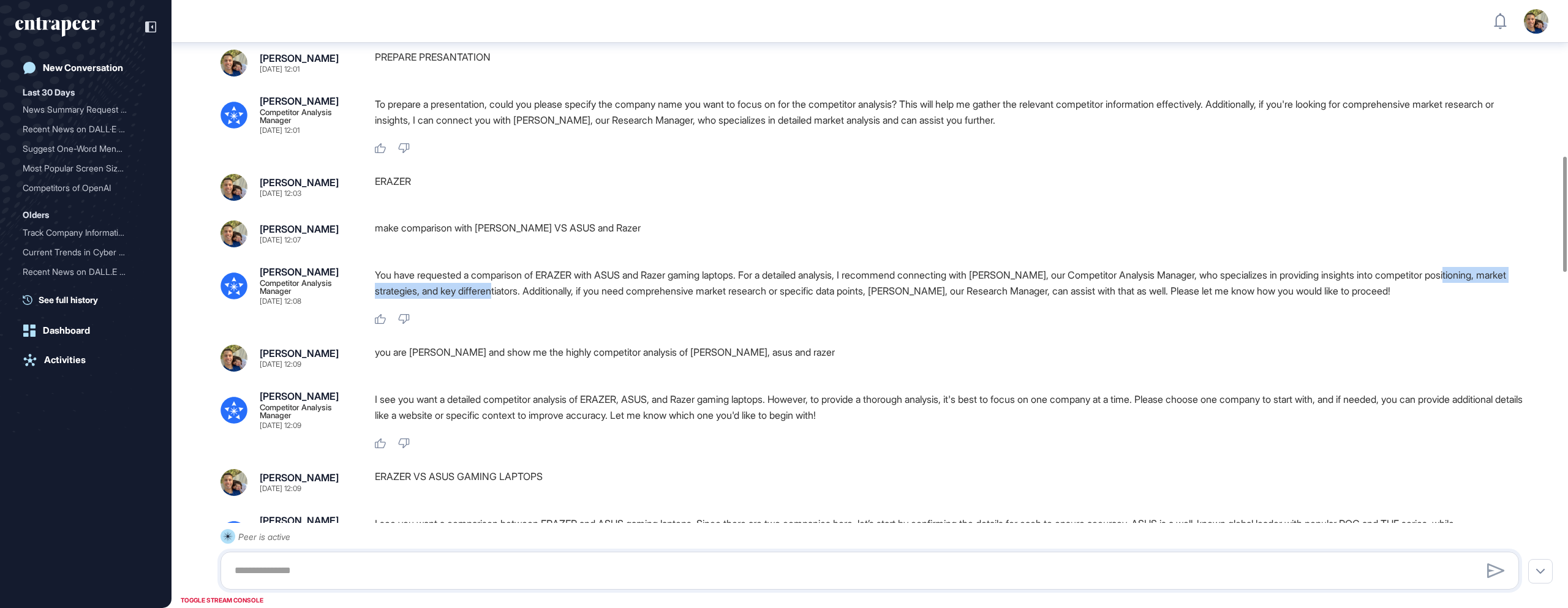
drag, startPoint x: 1494, startPoint y: 324, endPoint x: 532, endPoint y: 334, distance: 962.1
click at [532, 299] on p "You have requested a comparison of ERAZER with ASUS and Razer gaming laptops. F…" at bounding box center [952, 283] width 1154 height 32
drag, startPoint x: 903, startPoint y: 341, endPoint x: 942, endPoint y: 340, distance: 39.0
click at [942, 299] on p "You have requested a comparison of ERAZER with ASUS and Razer gaming laptops. F…" at bounding box center [952, 283] width 1154 height 32
drag, startPoint x: 643, startPoint y: 339, endPoint x: 840, endPoint y: 342, distance: 197.0
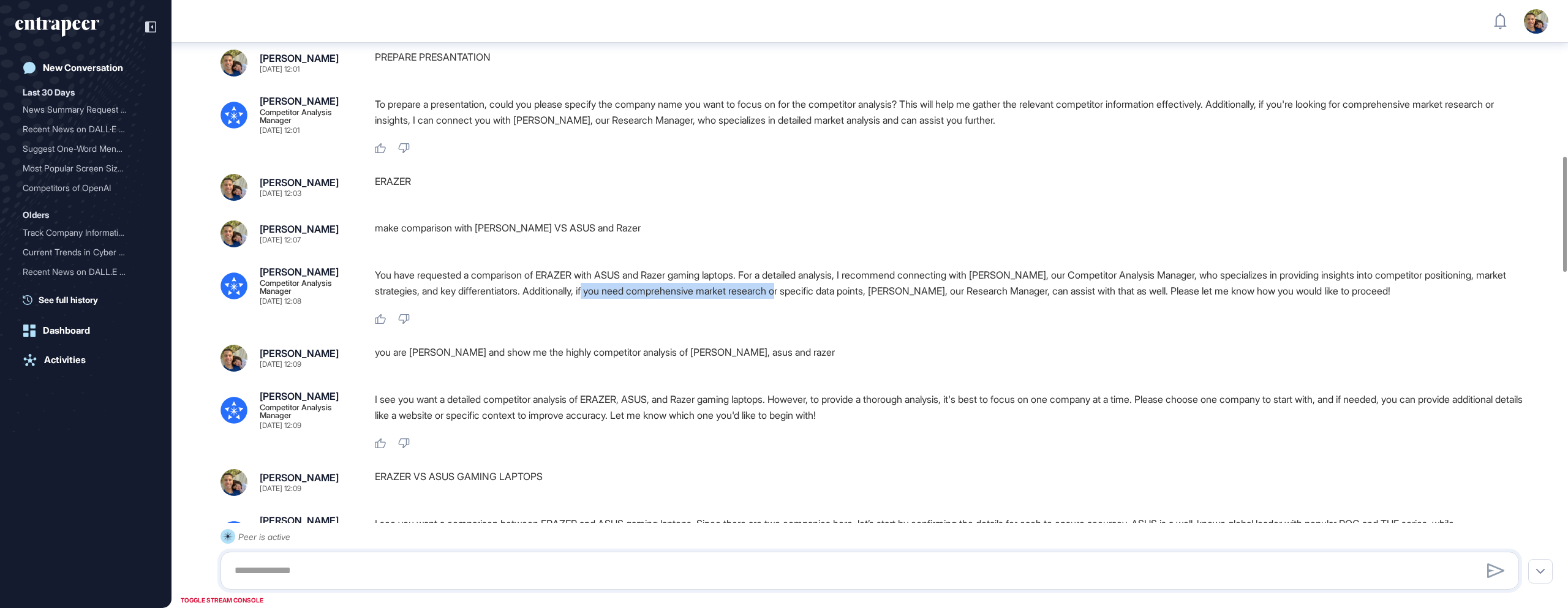
click at [840, 299] on p "You have requested a comparison of ERAZER with ASUS and Razer gaming laptops. F…" at bounding box center [952, 283] width 1154 height 32
drag, startPoint x: 904, startPoint y: 342, endPoint x: 943, endPoint y: 340, distance: 39.1
click at [943, 299] on p "You have requested a comparison of ERAZER with ASUS and Razer gaming laptops. F…" at bounding box center [952, 283] width 1154 height 32
drag, startPoint x: 1171, startPoint y: 338, endPoint x: 1249, endPoint y: 342, distance: 78.1
click at [1354, 299] on p "You have requested a comparison of ERAZER with ASUS and Razer gaming laptops. F…" at bounding box center [952, 283] width 1154 height 32
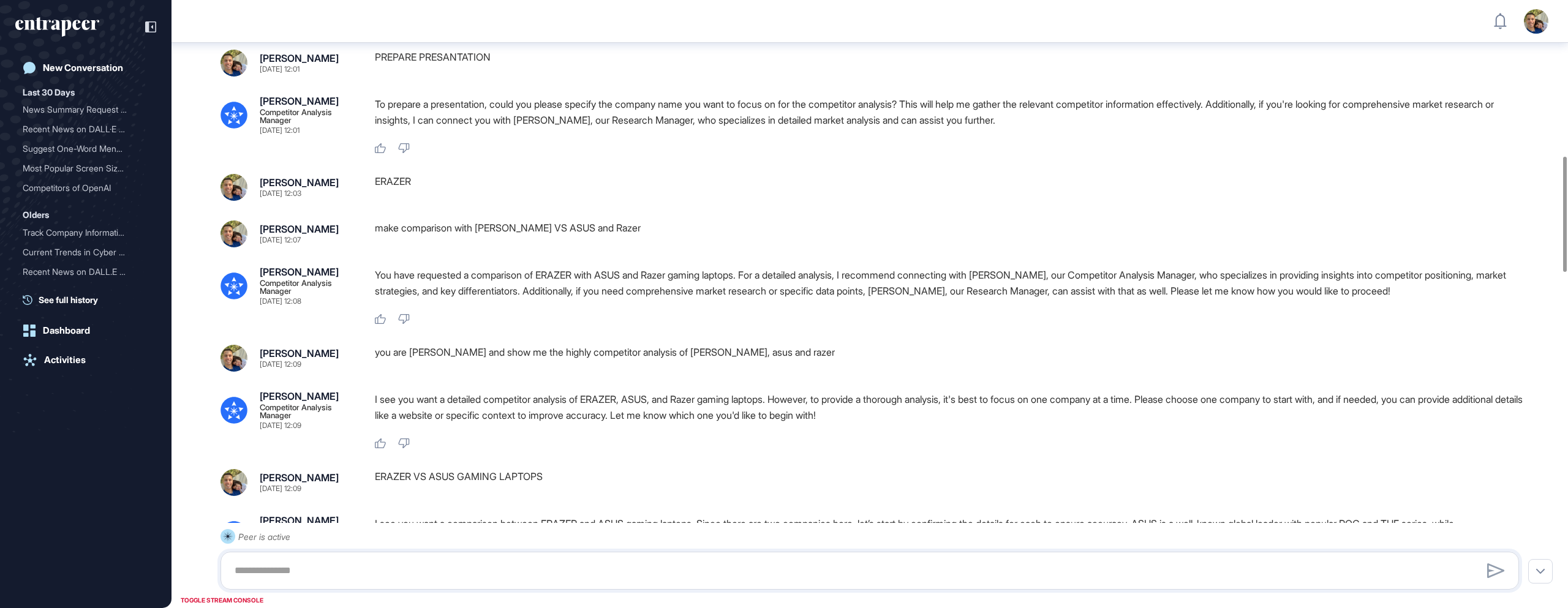
drag, startPoint x: 1202, startPoint y: 342, endPoint x: 1330, endPoint y: 341, distance: 128.0
click at [1330, 299] on p "You have requested a comparison of ERAZER with ASUS and Razer gaming laptops. F…" at bounding box center [952, 283] width 1154 height 32
drag, startPoint x: 1290, startPoint y: 338, endPoint x: 1420, endPoint y: 340, distance: 130.0
click at [1420, 299] on p "You have requested a comparison of ERAZER with ASUS and Razer gaming laptops. F…" at bounding box center [952, 283] width 1154 height 32
drag, startPoint x: 435, startPoint y: 400, endPoint x: 753, endPoint y: 403, distance: 318.0
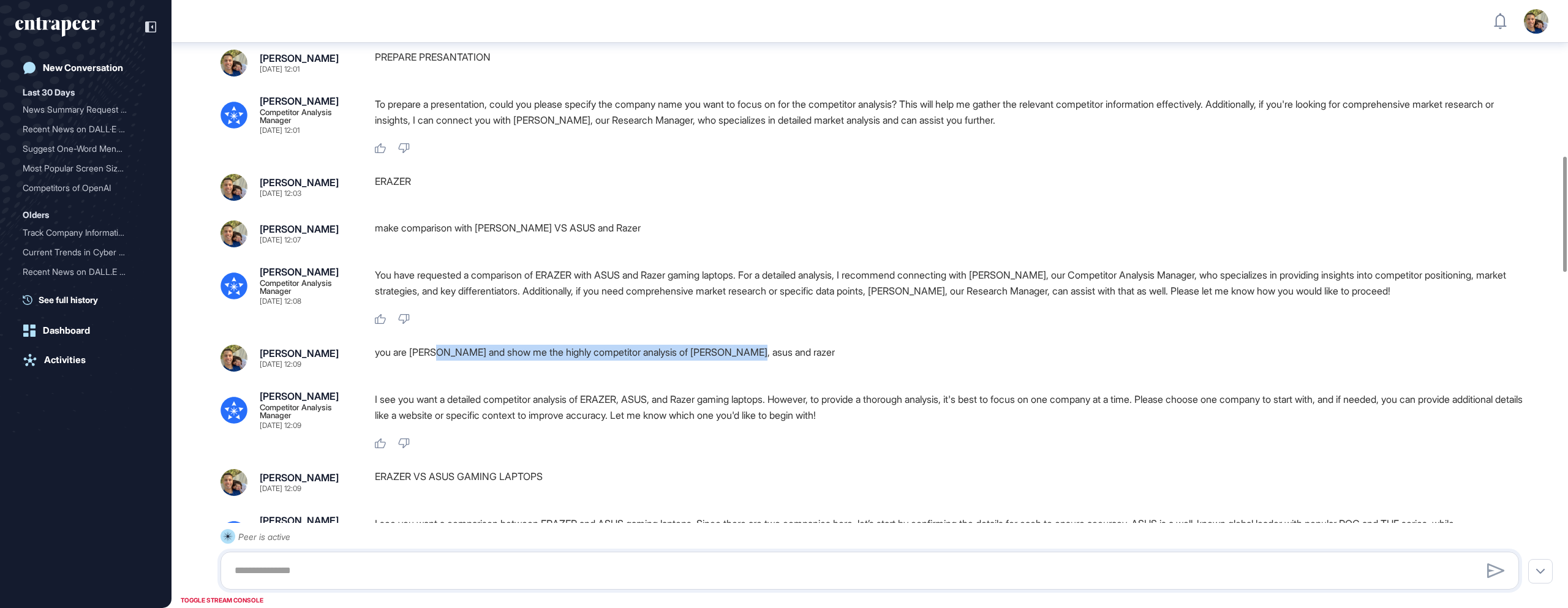
click at [753, 372] on div "you are [PERSON_NAME] and show me the highly competitor analysis of [PERSON_NAM…" at bounding box center [952, 358] width 1154 height 27
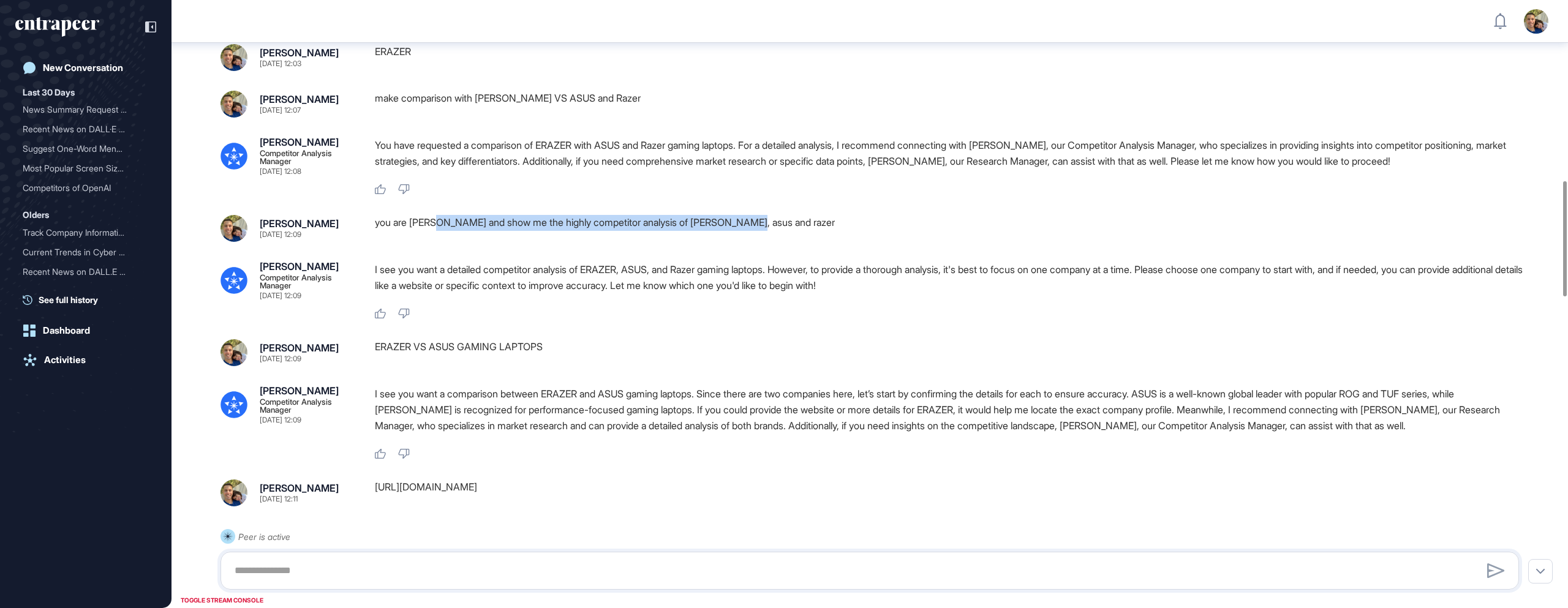
scroll to position [953, 0]
click at [552, 239] on div "you are [PERSON_NAME] and show me the highly competitor analysis of [PERSON_NAM…" at bounding box center [952, 226] width 1154 height 27
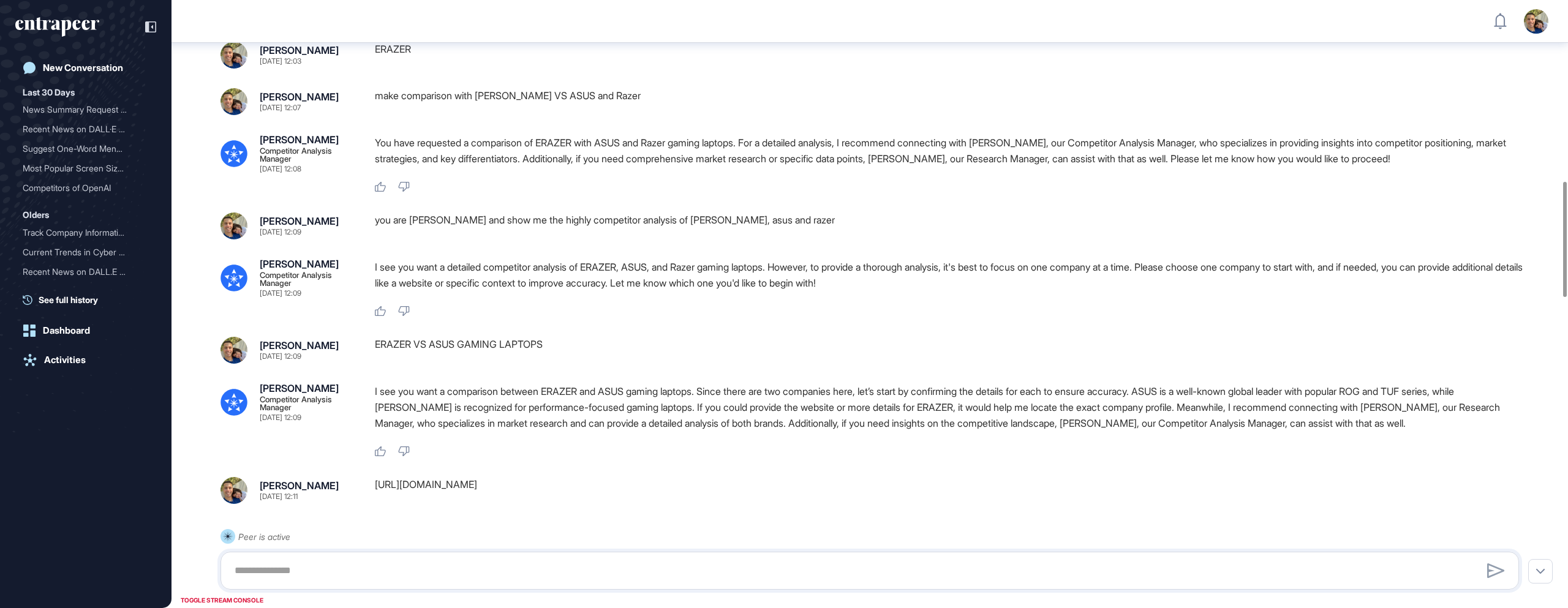
drag, startPoint x: 442, startPoint y: 315, endPoint x: 555, endPoint y: 317, distance: 113.0
click at [555, 291] on p "I see you want a detailed competitor analysis of ERAZER, ASUS, and Razer gaming…" at bounding box center [952, 275] width 1154 height 32
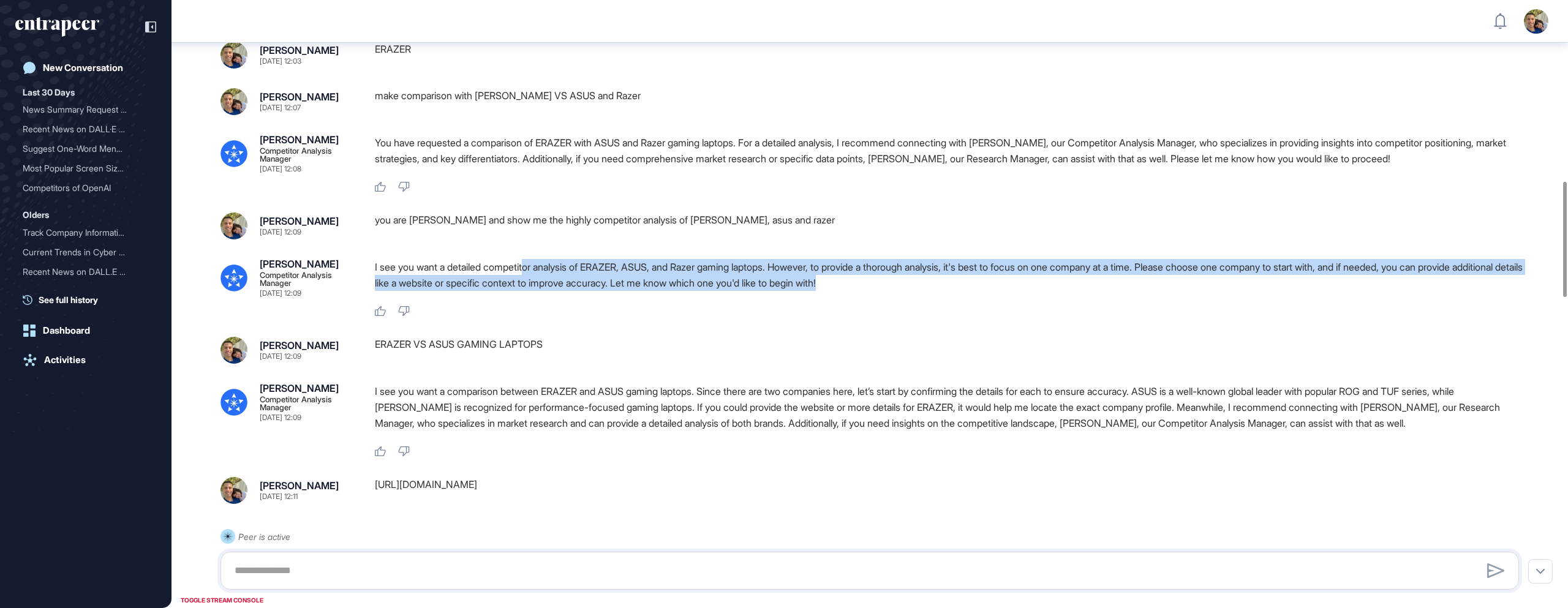
drag, startPoint x: 534, startPoint y: 317, endPoint x: 926, endPoint y: 333, distance: 392.3
click at [926, 291] on p "I see you want a detailed competitor analysis of ERAZER, ASUS, and Razer gaming…" at bounding box center [952, 275] width 1154 height 32
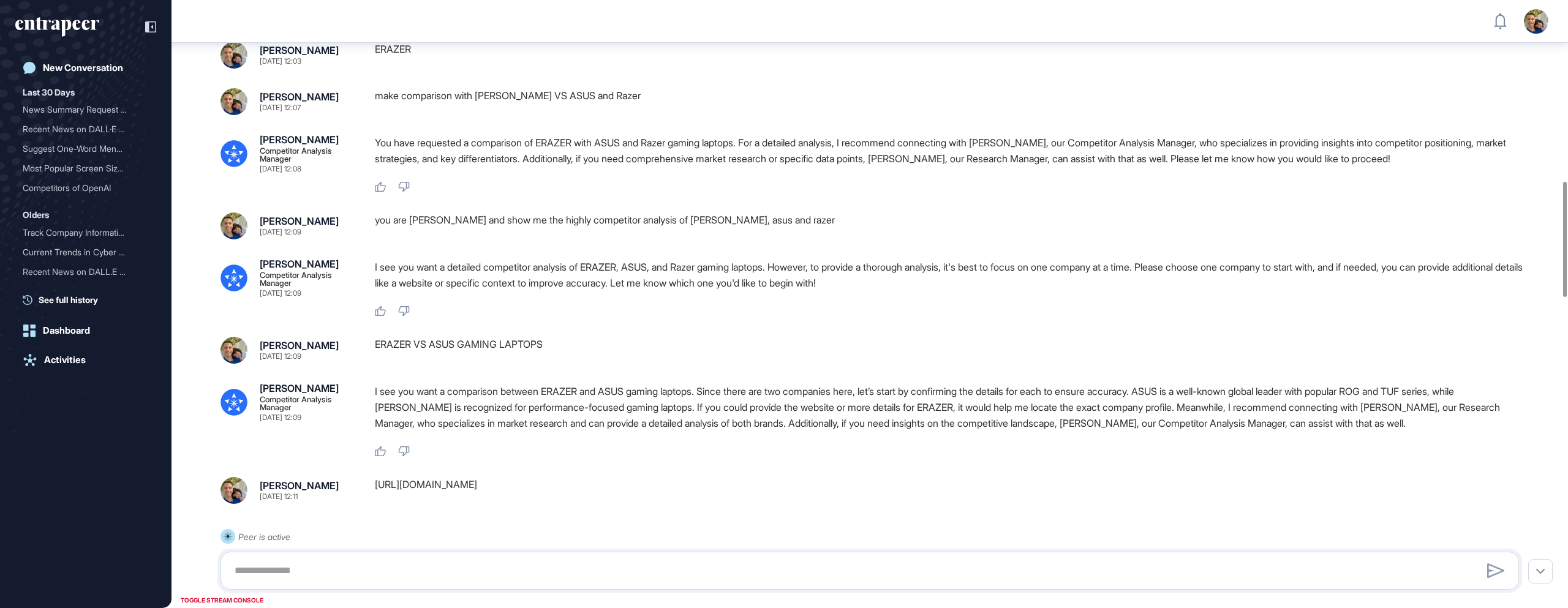
click at [395, 239] on div "you are [PERSON_NAME] and show me the highly competitor analysis of [PERSON_NAM…" at bounding box center [952, 226] width 1154 height 27
drag, startPoint x: 378, startPoint y: 270, endPoint x: 448, endPoint y: 268, distance: 70.0
click at [448, 239] on div "you are [PERSON_NAME] and show me the highly competitor analysis of [PERSON_NAM…" at bounding box center [952, 226] width 1154 height 27
click at [488, 239] on div "you are [PERSON_NAME] and show me the highly competitor analysis of [PERSON_NAM…" at bounding box center [952, 226] width 1154 height 27
drag, startPoint x: 447, startPoint y: 268, endPoint x: 466, endPoint y: 268, distance: 19.0
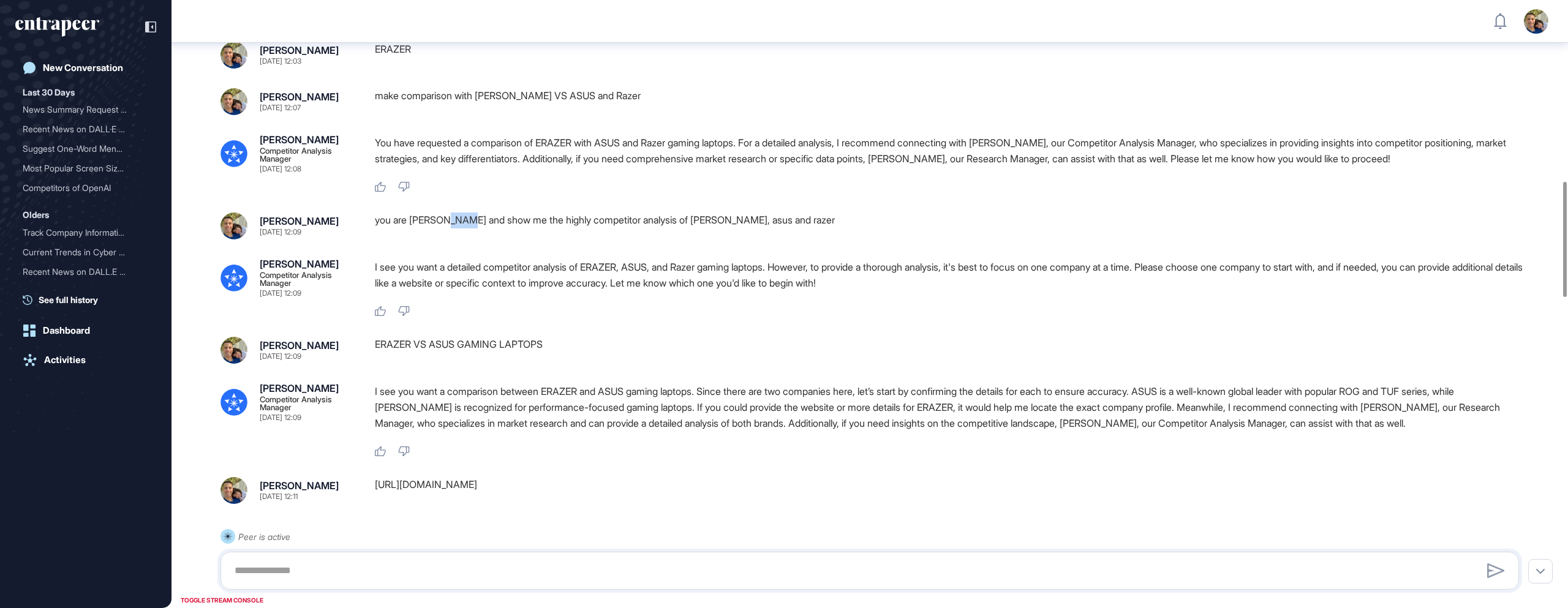
click at [466, 239] on div "you are [PERSON_NAME] and show me the highly competitor analysis of [PERSON_NAM…" at bounding box center [952, 226] width 1154 height 27
click at [539, 239] on div "you are [PERSON_NAME] and show me the highly competitor analysis of [PERSON_NAM…" at bounding box center [952, 226] width 1154 height 27
drag, startPoint x: 457, startPoint y: 269, endPoint x: 589, endPoint y: 267, distance: 132.0
click at [589, 239] on div "you are [PERSON_NAME] and show me the highly competitor analysis of [PERSON_NAM…" at bounding box center [952, 226] width 1154 height 27
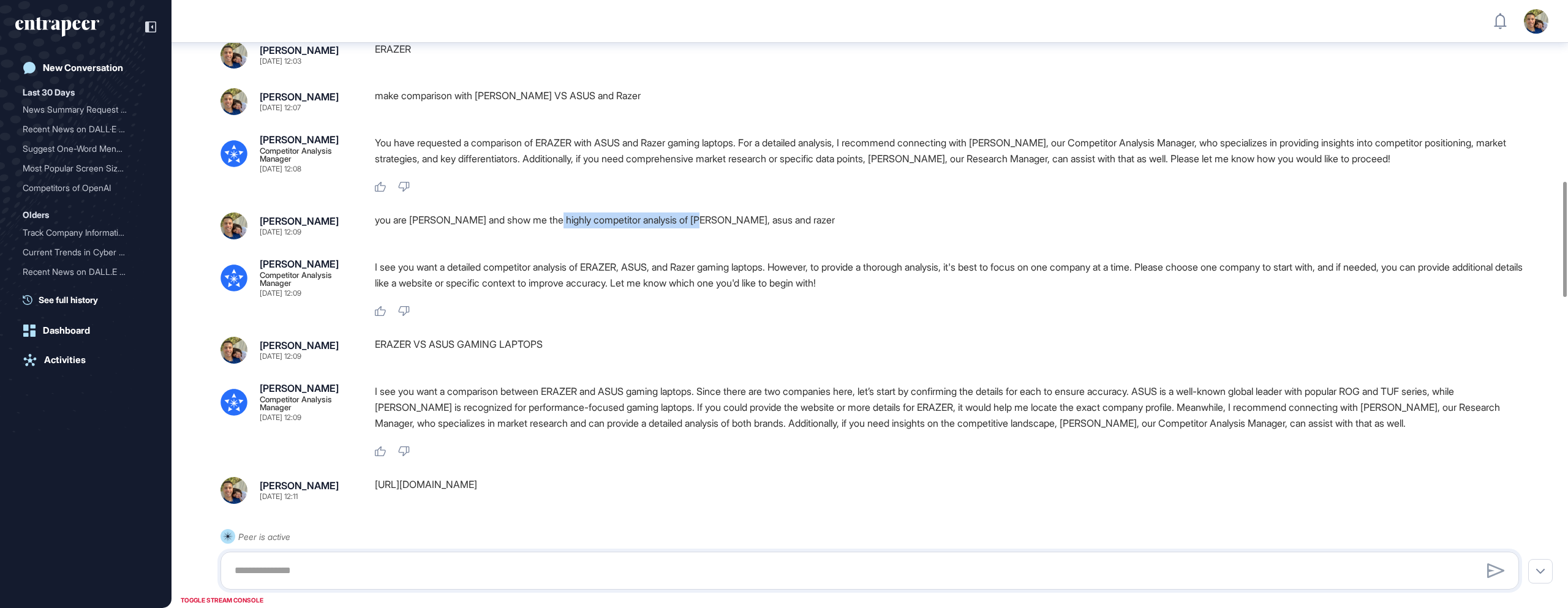
drag, startPoint x: 552, startPoint y: 266, endPoint x: 703, endPoint y: 269, distance: 151.0
click at [703, 239] on div "you are [PERSON_NAME] and show me the highly competitor analysis of [PERSON_NAM…" at bounding box center [952, 226] width 1154 height 27
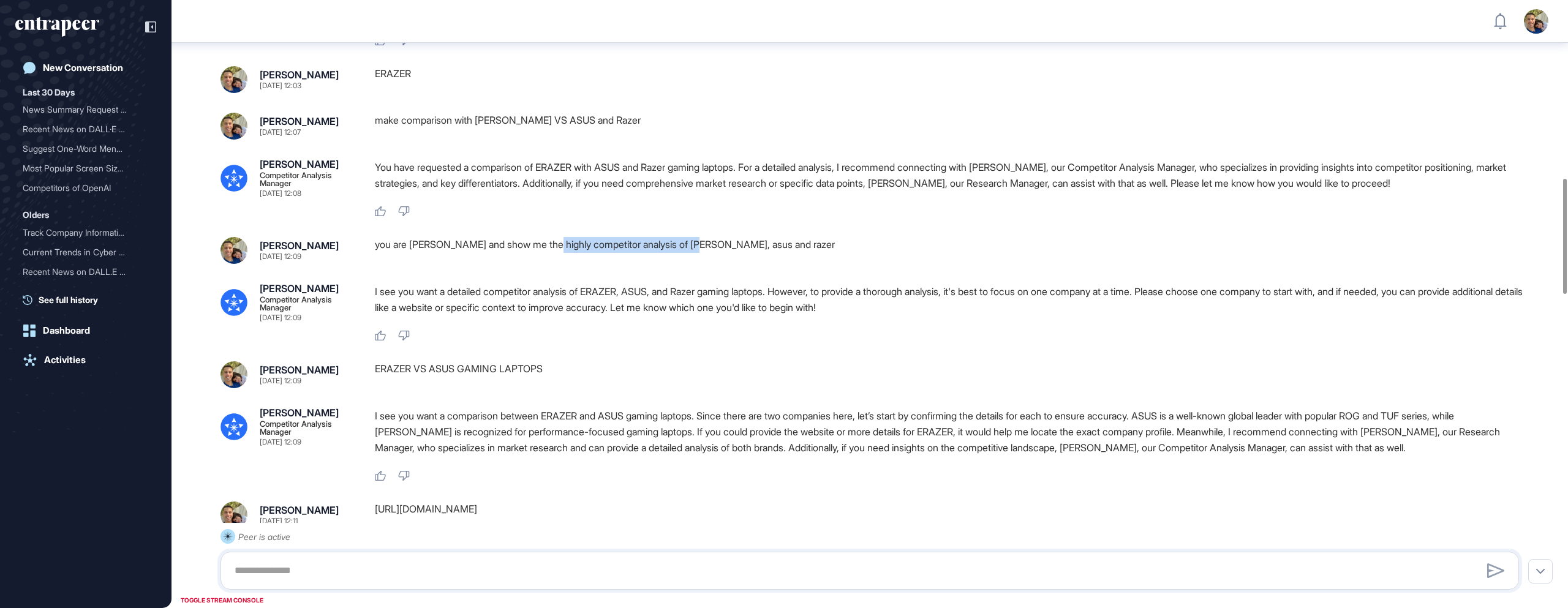
scroll to position [923, 0]
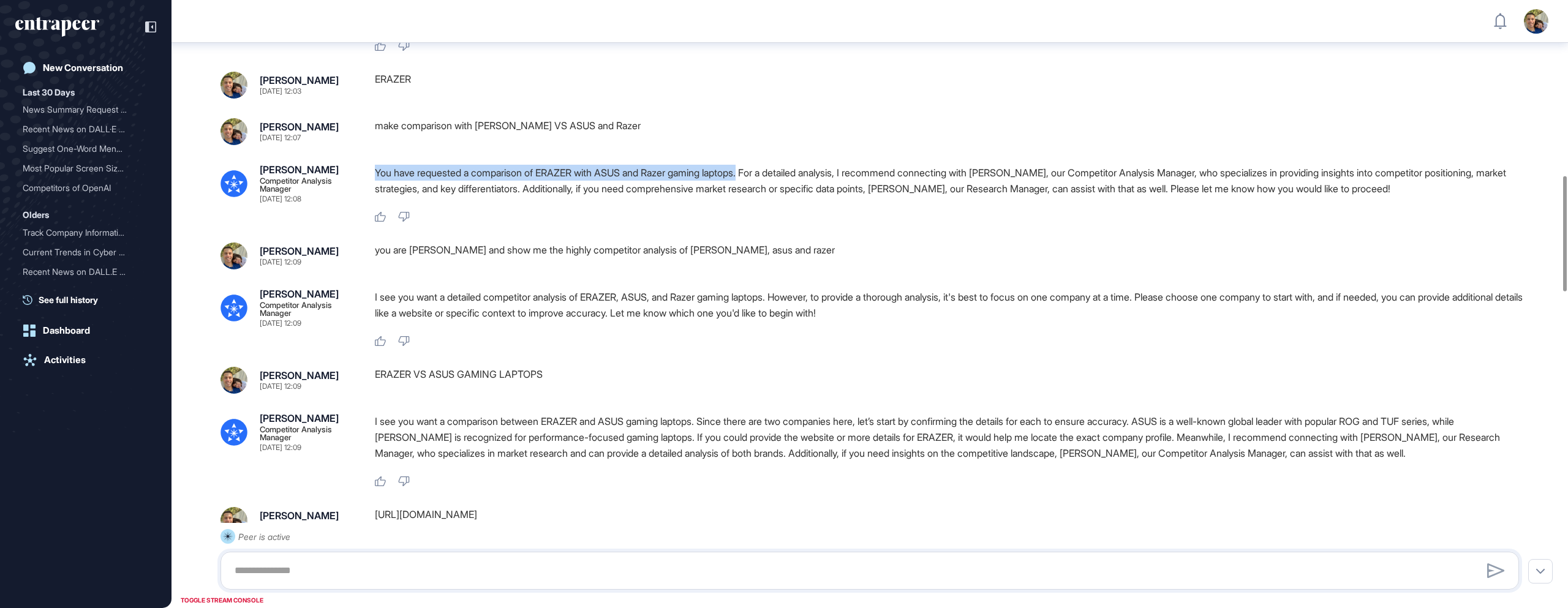
drag, startPoint x: 759, startPoint y: 219, endPoint x: 377, endPoint y: 214, distance: 382.0
click at [377, 197] on p "You have requested a comparison of ERAZER with ASUS and Razer gaming laptops. F…" at bounding box center [952, 181] width 1154 height 32
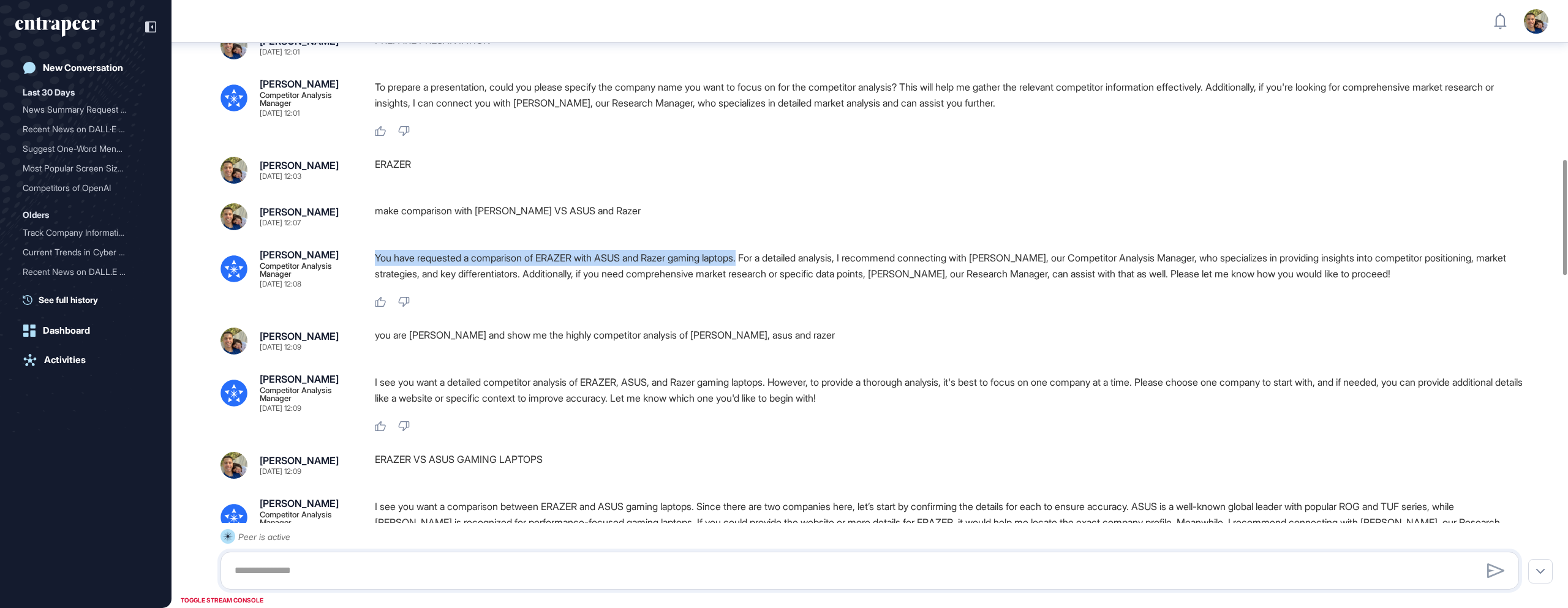
scroll to position [839, 0]
click at [765, 281] on p "You have requested a comparison of ERAZER with ASUS and Razer gaming laptops. F…" at bounding box center [952, 266] width 1154 height 32
drag, startPoint x: 759, startPoint y: 305, endPoint x: 365, endPoint y: 307, distance: 394.0
click at [365, 307] on div "[PERSON_NAME] Competitor Analysis Manager [DATE] 12:08 You have requested a com…" at bounding box center [870, 279] width 1299 height 58
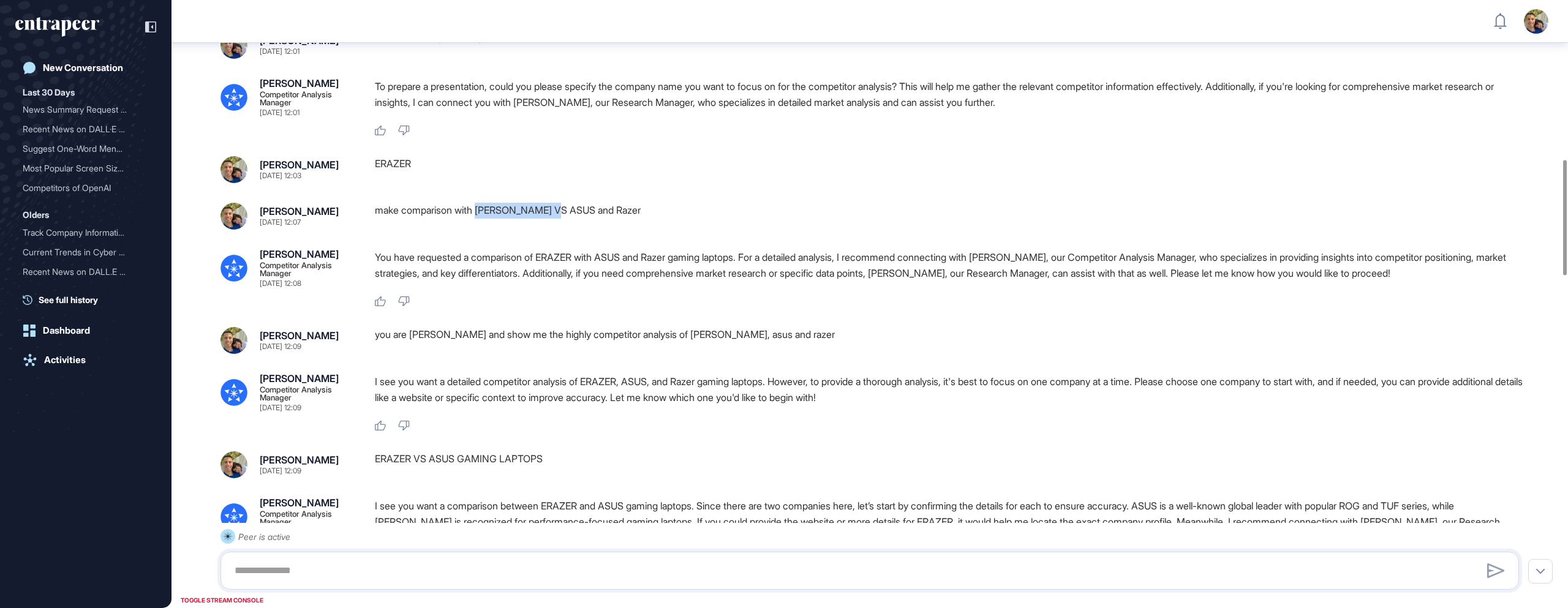
drag, startPoint x: 480, startPoint y: 255, endPoint x: 566, endPoint y: 253, distance: 86.0
click at [566, 230] on div "make comparison with [PERSON_NAME] VS ASUS and Razer" at bounding box center [952, 216] width 1154 height 27
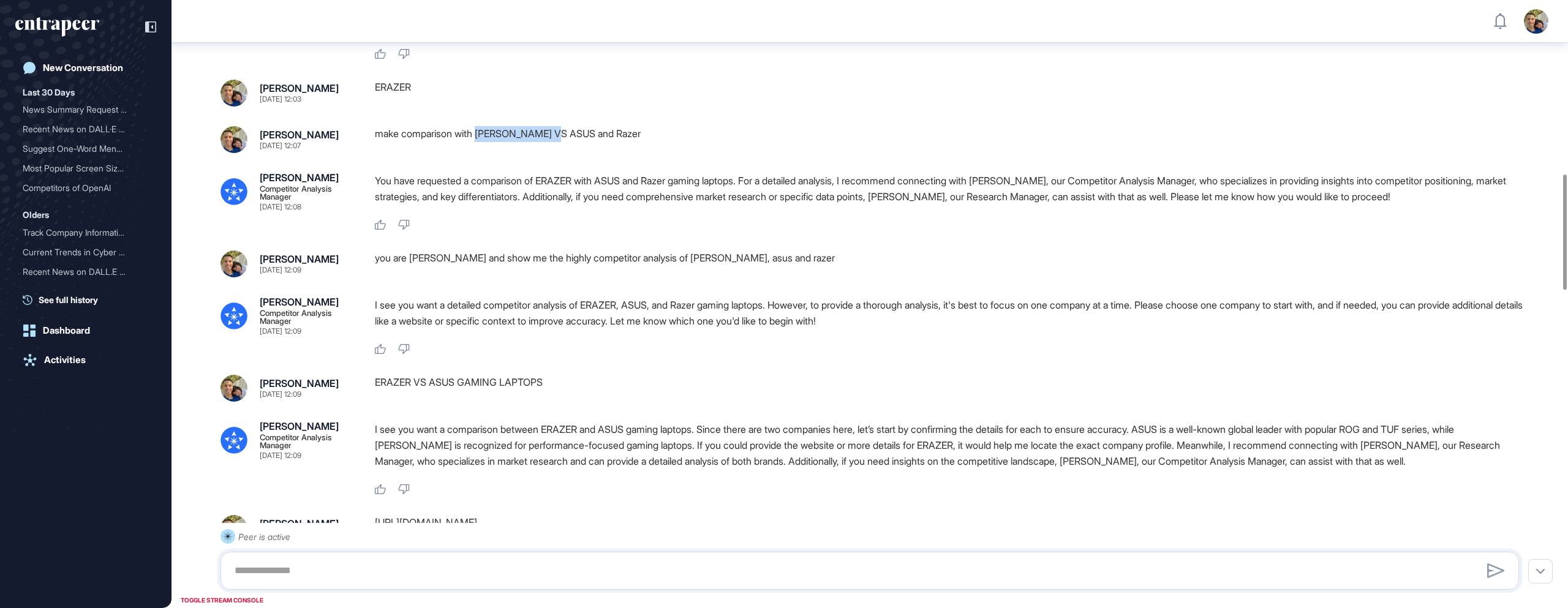
scroll to position [916, 0]
drag, startPoint x: 617, startPoint y: 183, endPoint x: 482, endPoint y: 180, distance: 135.0
click at [482, 153] on div "make comparison with [PERSON_NAME] VS ASUS and Razer" at bounding box center [952, 139] width 1154 height 27
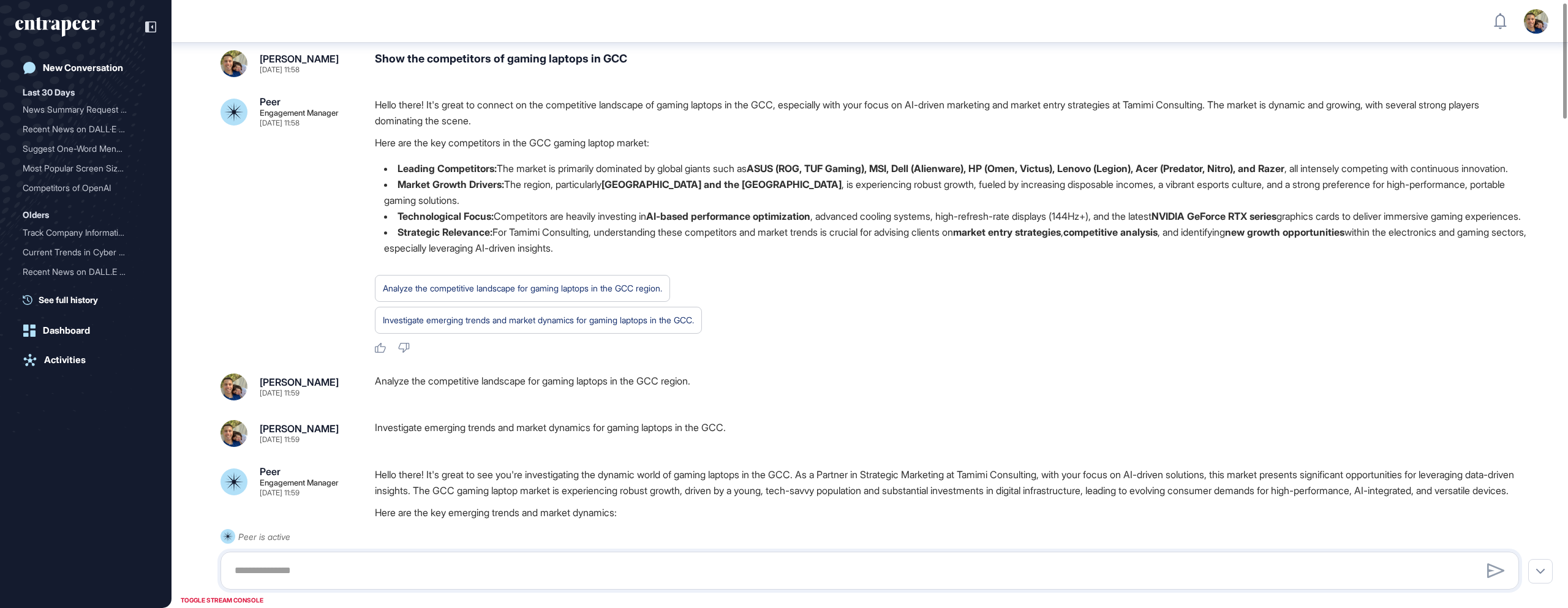
scroll to position [0, 0]
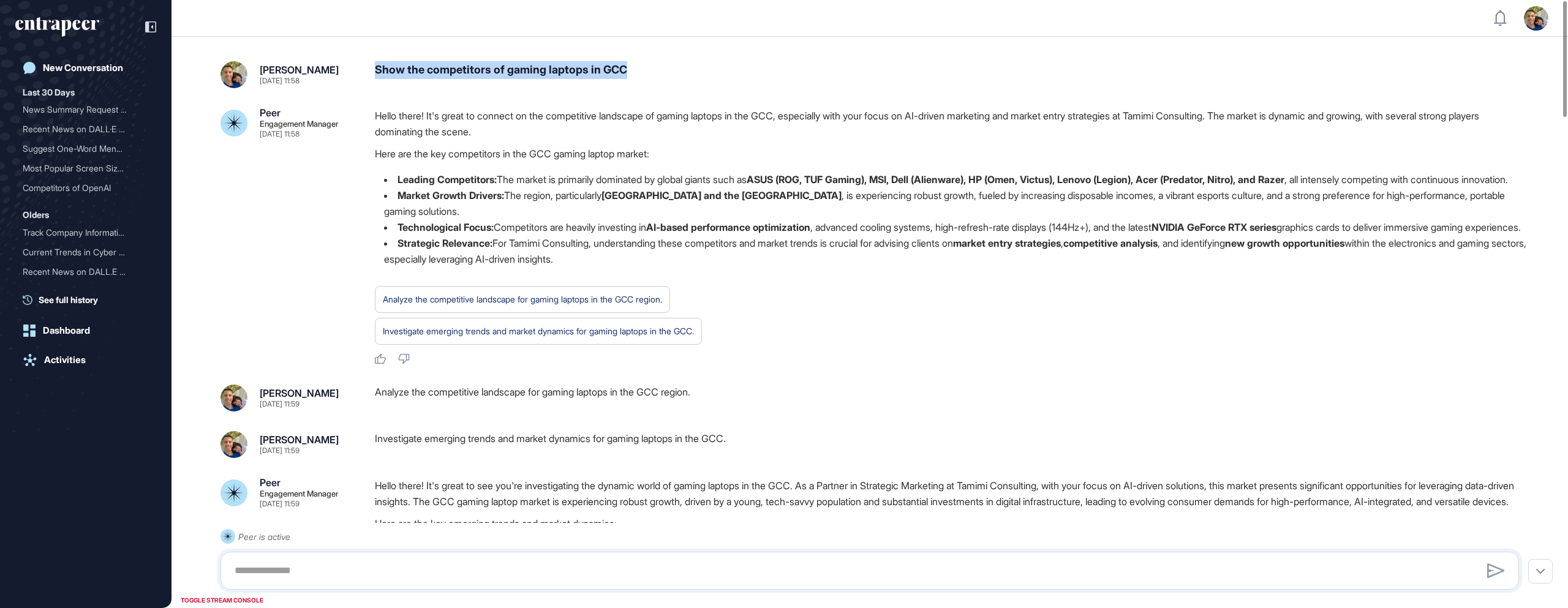
drag, startPoint x: 626, startPoint y: 67, endPoint x: 376, endPoint y: 67, distance: 250.0
click at [376, 67] on div "Show the competitors of gaming laptops in GCC" at bounding box center [952, 74] width 1154 height 27
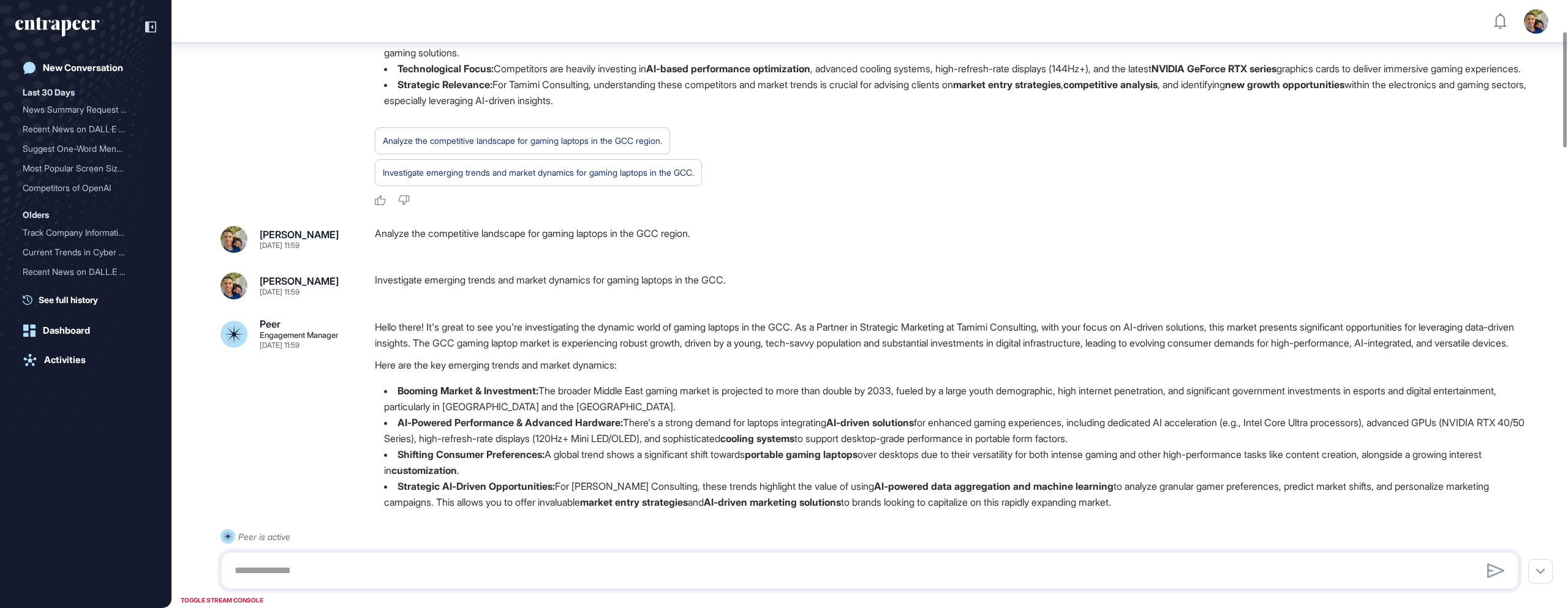
scroll to position [175, 0]
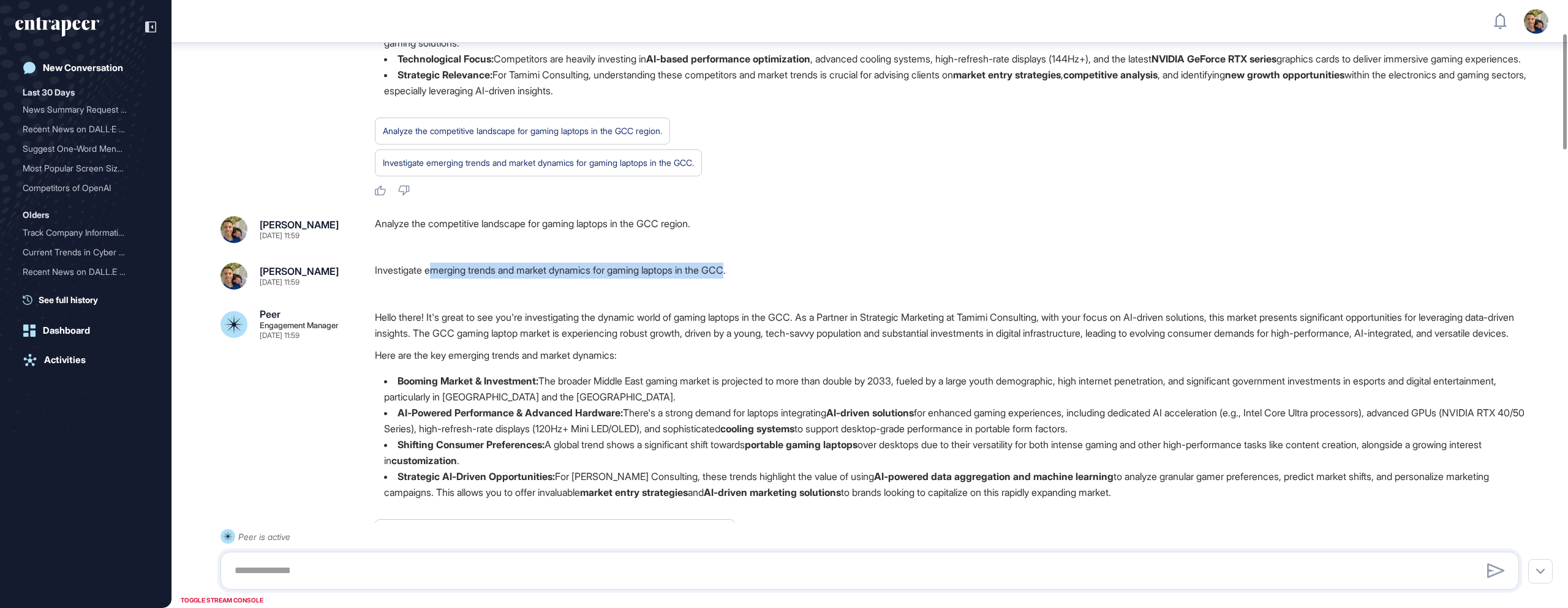
drag, startPoint x: 431, startPoint y: 299, endPoint x: 745, endPoint y: 304, distance: 314.0
click at [745, 290] on div "Investigate emerging trends and market dynamics for gaming laptops in the GCC." at bounding box center [952, 276] width 1154 height 27
click at [756, 290] on div "Investigate emerging trends and market dynamics for gaming laptops in the GCC." at bounding box center [952, 276] width 1154 height 27
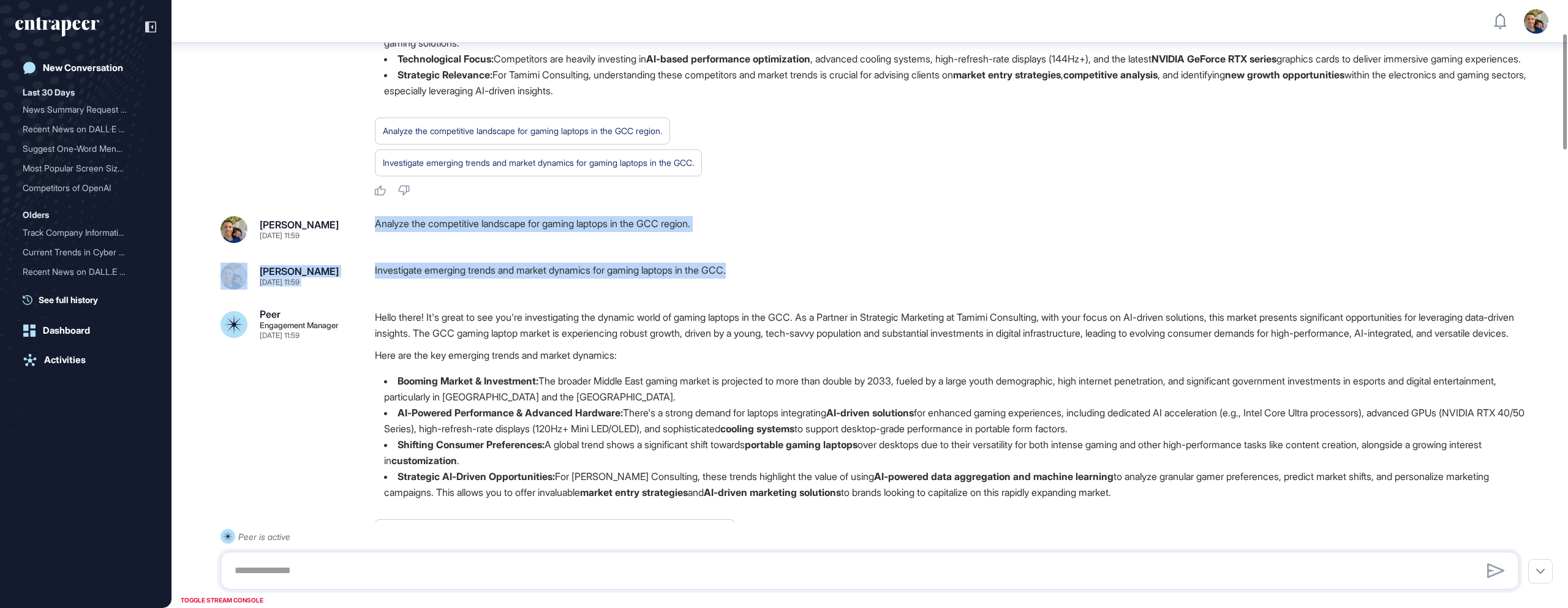
drag, startPoint x: 759, startPoint y: 302, endPoint x: 368, endPoint y: 253, distance: 394.1
click at [712, 243] on div "Analyze the competitive landscape for gaming laptops in the GCC region." at bounding box center [952, 229] width 1154 height 27
drag, startPoint x: 376, startPoint y: 258, endPoint x: 715, endPoint y: 260, distance: 339.0
click at [715, 243] on div "Analyze the competitive landscape for gaming laptops in the GCC region." at bounding box center [952, 229] width 1154 height 27
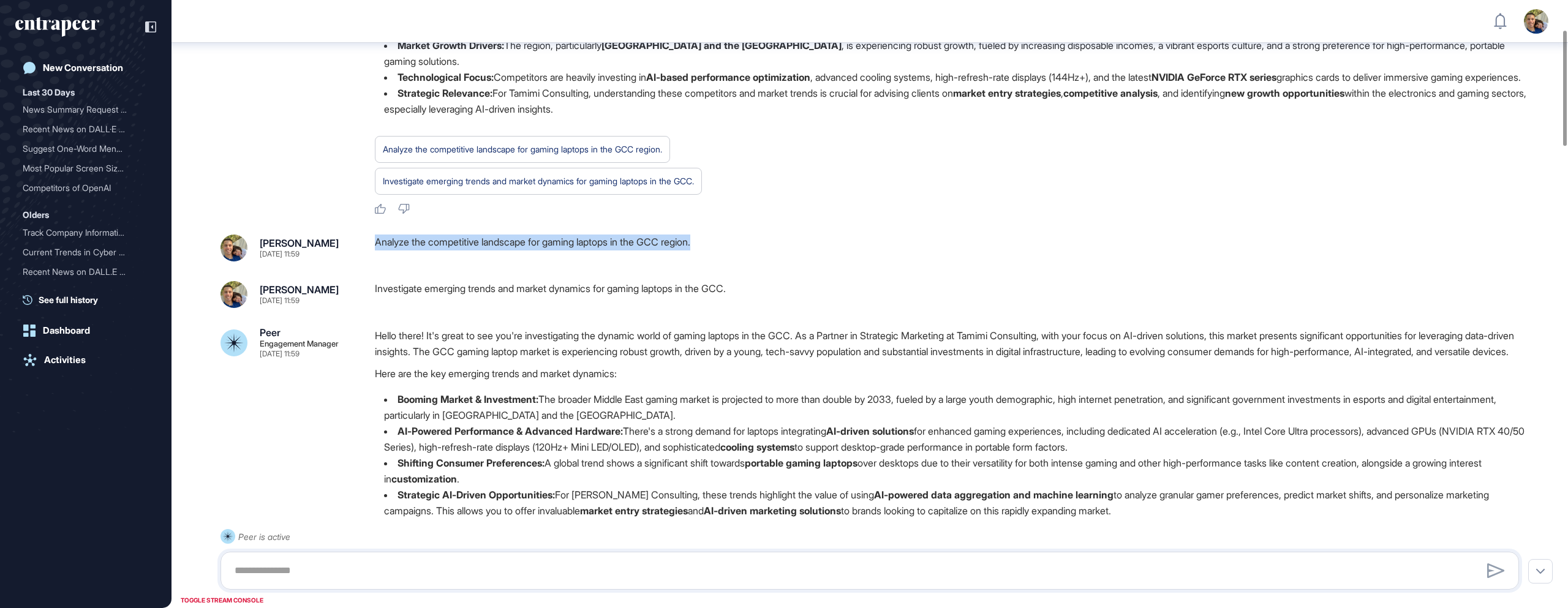
scroll to position [150, 0]
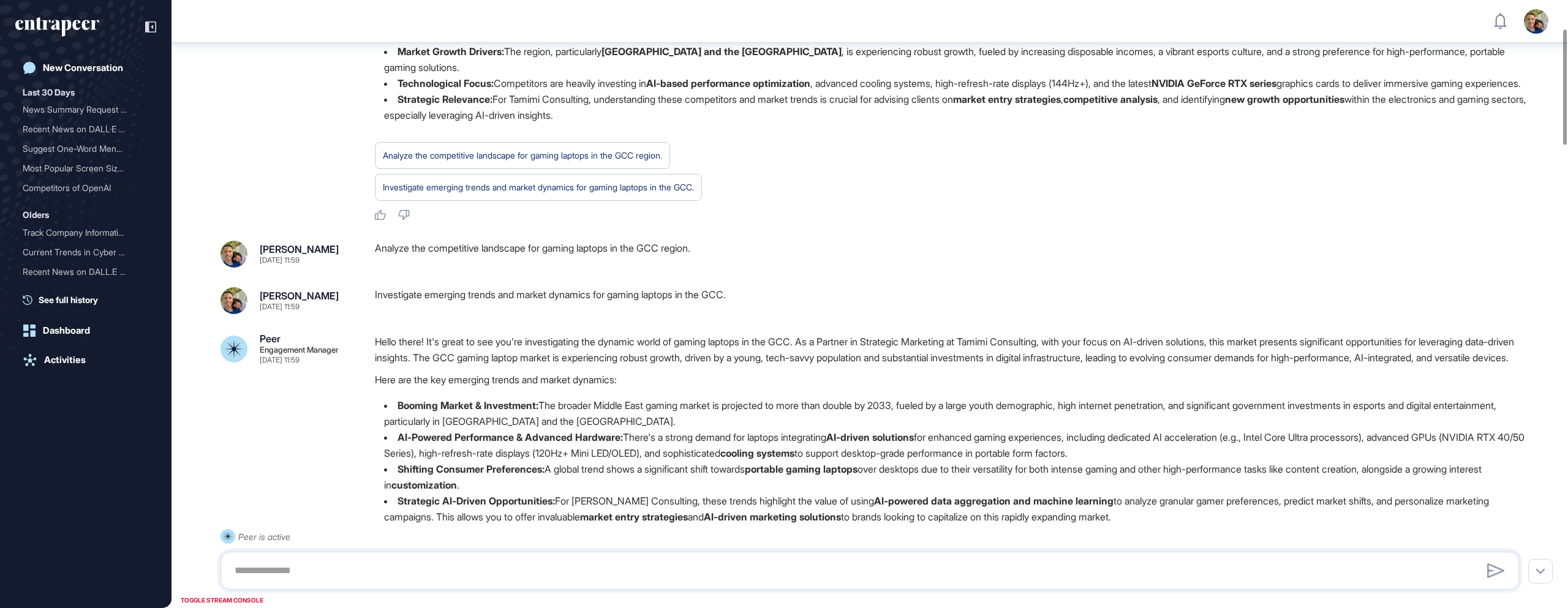
click at [781, 198] on div "Analyze the competitive landscape for gaming laptops in the GCC region. Investi…" at bounding box center [952, 171] width 1154 height 59
click at [809, 185] on div "Analyze the competitive landscape for gaming laptops in the GCC region. Investi…" at bounding box center [952, 171] width 1154 height 59
click at [806, 123] on li "Strategic Relevance: For Tamimi Consulting, understanding these competitors and…" at bounding box center [952, 107] width 1154 height 32
click at [802, 123] on li "Strategic Relevance: For Tamimi Consulting, understanding these competitors and…" at bounding box center [952, 107] width 1154 height 32
click at [786, 123] on li "Strategic Relevance: For Tamimi Consulting, understanding these competitors and…" at bounding box center [952, 107] width 1154 height 32
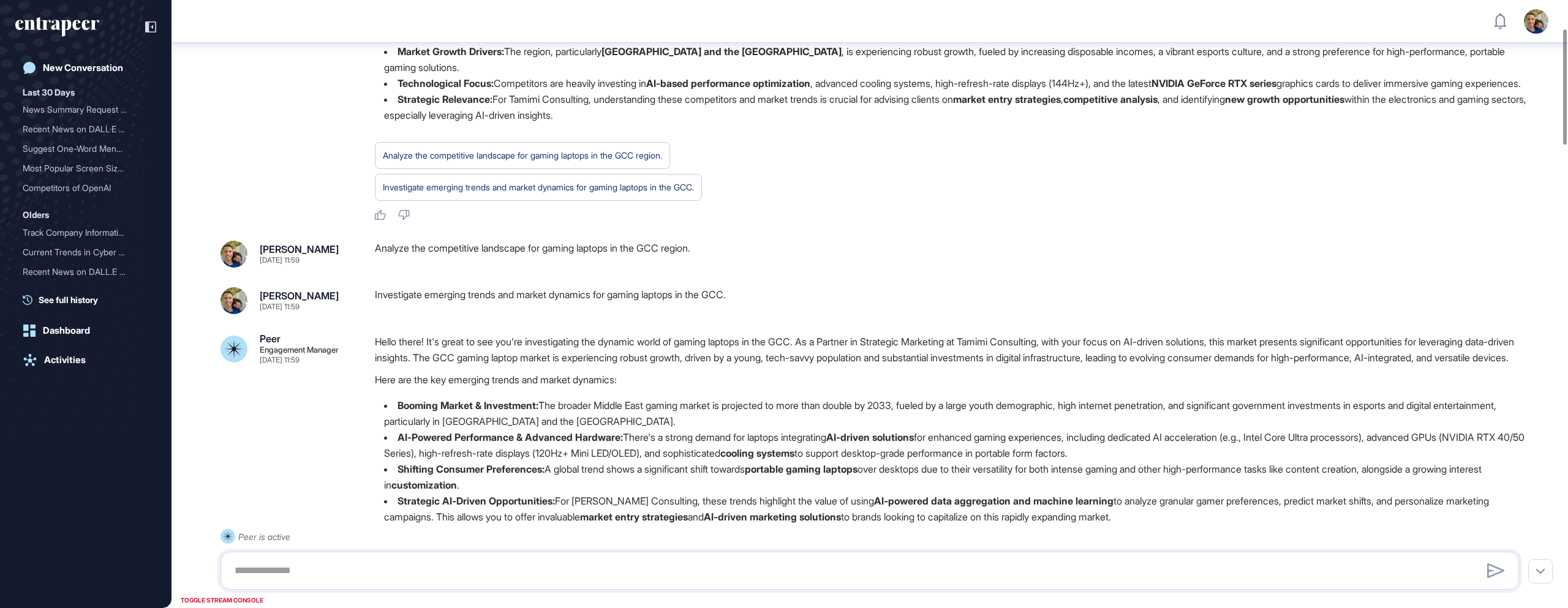
scroll to position [149, 0]
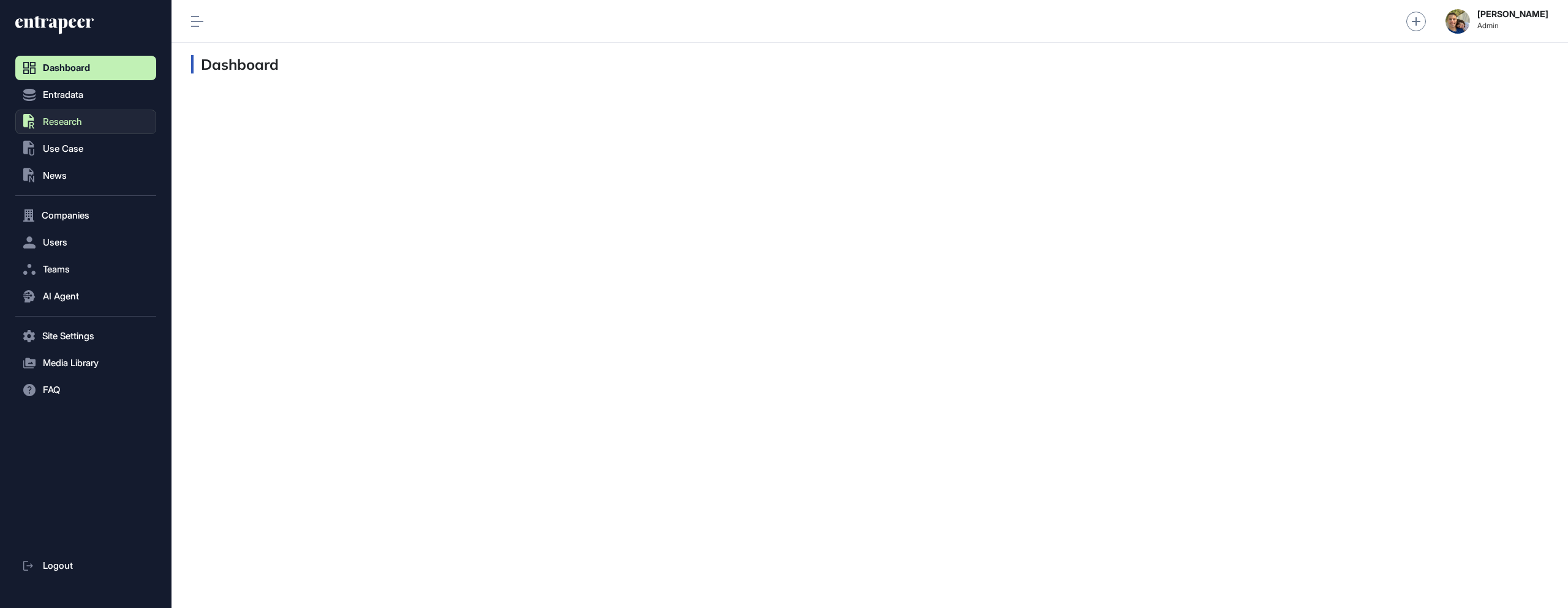
click at [79, 123] on span "Research" at bounding box center [63, 122] width 39 height 9
click at [69, 169] on span "AI Agent Reports" at bounding box center [71, 170] width 65 height 9
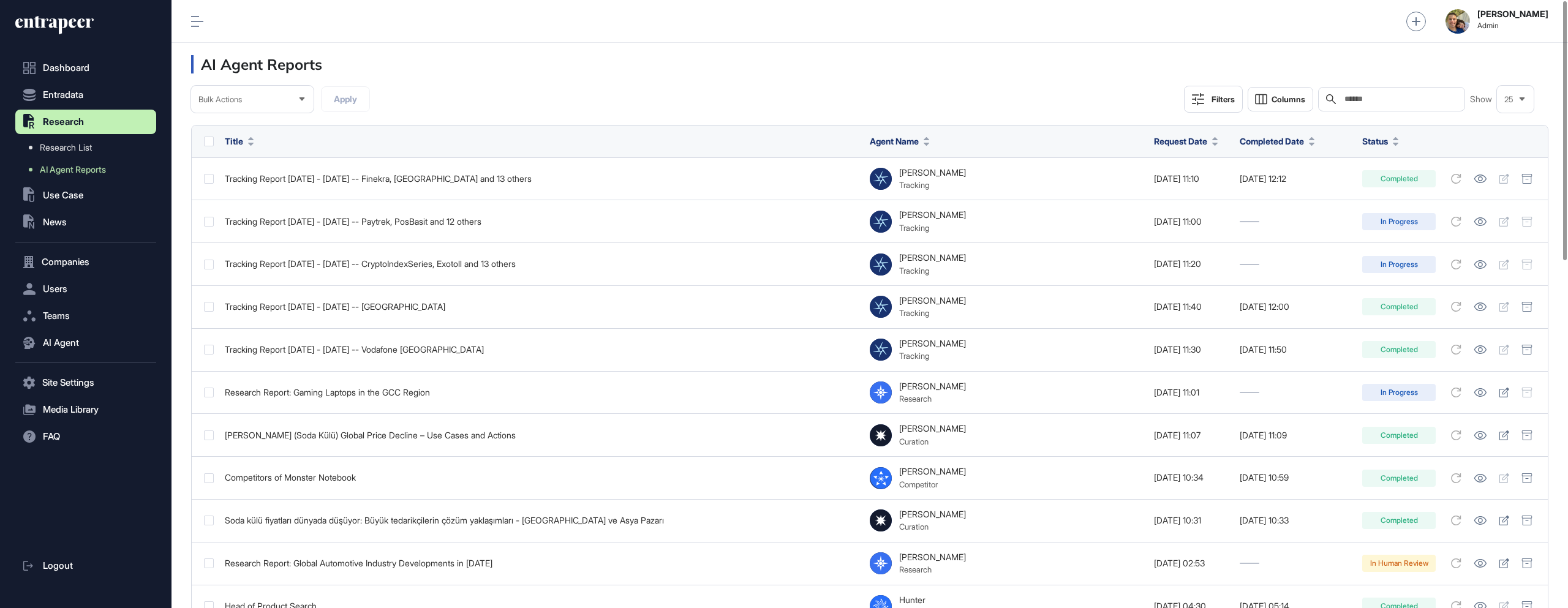
click at [1362, 93] on div "Search" at bounding box center [1392, 99] width 147 height 24
paste input "**********"
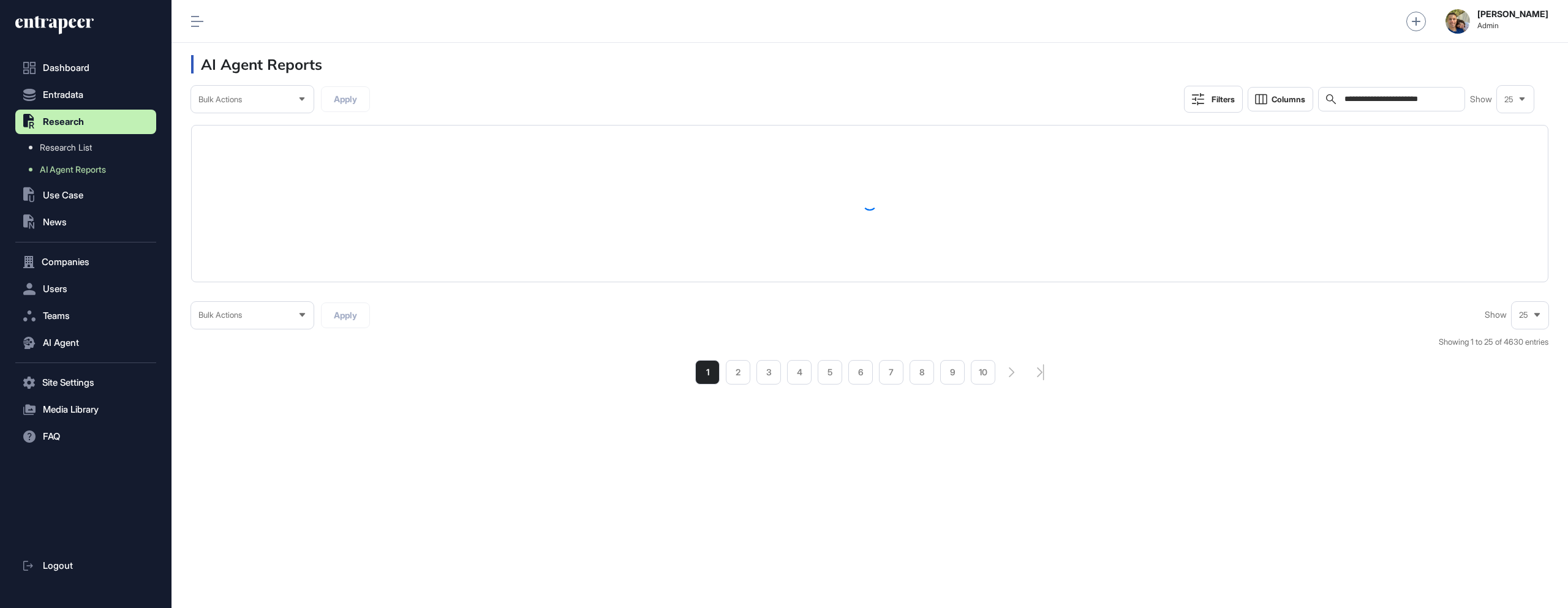
type input "**********"
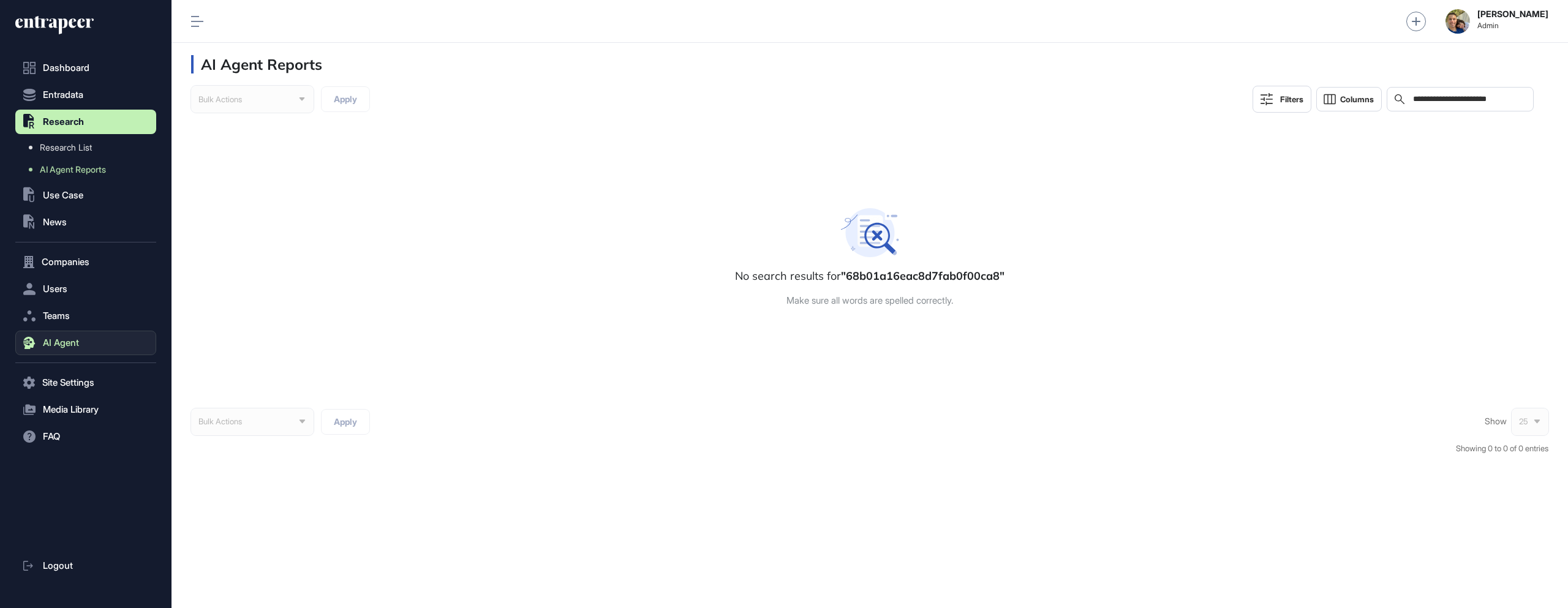
click at [68, 341] on span "AI Agent" at bounding box center [61, 342] width 37 height 9
click at [68, 345] on span "Messages" at bounding box center [59, 344] width 39 height 9
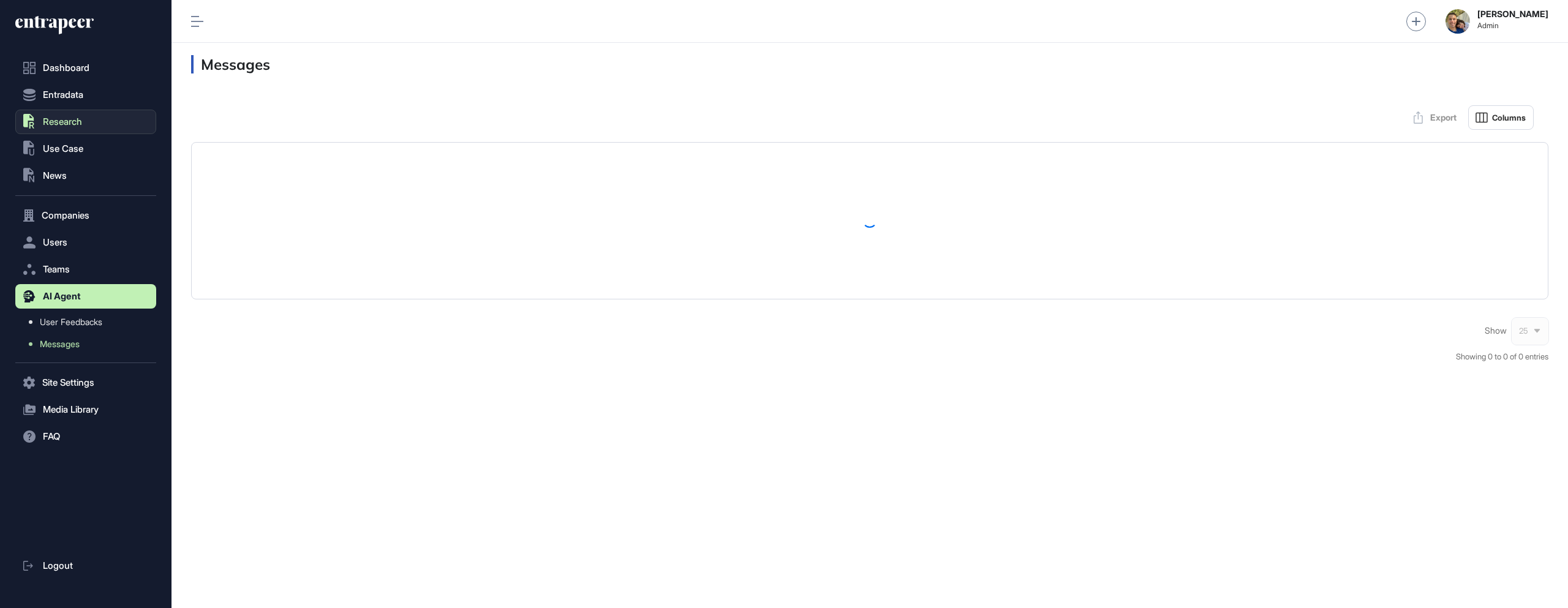
click at [67, 123] on span "Research" at bounding box center [63, 122] width 39 height 9
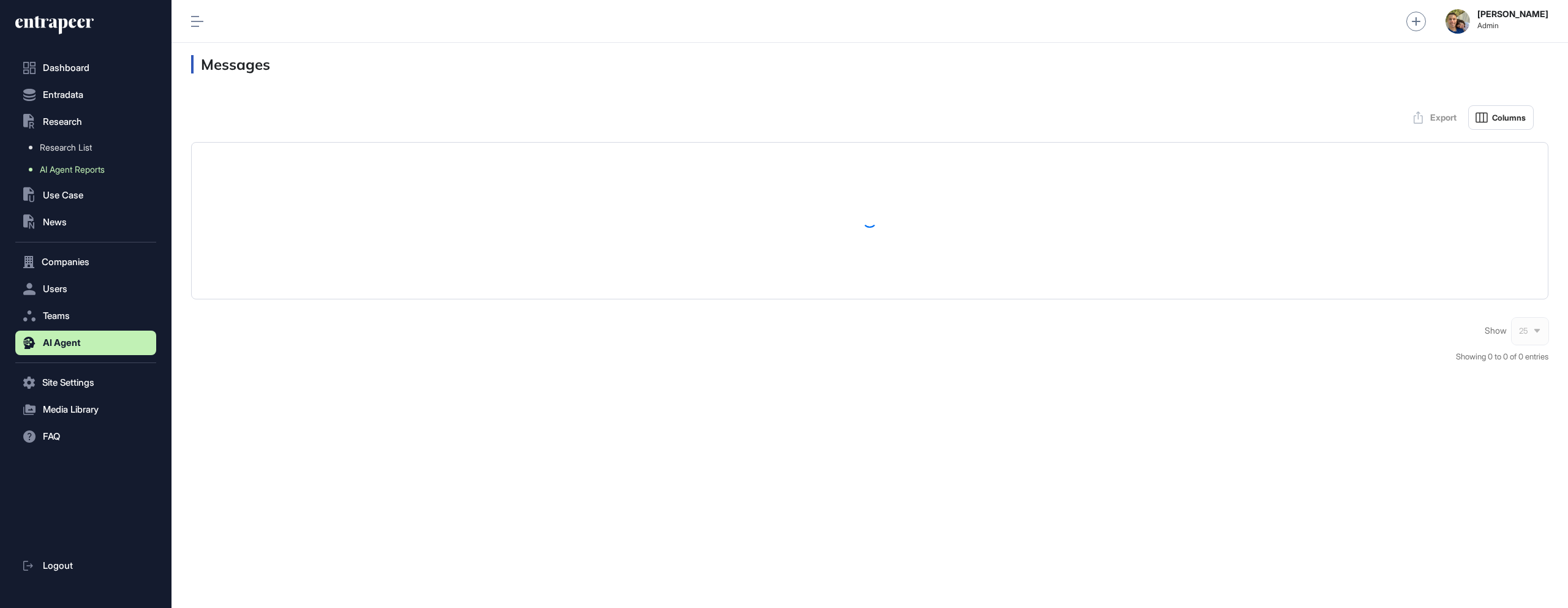
click at [68, 171] on span "AI Agent Reports" at bounding box center [71, 170] width 65 height 9
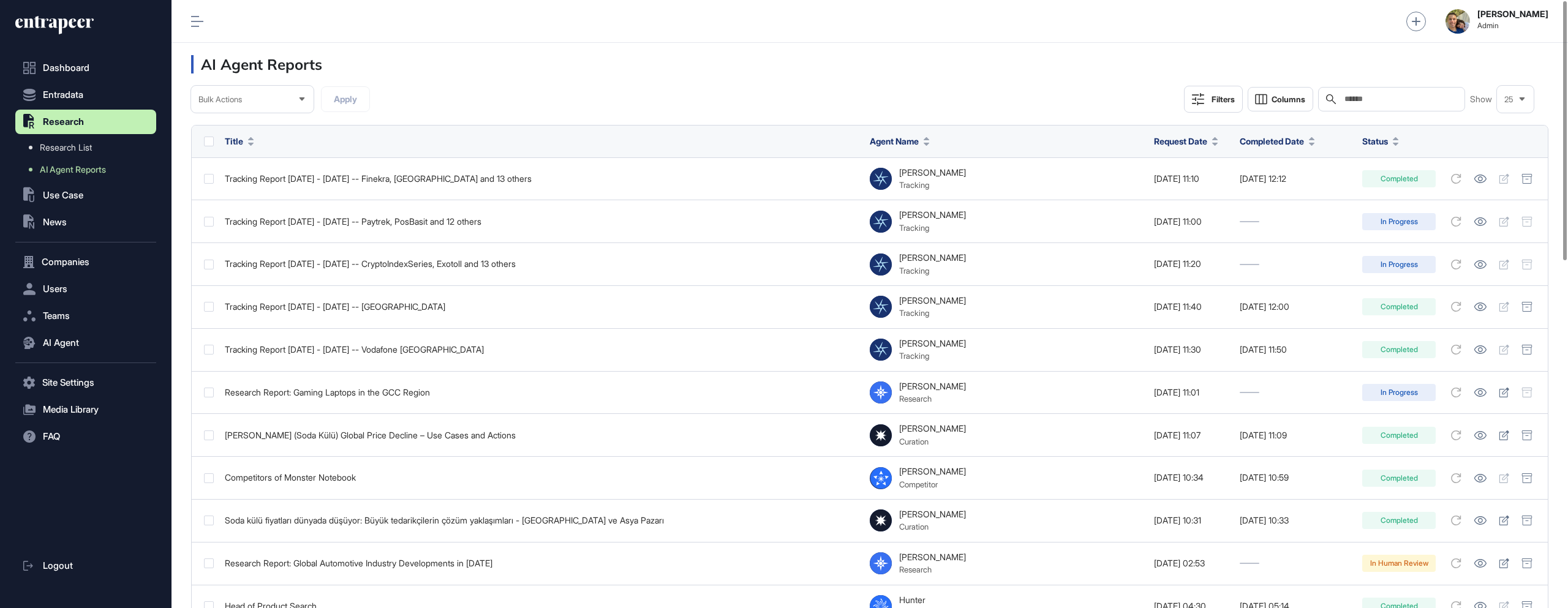
click at [1223, 101] on div "Filters" at bounding box center [1223, 99] width 23 height 9
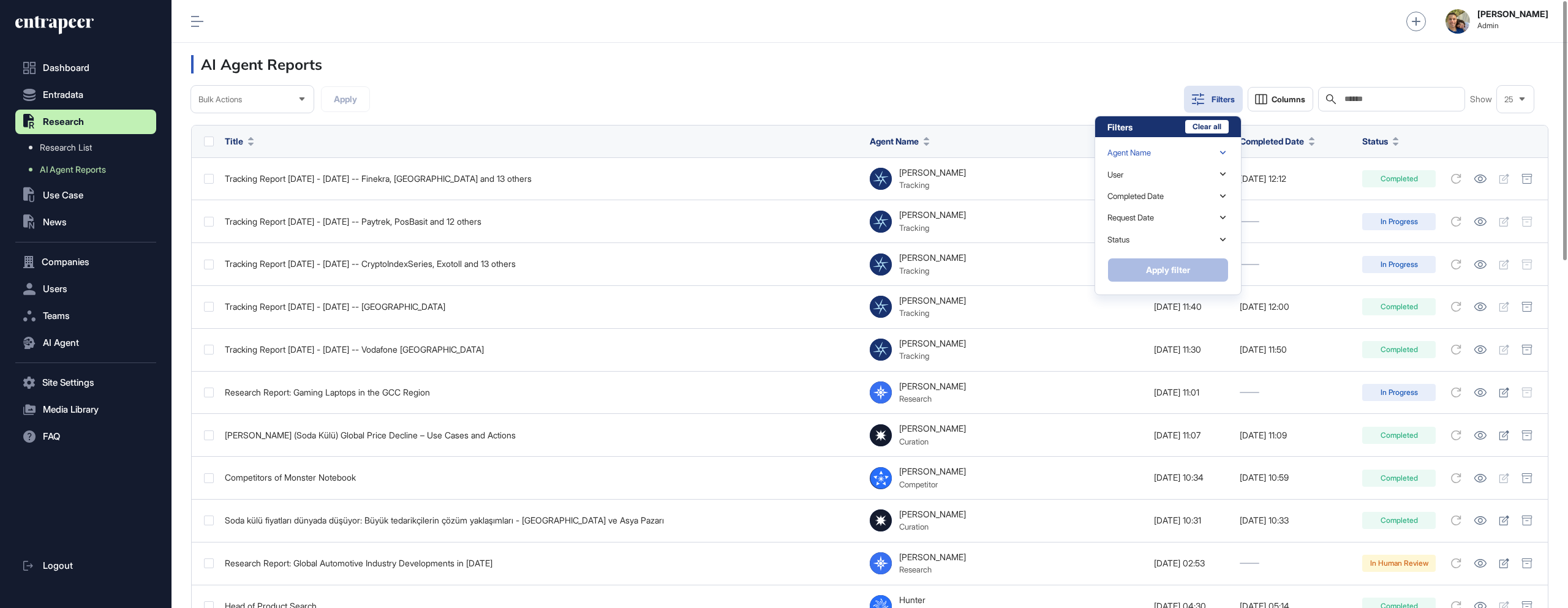
click at [1184, 153] on div "Agent Name" at bounding box center [1167, 152] width 121 height 22
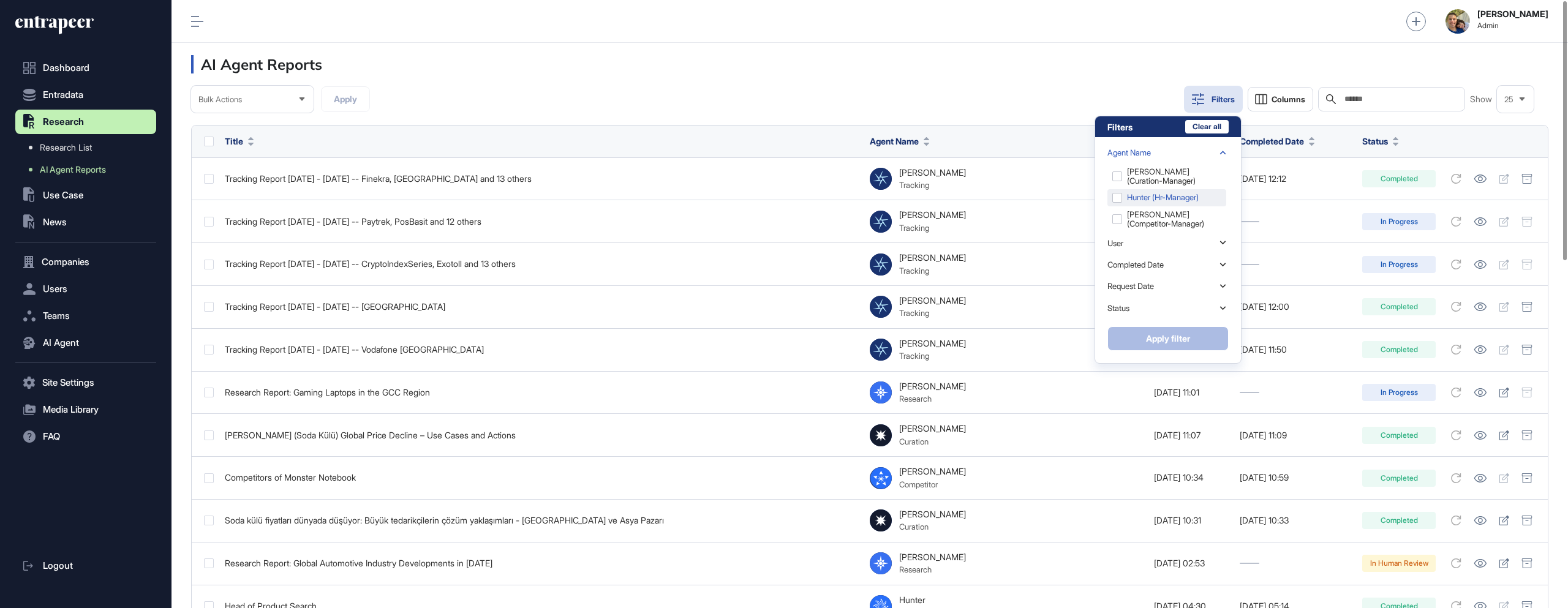
scroll to position [11, 0]
click at [1120, 205] on div "Nash (competitor-manager)" at bounding box center [1166, 207] width 119 height 25
click at [1174, 338] on button "Apply filter" at bounding box center [1167, 339] width 121 height 24
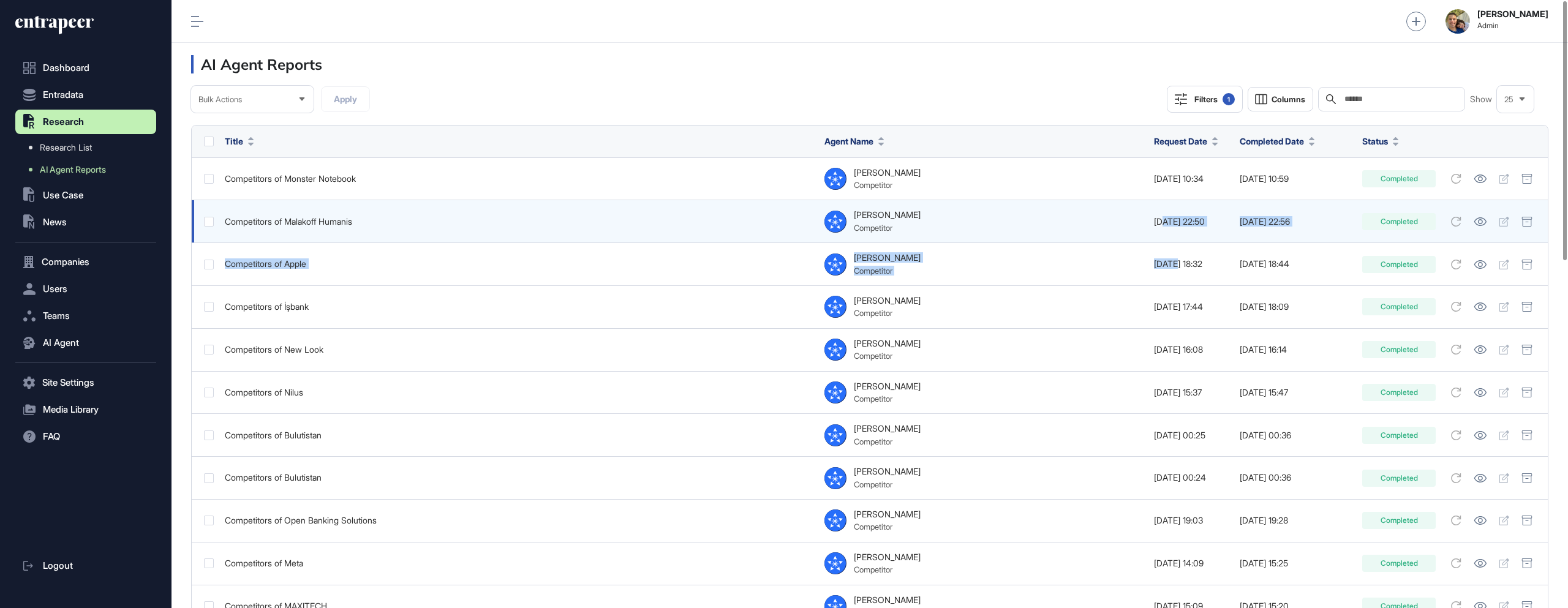
drag, startPoint x: 1169, startPoint y: 267, endPoint x: 1157, endPoint y: 220, distance: 48.5
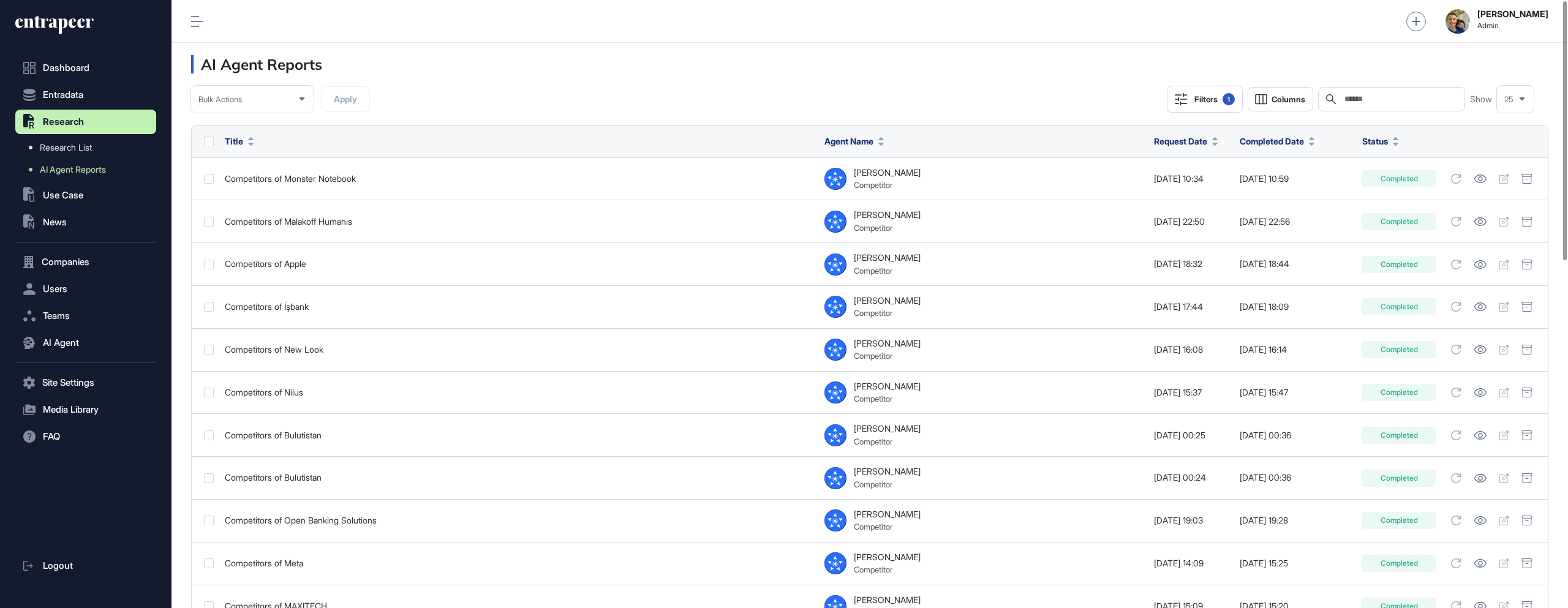
click at [1030, 70] on header "AI Agent Reports" at bounding box center [870, 65] width 1396 height 43
click at [77, 145] on span "Research List" at bounding box center [65, 147] width 52 height 9
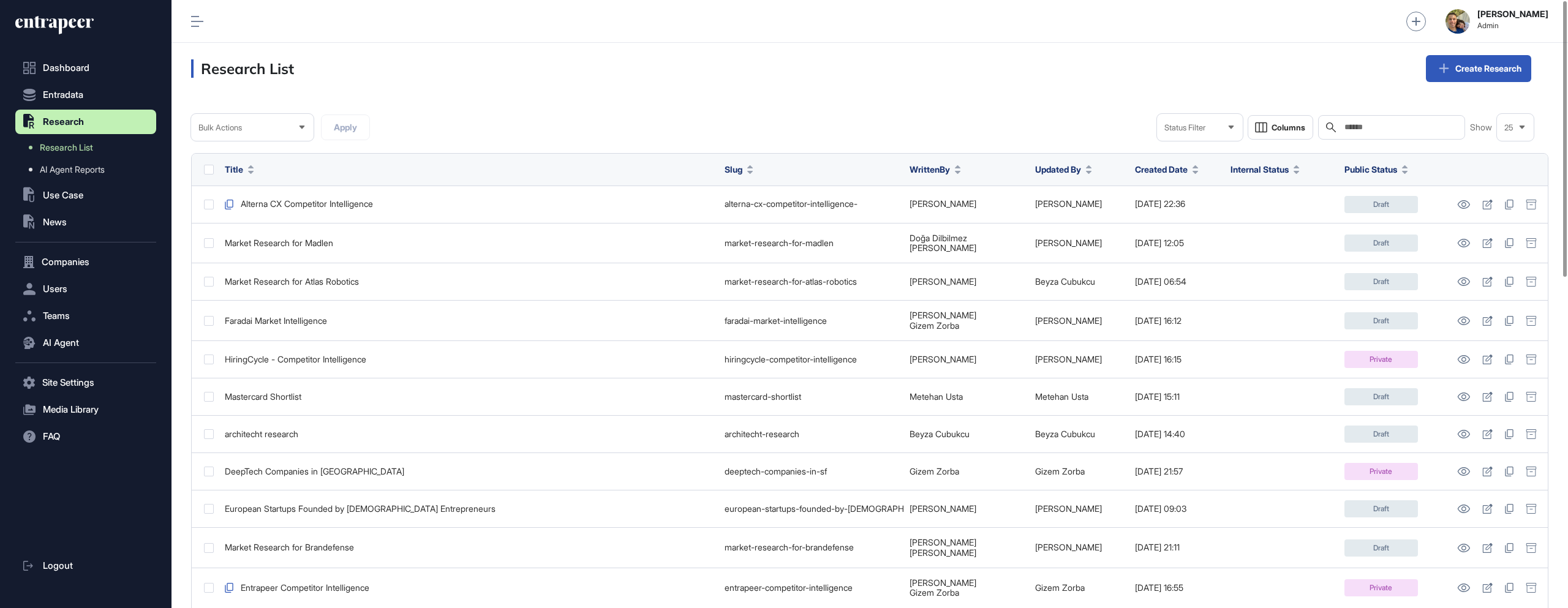
click at [903, 115] on div "Bulk Actions Apply Status Filter Columns Search Show 25" at bounding box center [870, 127] width 1358 height 27
click at [900, 115] on div "Bulk Actions Apply Status Filter Columns Search Show 25" at bounding box center [870, 127] width 1358 height 27
